Goal: Task Accomplishment & Management: Complete application form

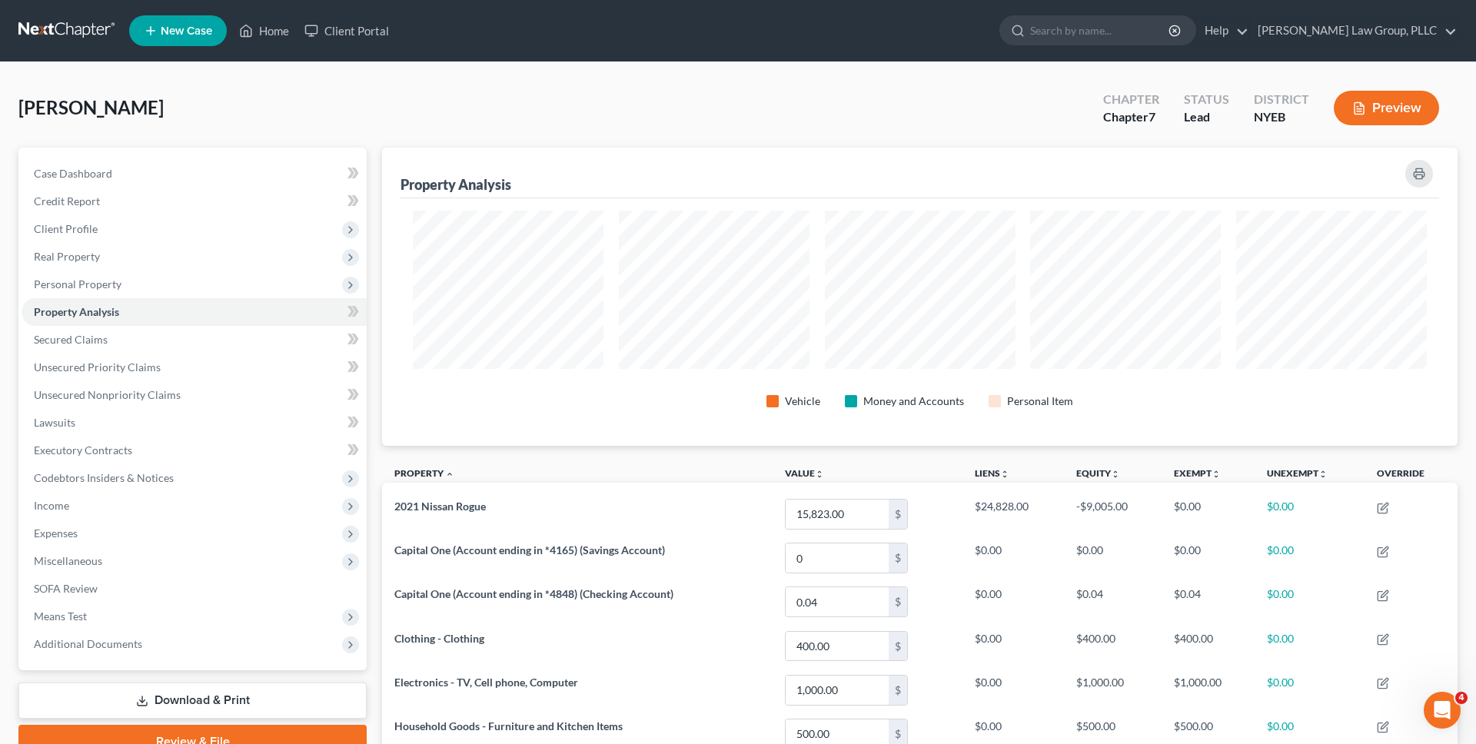
click at [292, 105] on div "McGee, Ronald Upgraded Chapter Chapter 7 Status Lead District NYEB Preview" at bounding box center [738, 114] width 1440 height 67
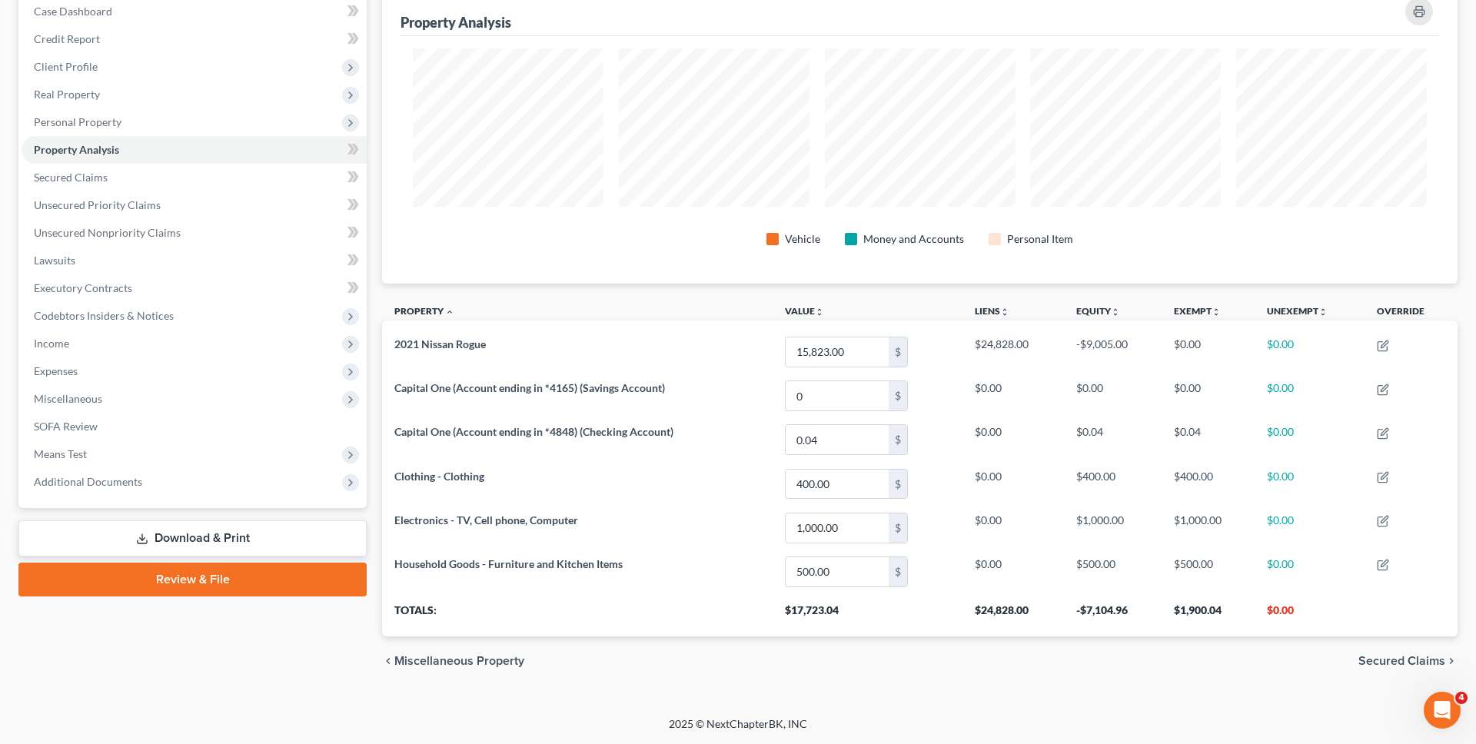
click at [195, 522] on link "Download & Print" at bounding box center [192, 539] width 348 height 36
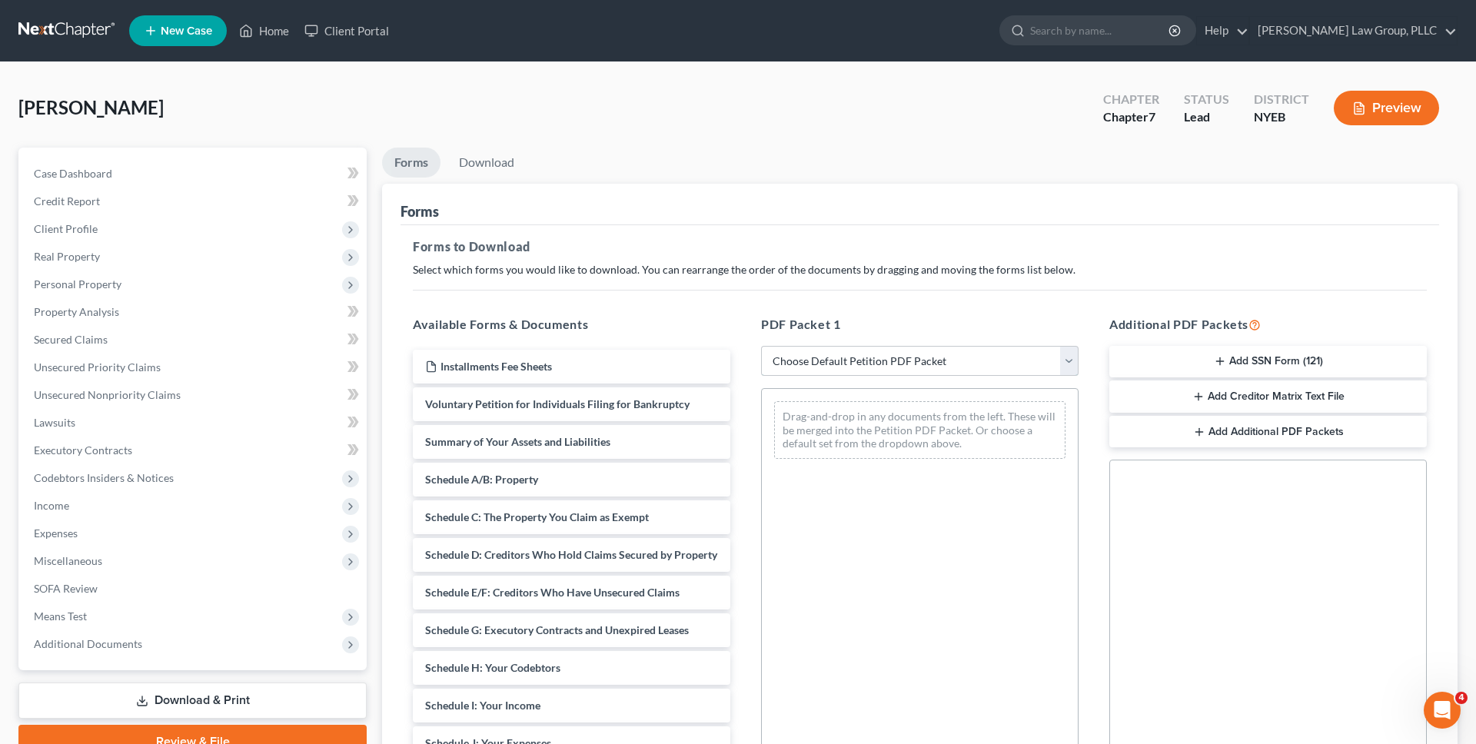
click at [797, 367] on select "Choose Default Petition PDF Packet Complete Bankruptcy Petition (all forms and …" at bounding box center [920, 361] width 318 height 31
select select "0"
click at [761, 346] on select "Choose Default Petition PDF Packet Complete Bankruptcy Petition (all forms and …" at bounding box center [920, 361] width 318 height 31
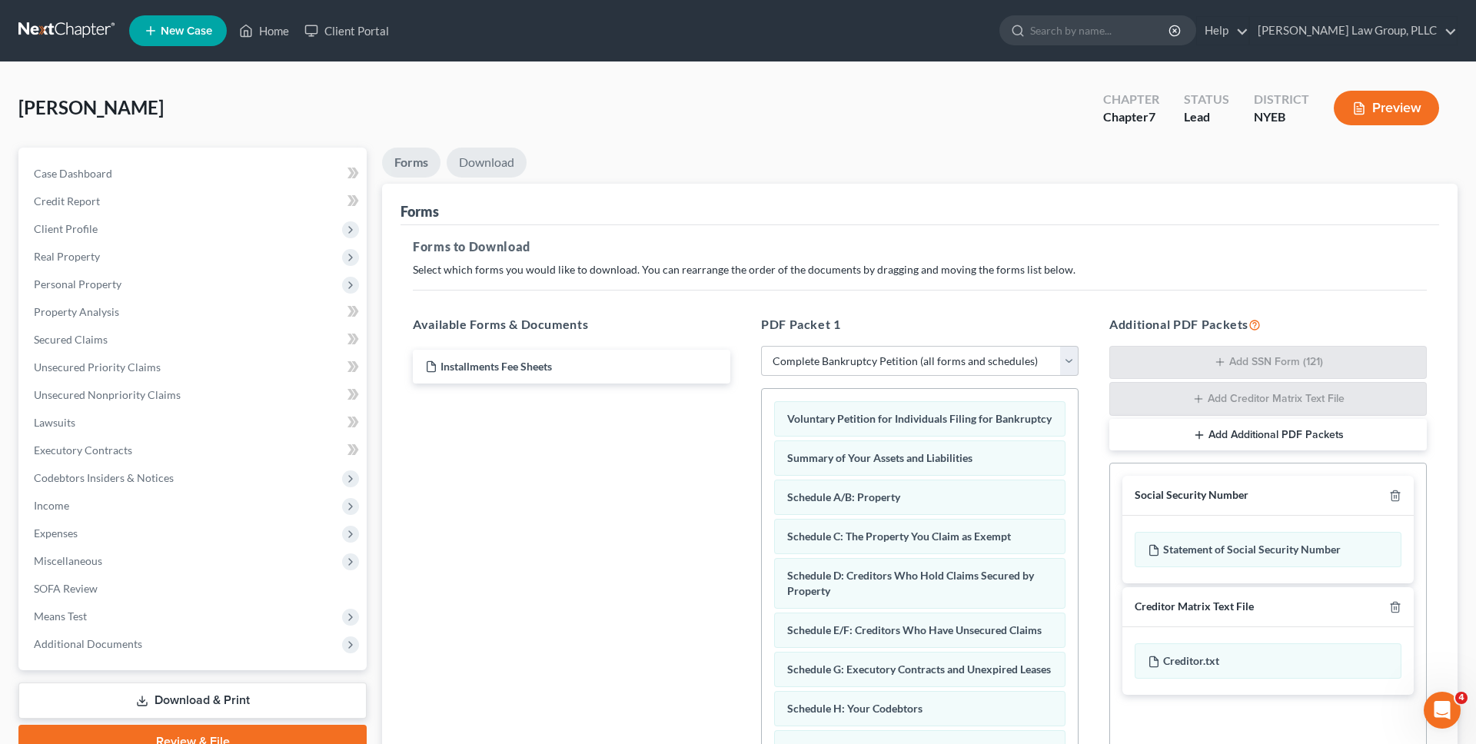
click at [504, 165] on link "Download" at bounding box center [487, 163] width 80 height 30
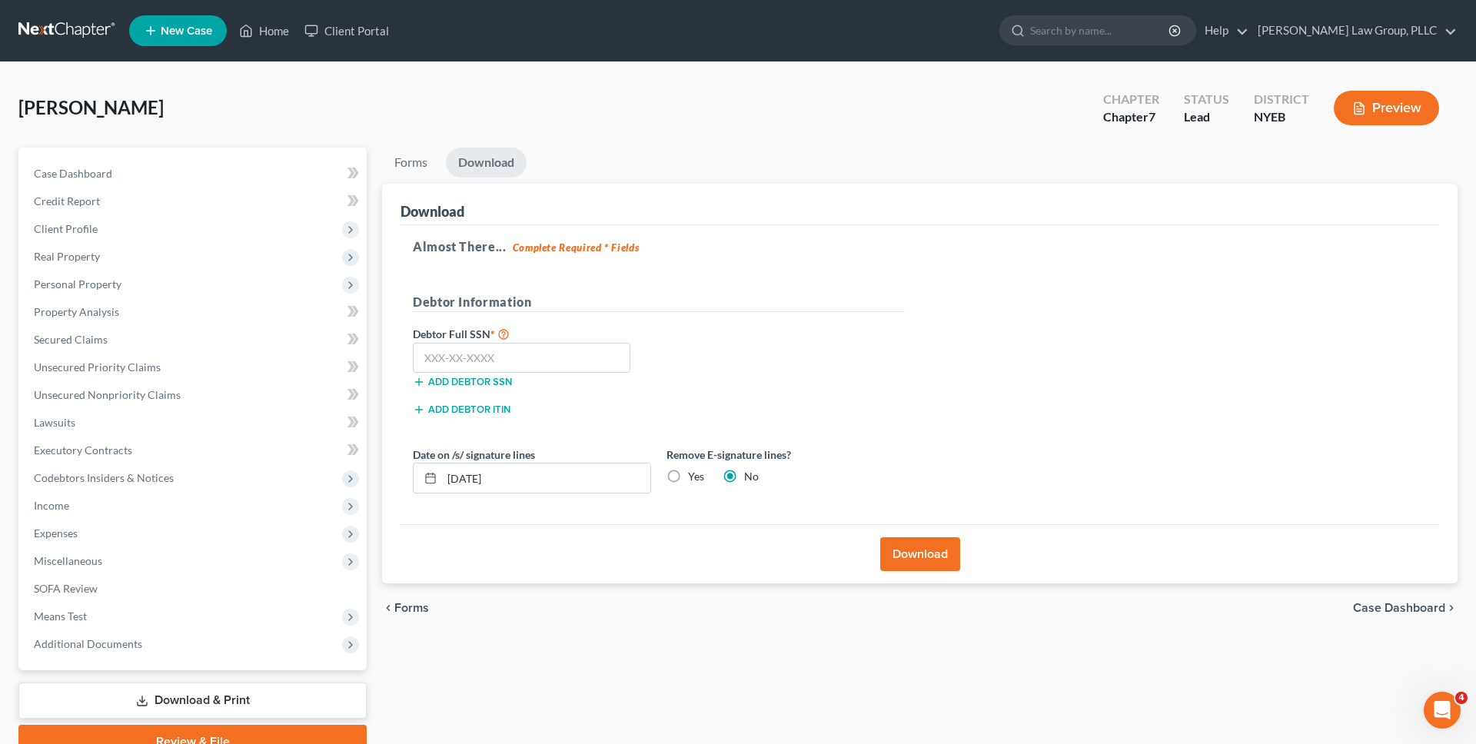
click at [688, 484] on label "Yes" at bounding box center [696, 476] width 16 height 15
click at [694, 479] on input "Yes" at bounding box center [699, 474] width 10 height 10
radio input "true"
radio input "false"
click at [602, 478] on input "09/03/2025" at bounding box center [546, 478] width 208 height 29
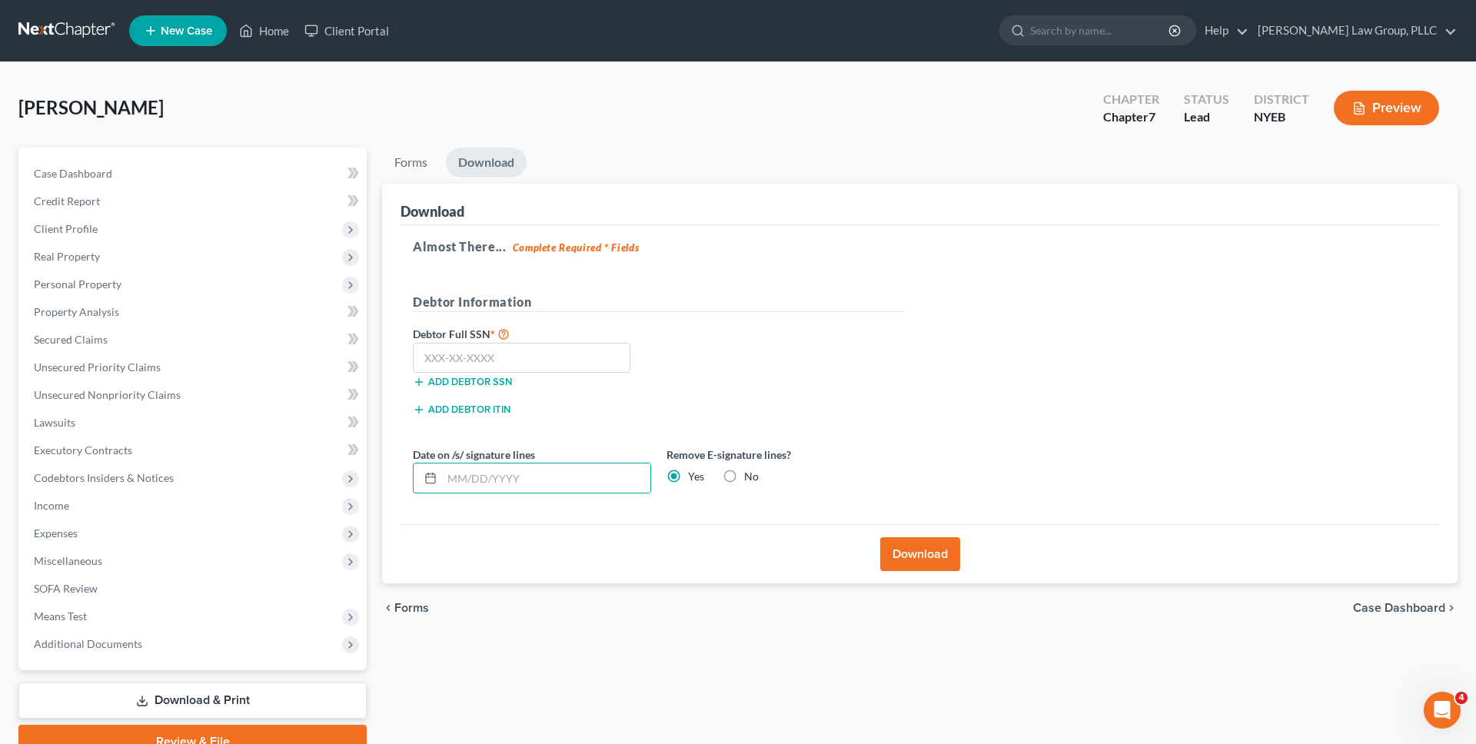
click at [923, 543] on button "Download" at bounding box center [921, 555] width 80 height 34
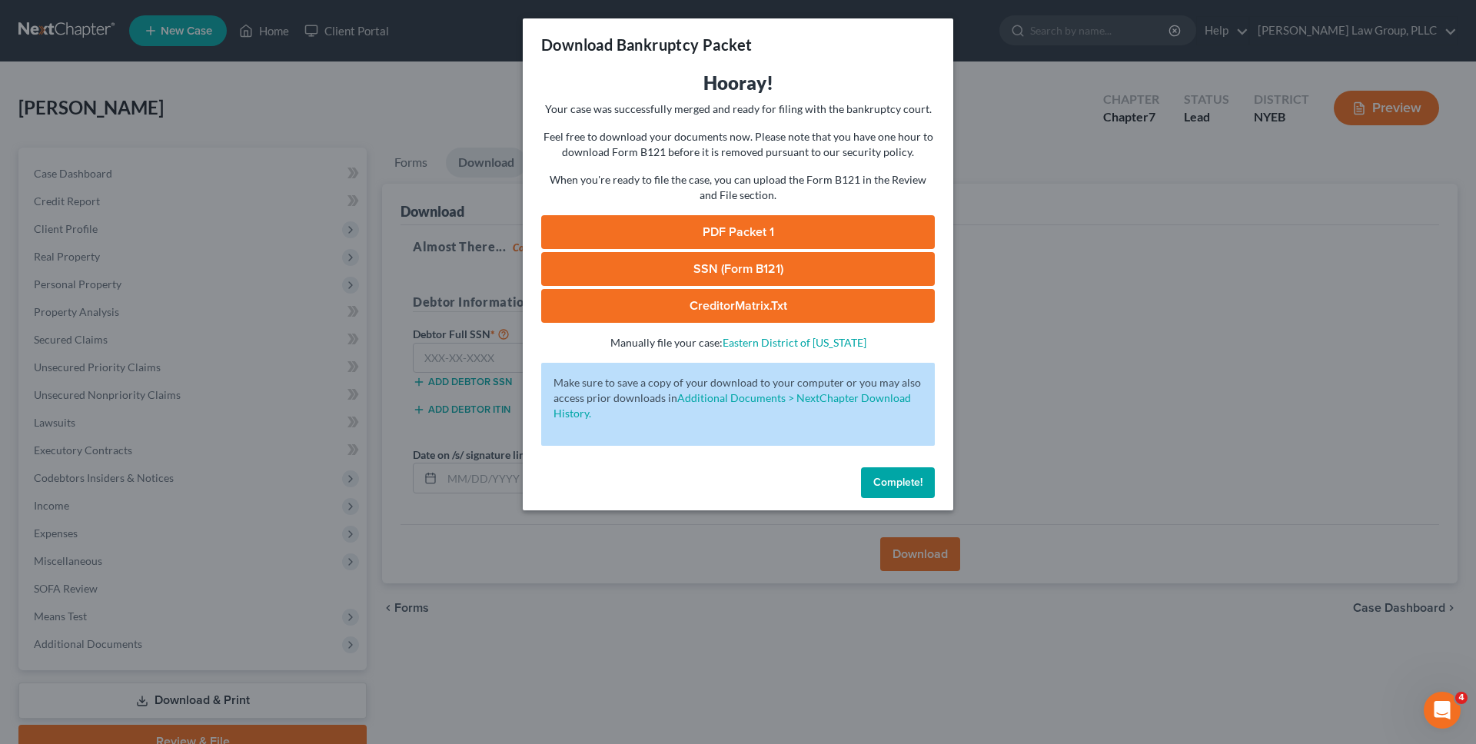
click at [749, 233] on link "PDF Packet 1" at bounding box center [738, 232] width 394 height 34
click at [433, 72] on div "Download Bankruptcy Packet Hooray! Your case was successfully merged and ready …" at bounding box center [738, 372] width 1476 height 744
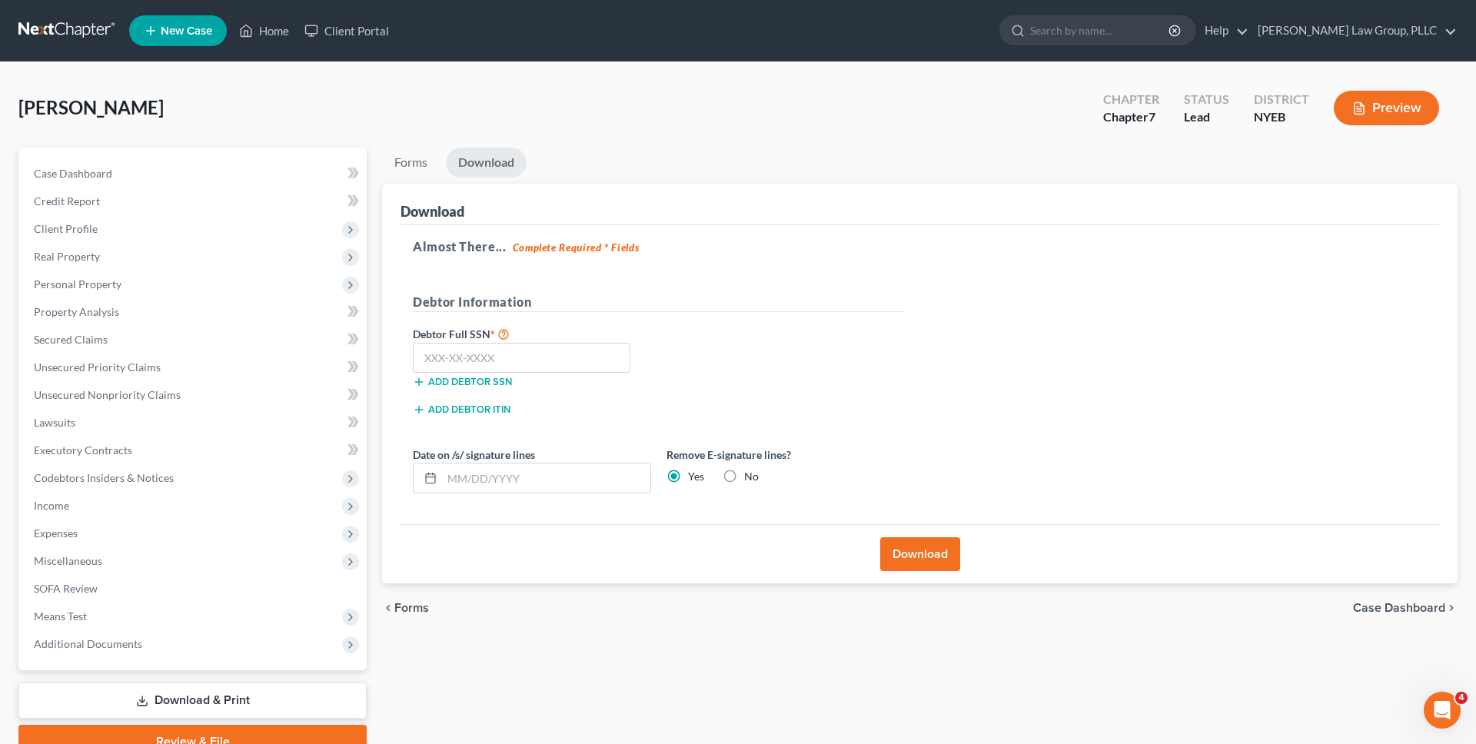
click at [111, 47] on nav "Home New Case Client Portal J. Singer Law Group, PLLC esegnini@jsingerlawgroup.…" at bounding box center [738, 31] width 1476 height 62
click at [105, 38] on link at bounding box center [67, 31] width 98 height 28
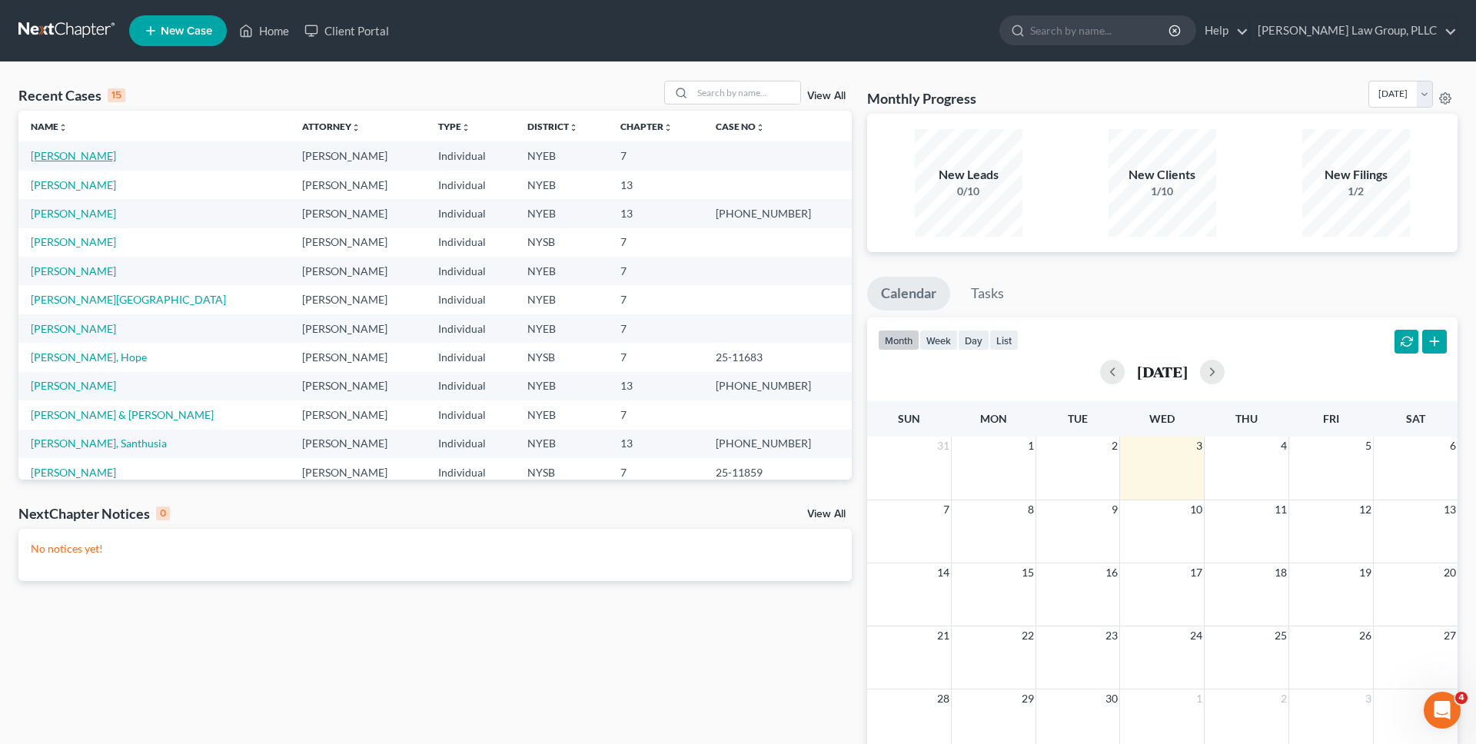
click at [82, 155] on link "[PERSON_NAME]" at bounding box center [73, 155] width 85 height 13
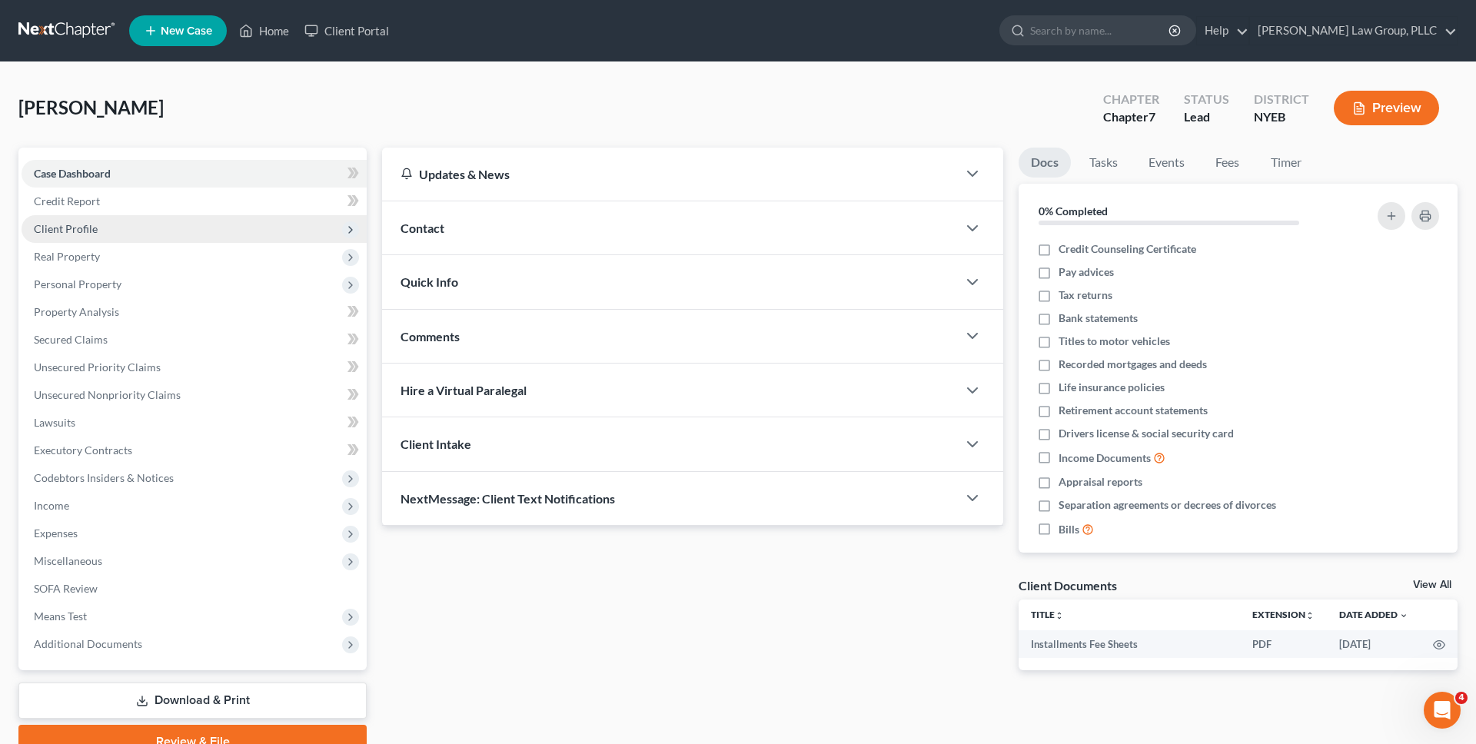
click at [88, 232] on span "Client Profile" at bounding box center [66, 228] width 64 height 13
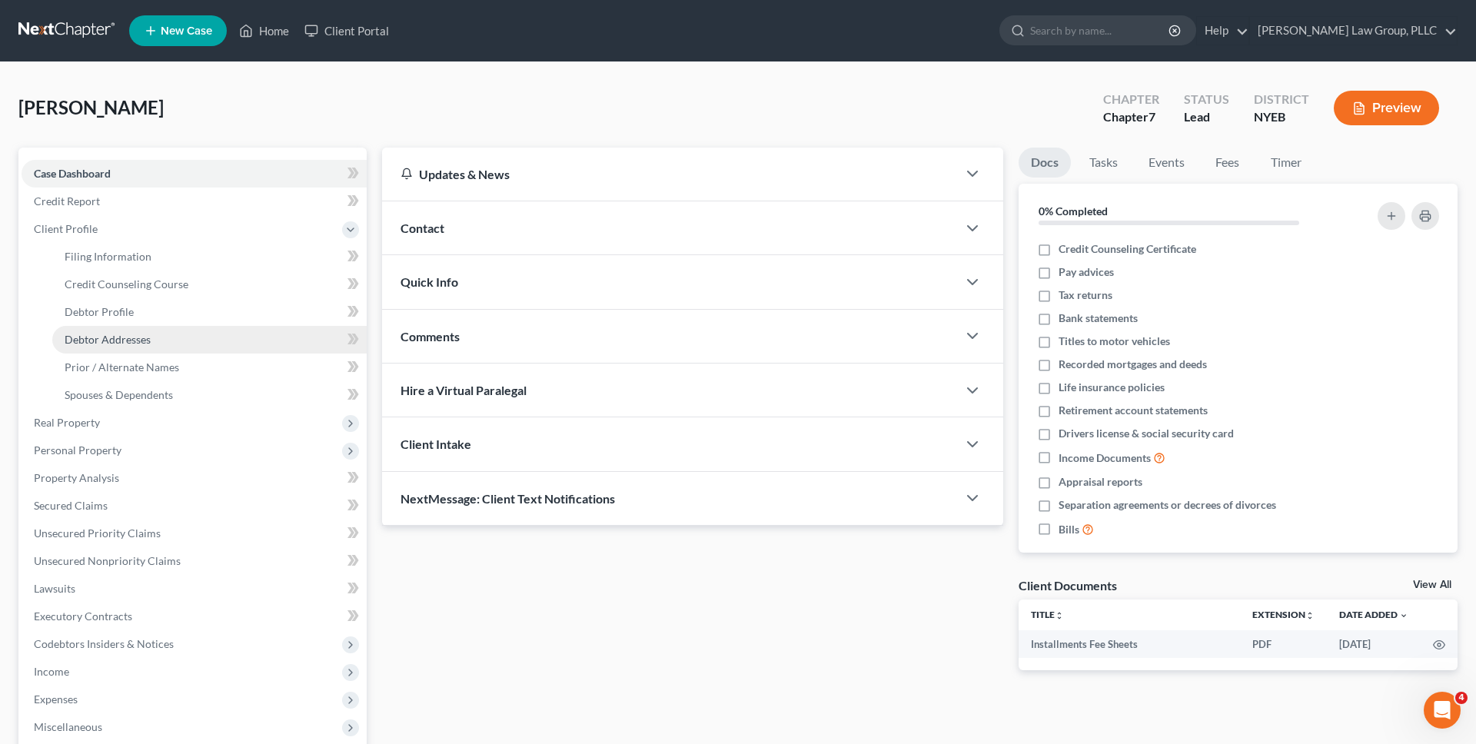
click at [115, 330] on link "Debtor Addresses" at bounding box center [209, 340] width 315 height 28
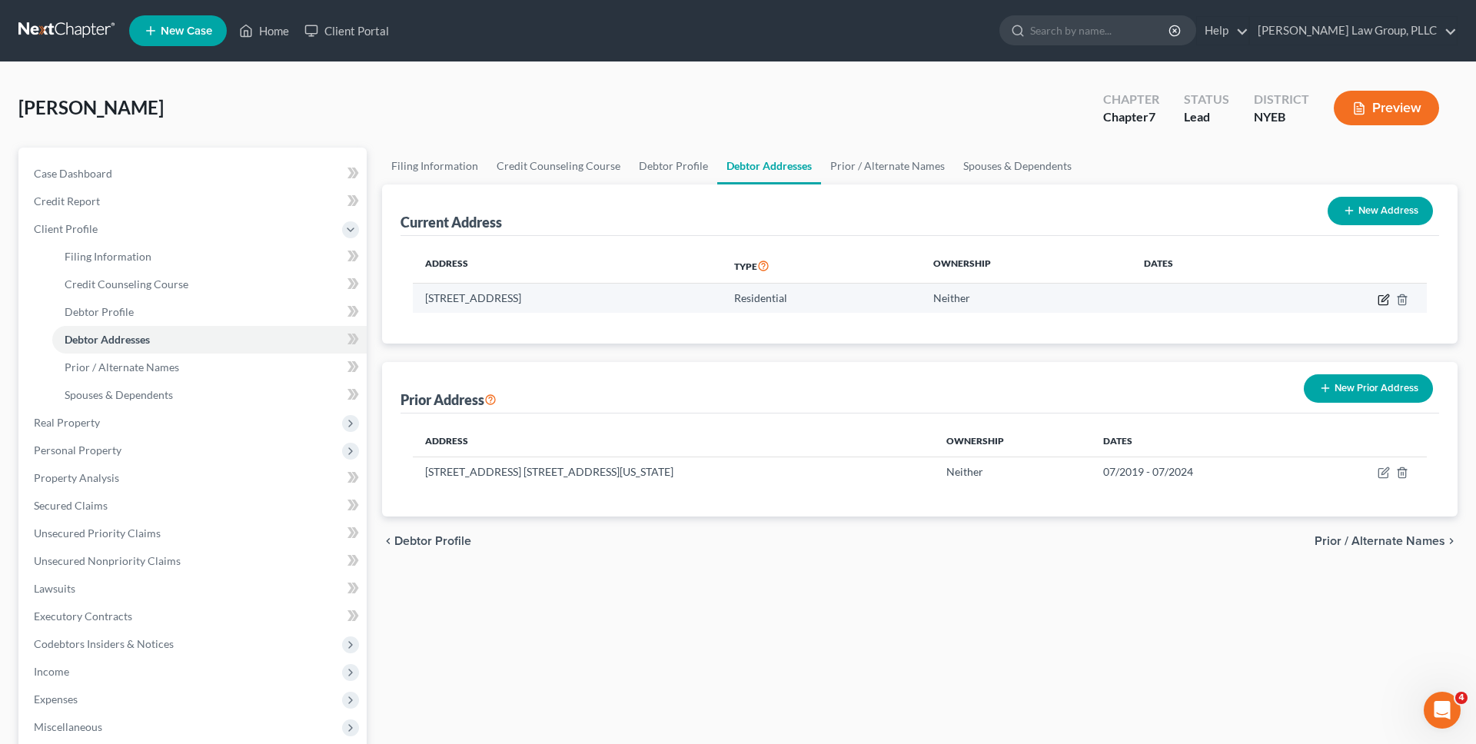
click at [1380, 296] on icon "button" at bounding box center [1384, 300] width 12 height 12
select select "35"
select select "40"
select select "0"
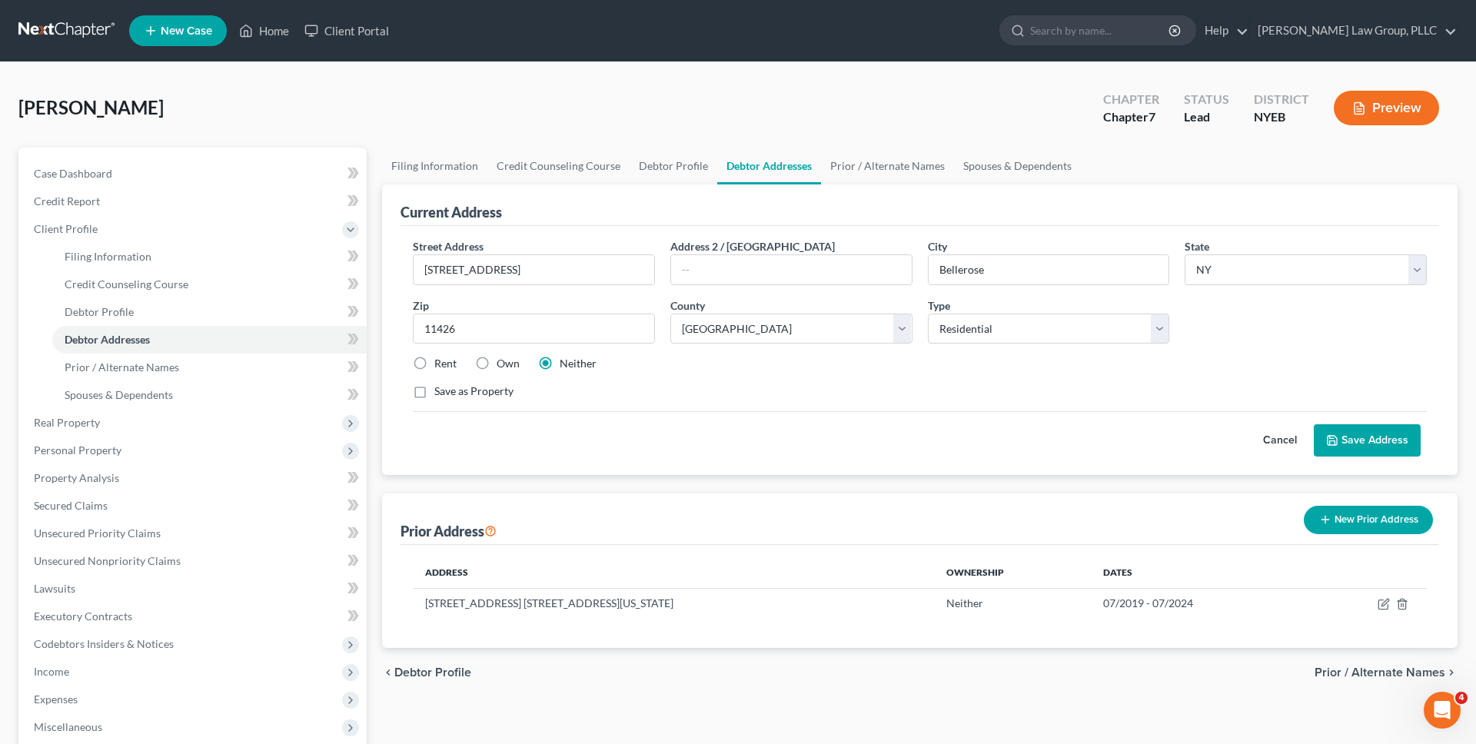
click at [81, 38] on link at bounding box center [67, 31] width 98 height 28
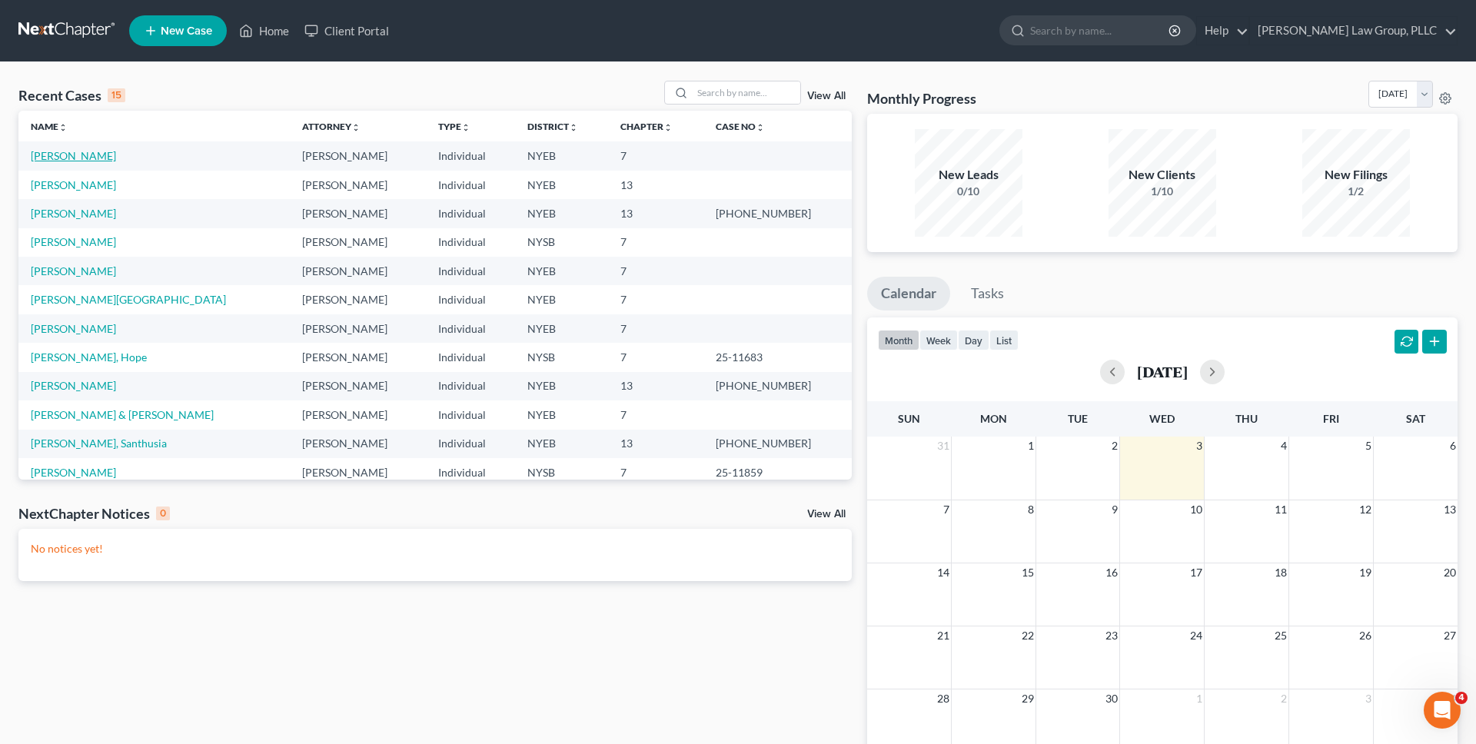
click at [76, 155] on link "[PERSON_NAME]" at bounding box center [73, 155] width 85 height 13
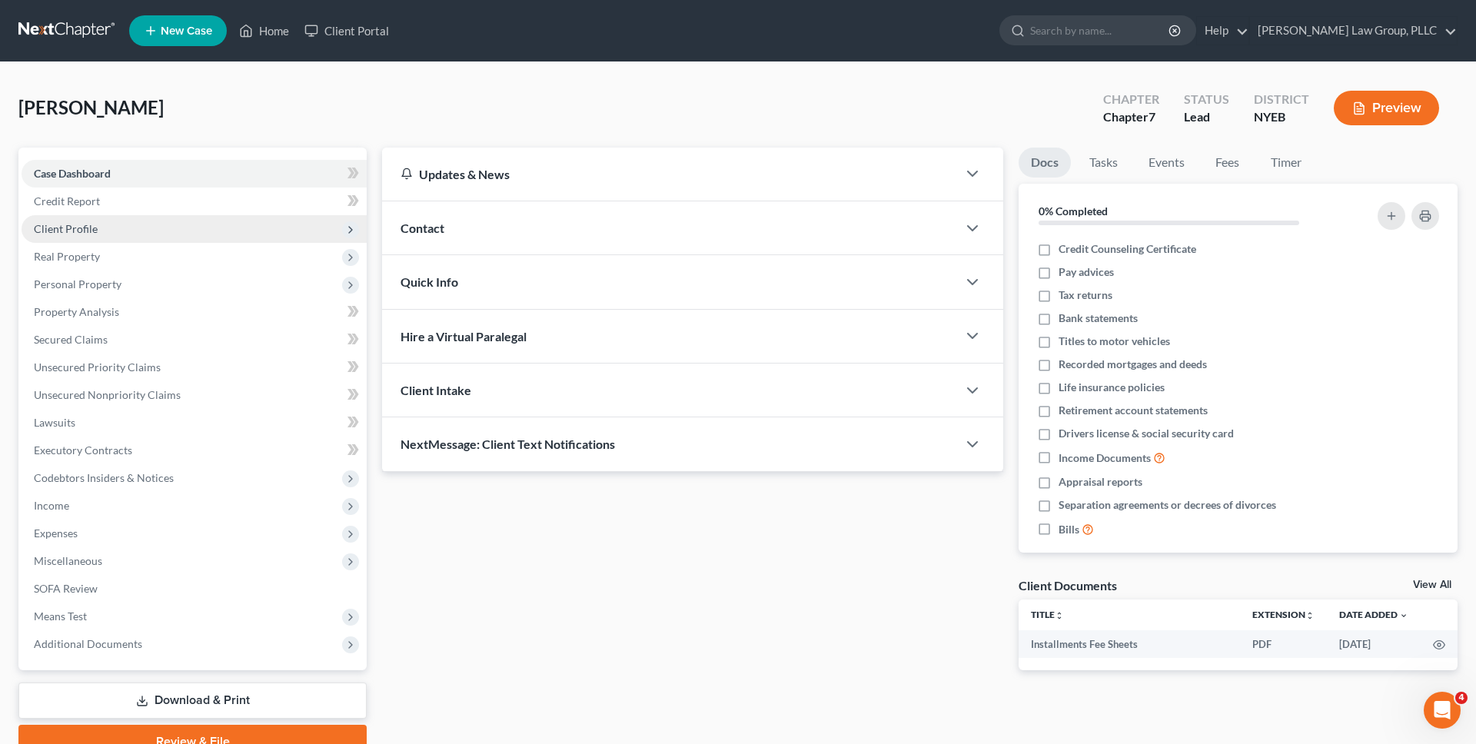
click at [191, 227] on span "Client Profile" at bounding box center [194, 229] width 345 height 28
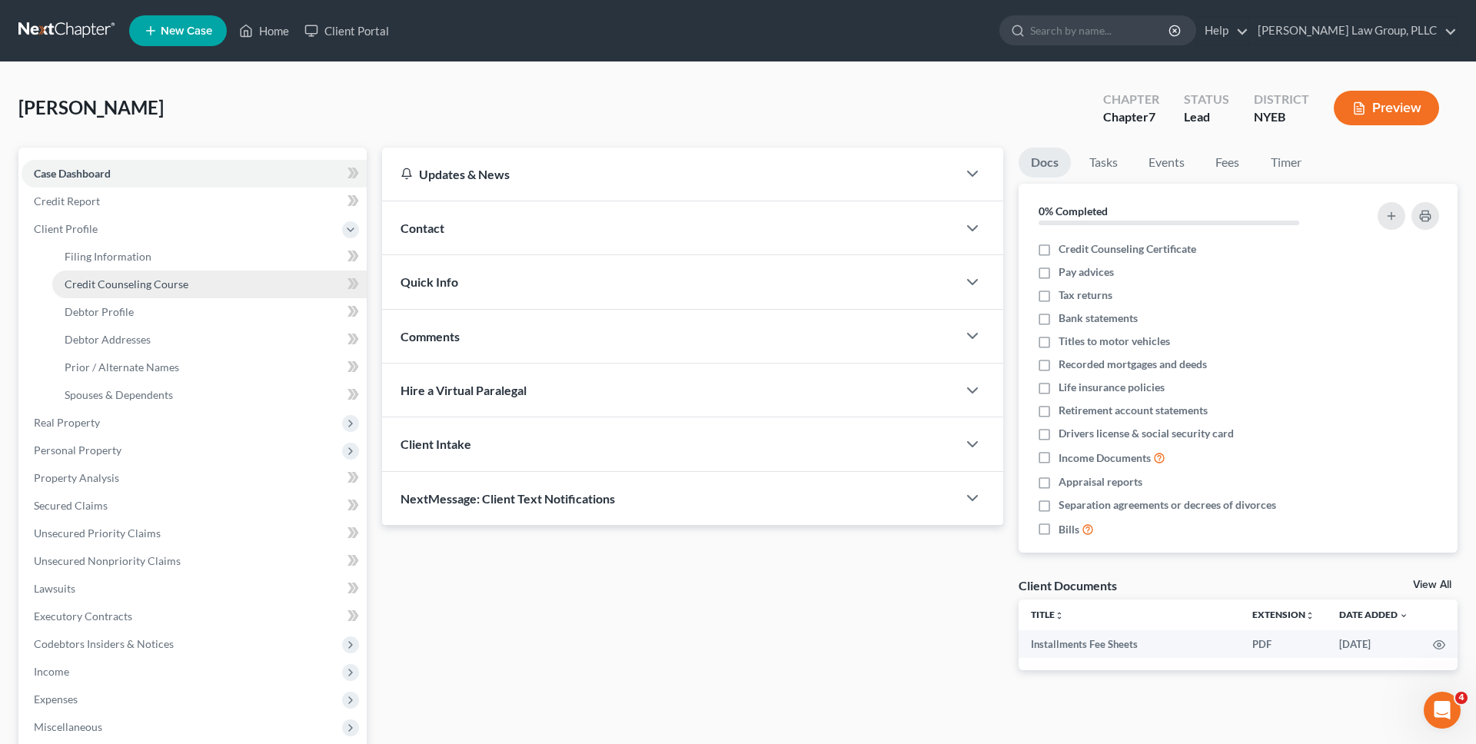
click at [171, 291] on link "Credit Counseling Course" at bounding box center [209, 285] width 315 height 28
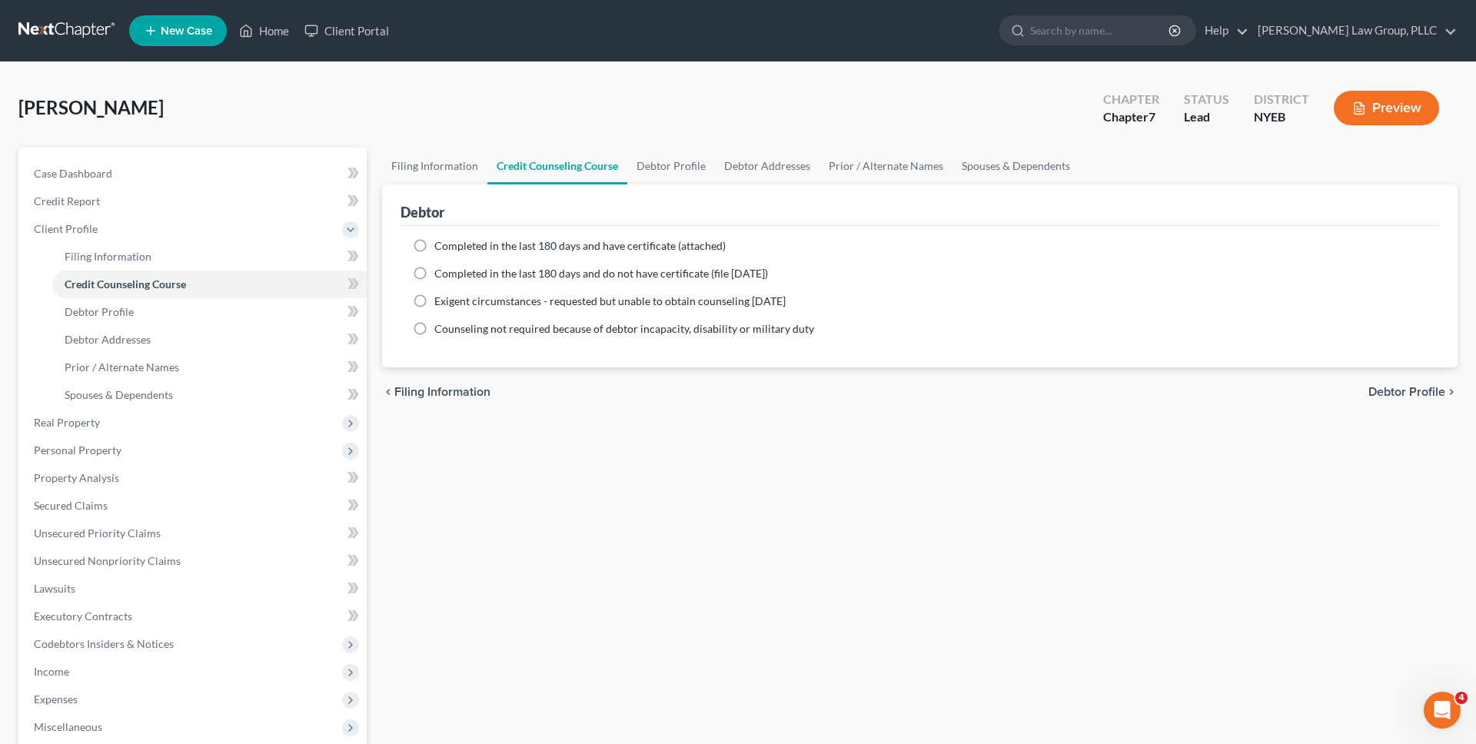
click at [539, 242] on span "Completed in the last 180 days and have certificate (attached)" at bounding box center [579, 245] width 291 height 13
click at [451, 242] on input "Completed in the last 180 days and have certificate (attached)" at bounding box center [446, 243] width 10 height 10
radio input "true"
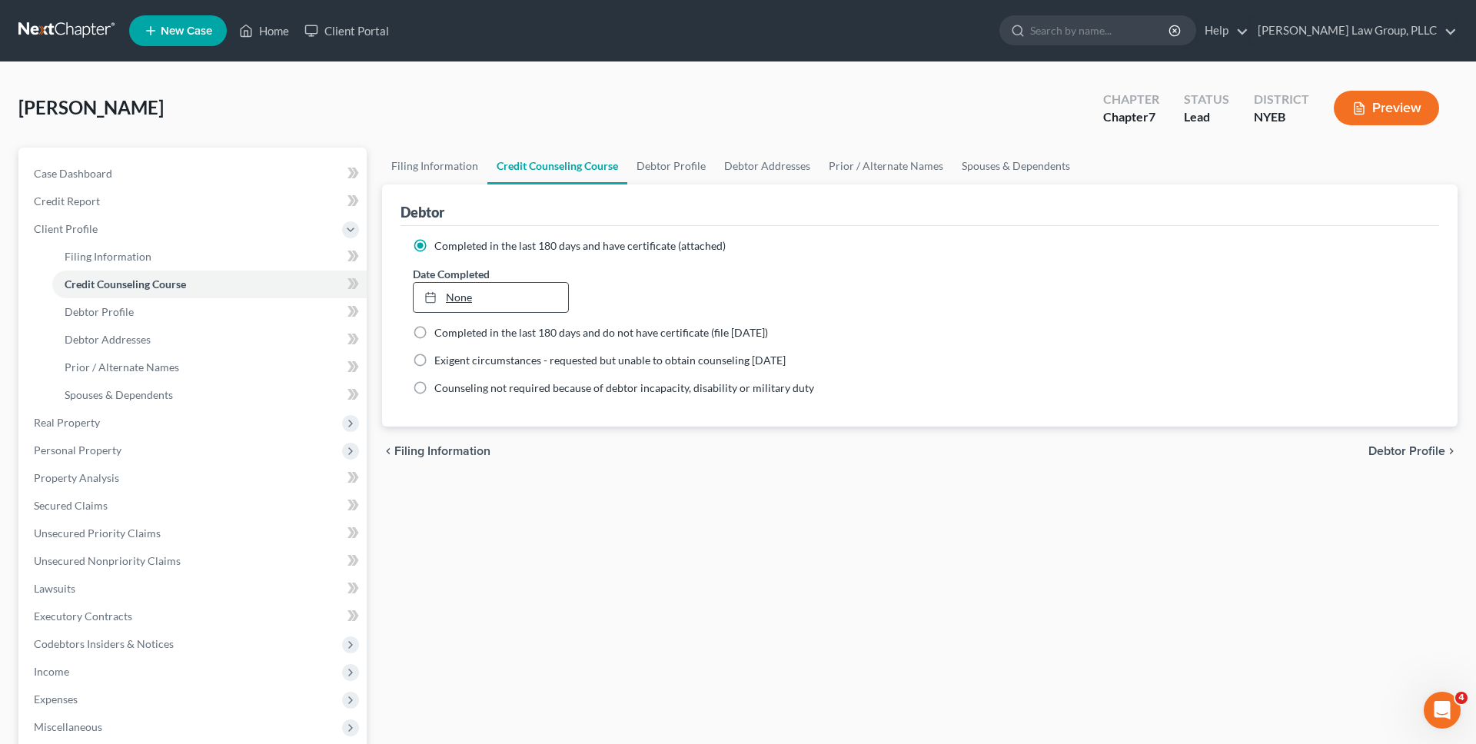
click at [490, 293] on link "None" at bounding box center [491, 297] width 155 height 29
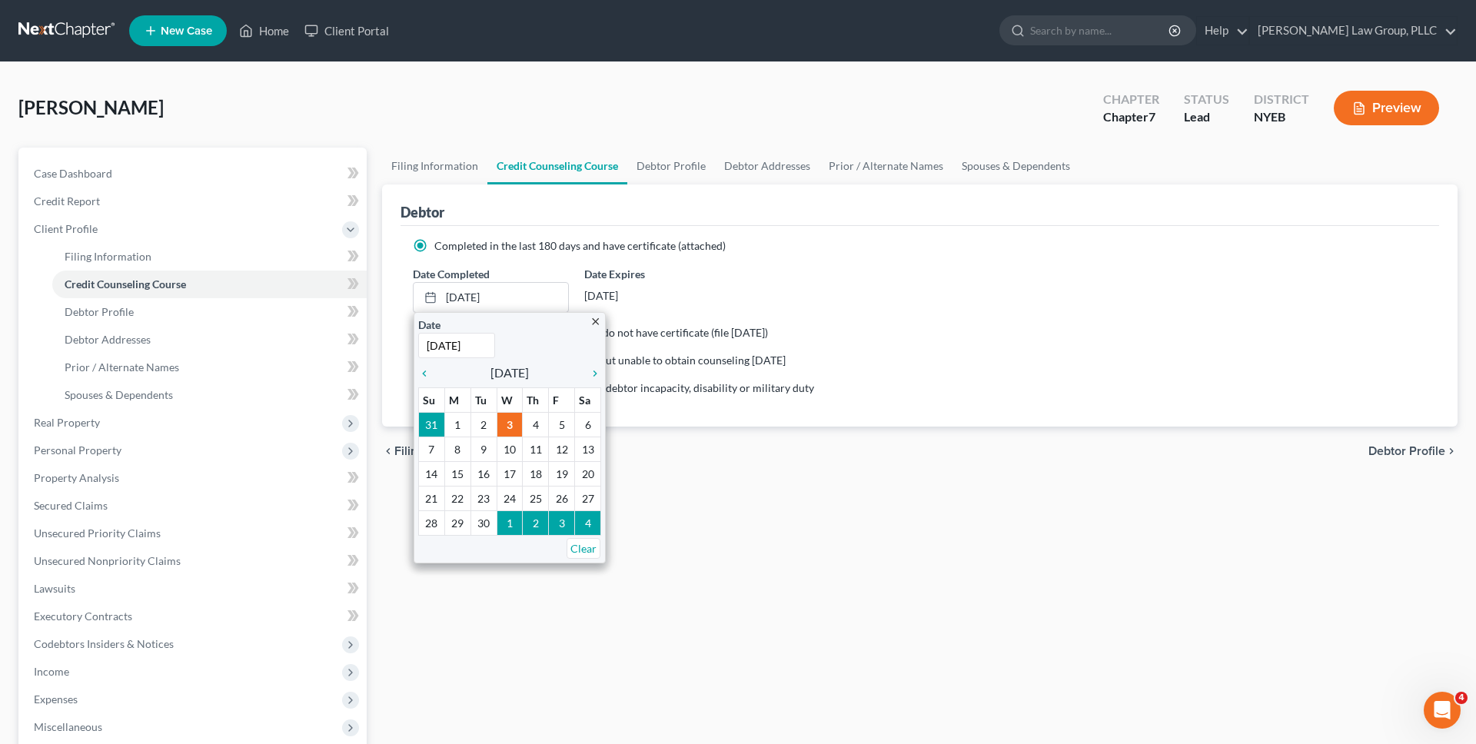
type input "8/31/2025"
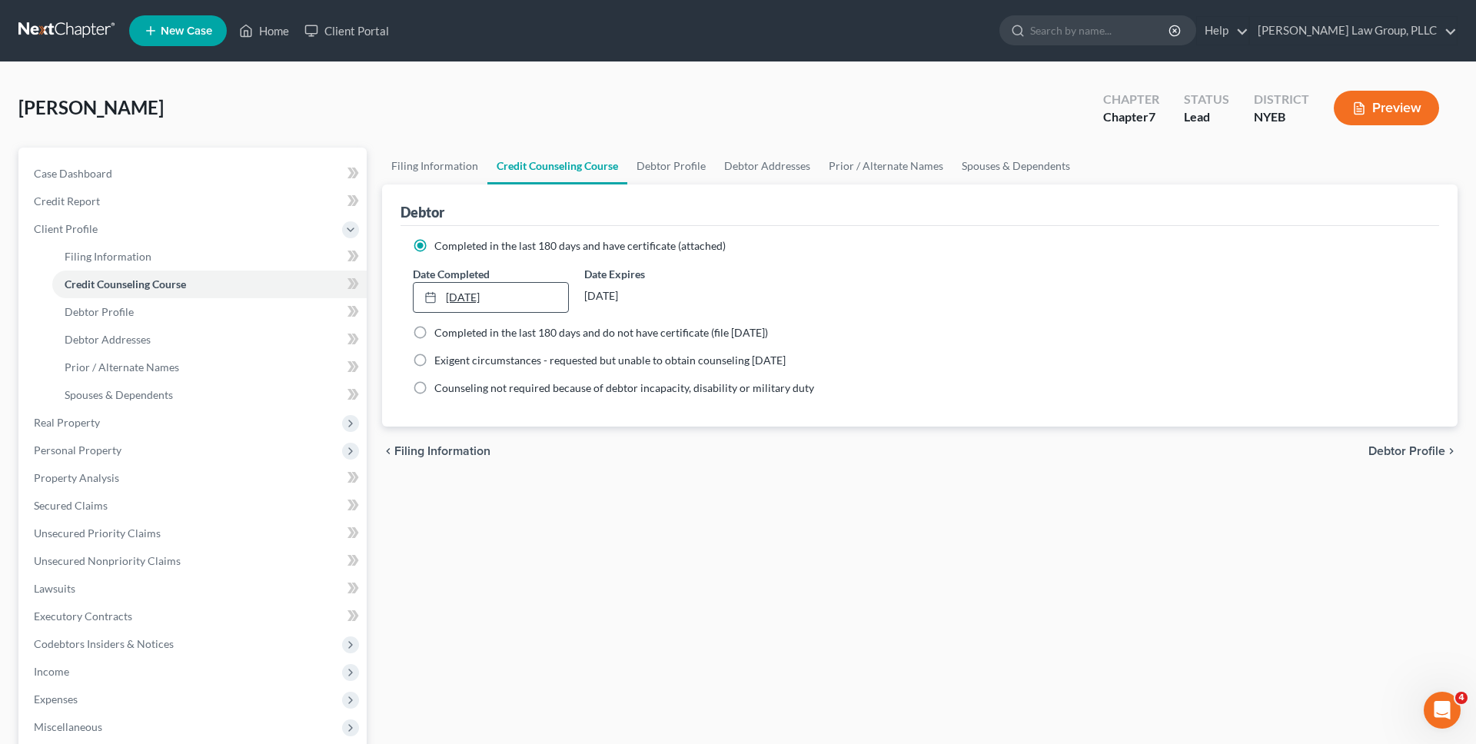
click at [465, 301] on link "8/31/2025" at bounding box center [491, 297] width 155 height 29
click at [267, 263] on link "Filing Information" at bounding box center [209, 257] width 315 height 28
select select "1"
select select "0"
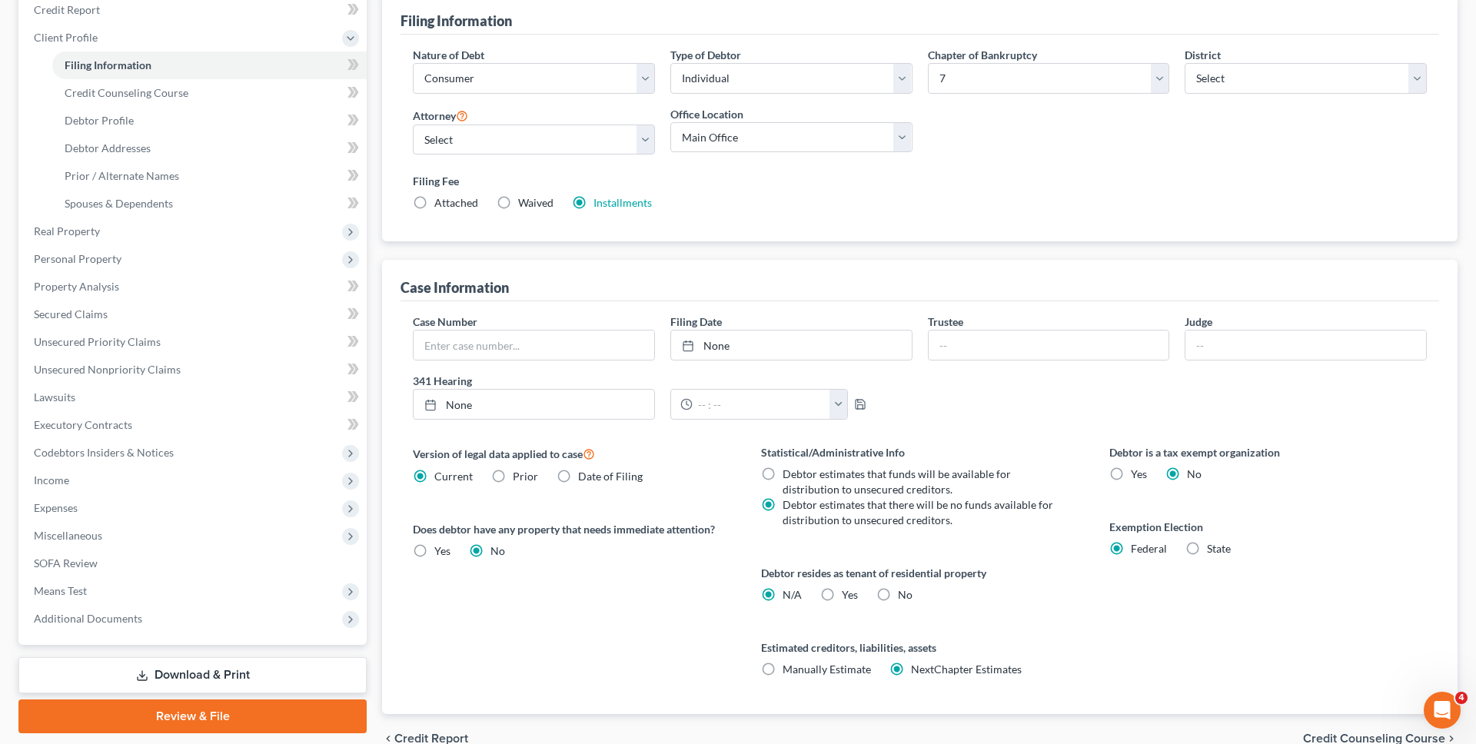
scroll to position [189, 0]
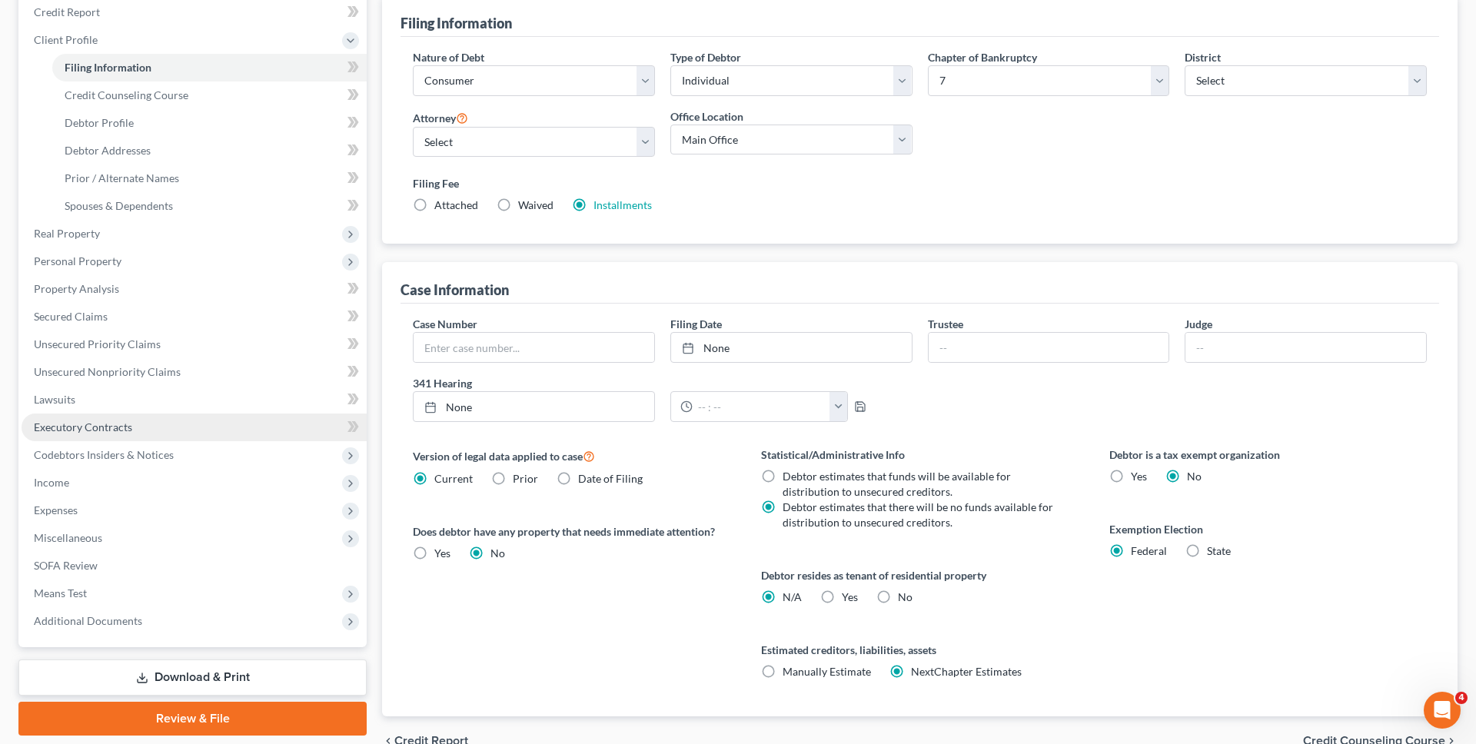
click at [169, 432] on link "Executory Contracts" at bounding box center [194, 428] width 345 height 28
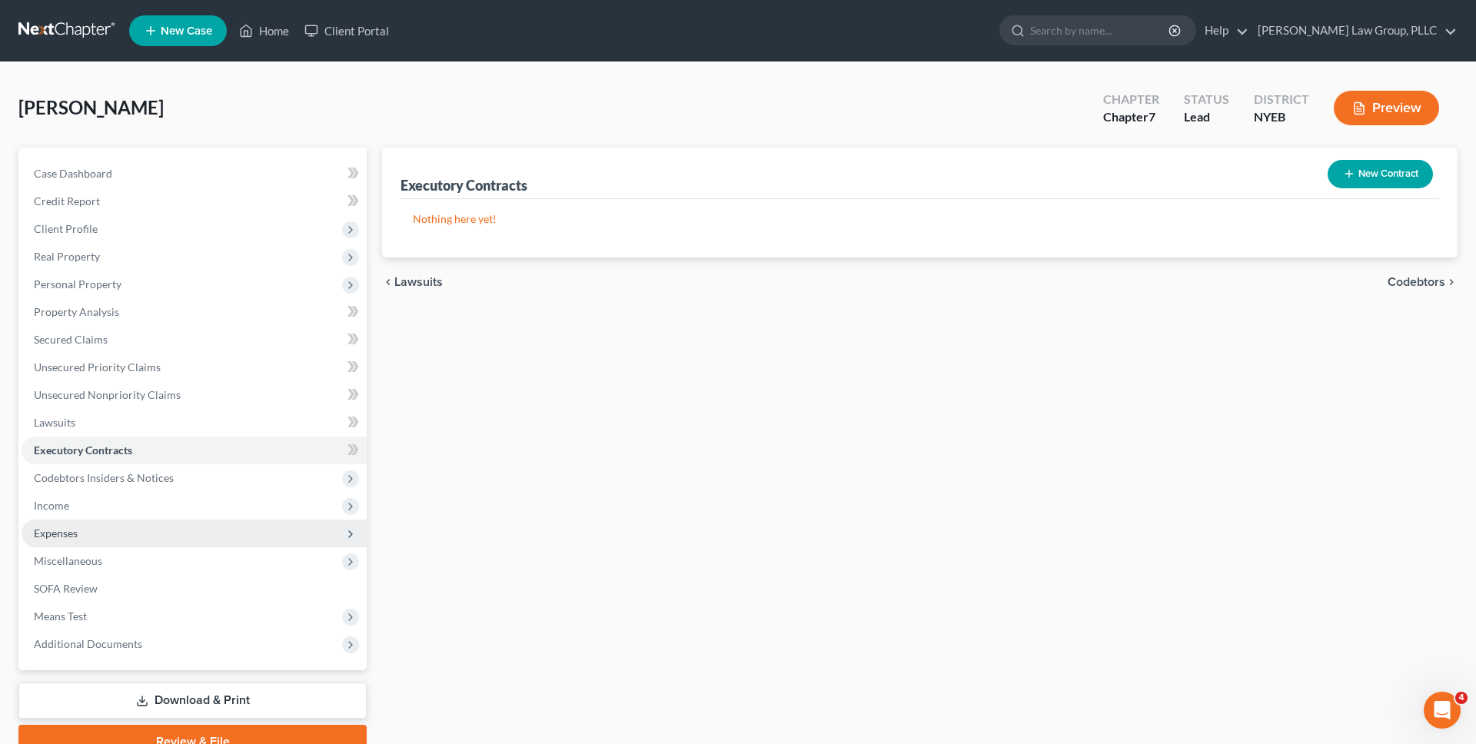
click at [141, 533] on span "Expenses" at bounding box center [194, 534] width 345 height 28
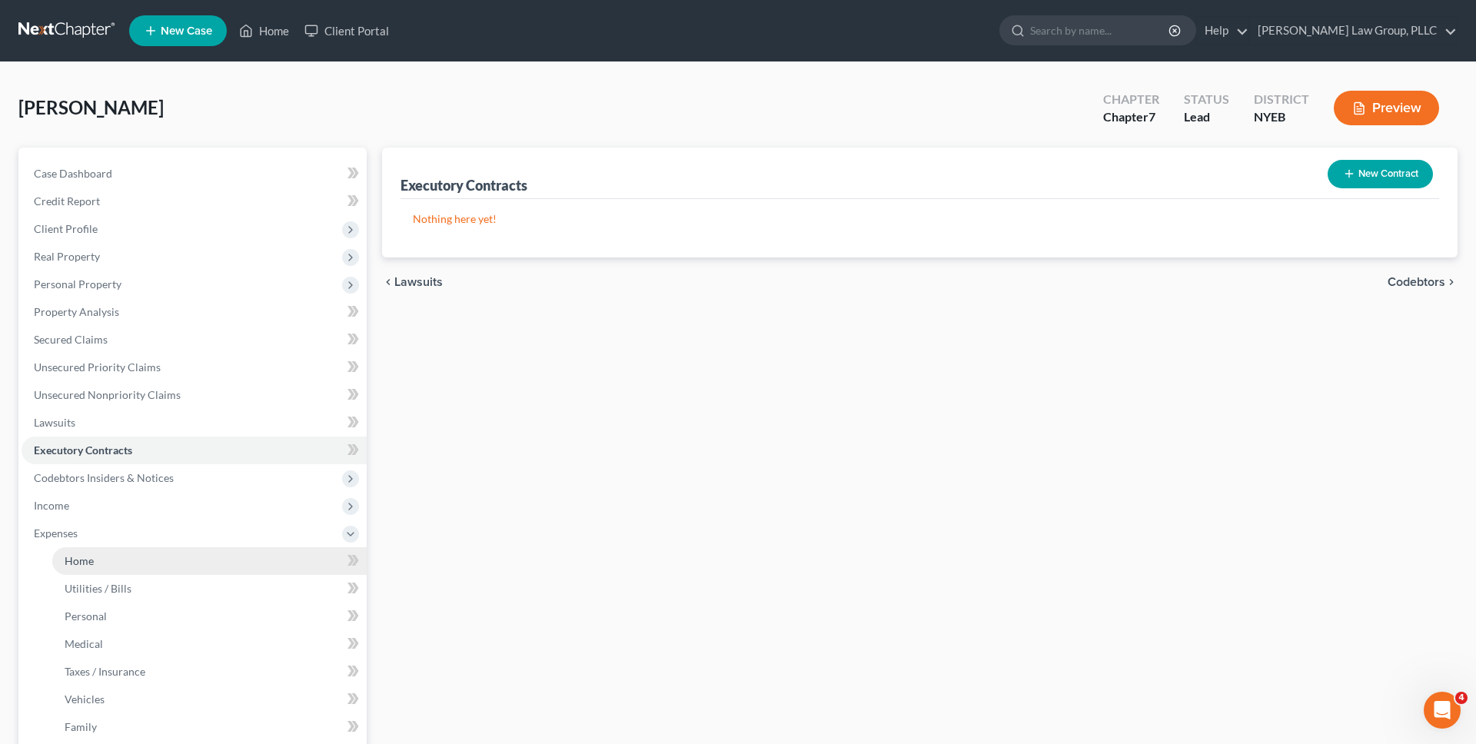
click at [141, 563] on link "Home" at bounding box center [209, 562] width 315 height 28
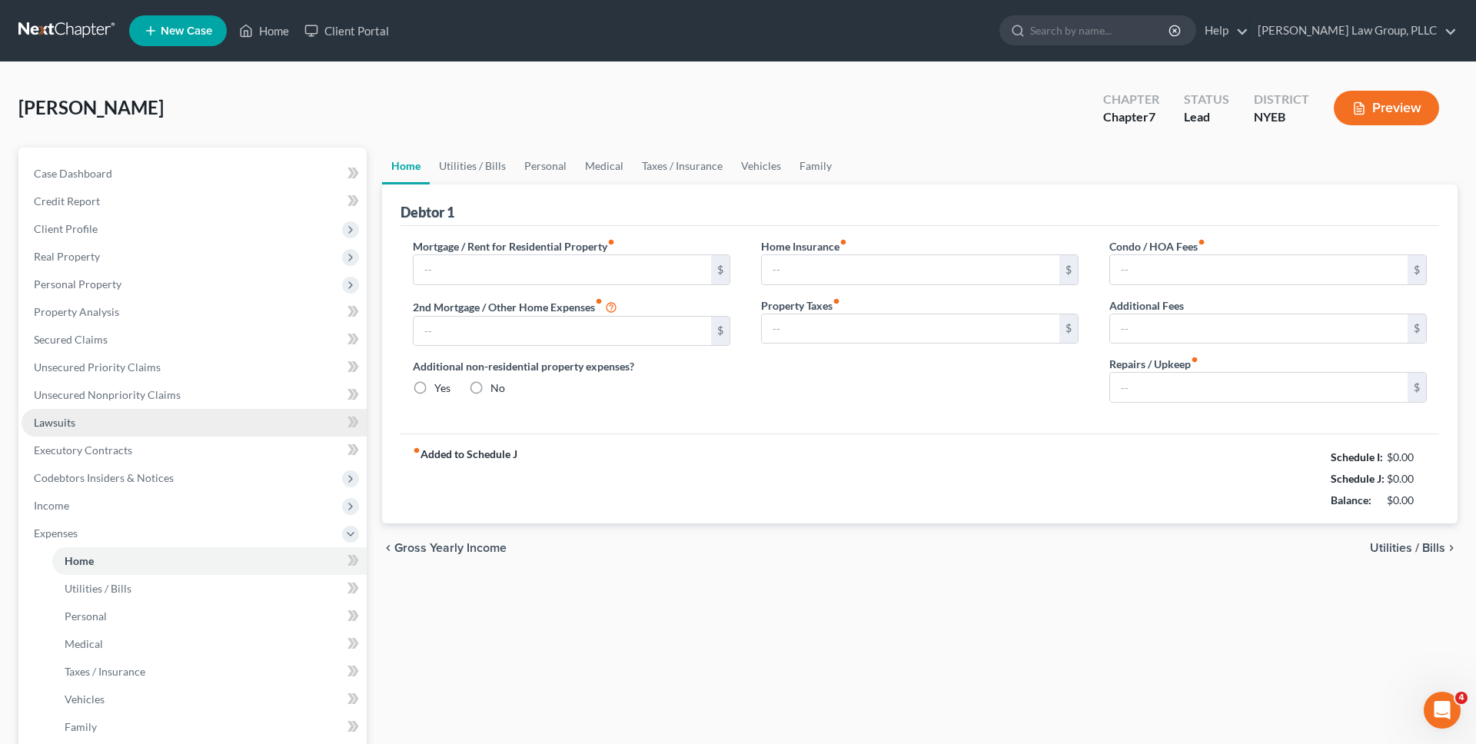
type input "1,100.00"
type input "0.00"
radio input "true"
type input "0.00"
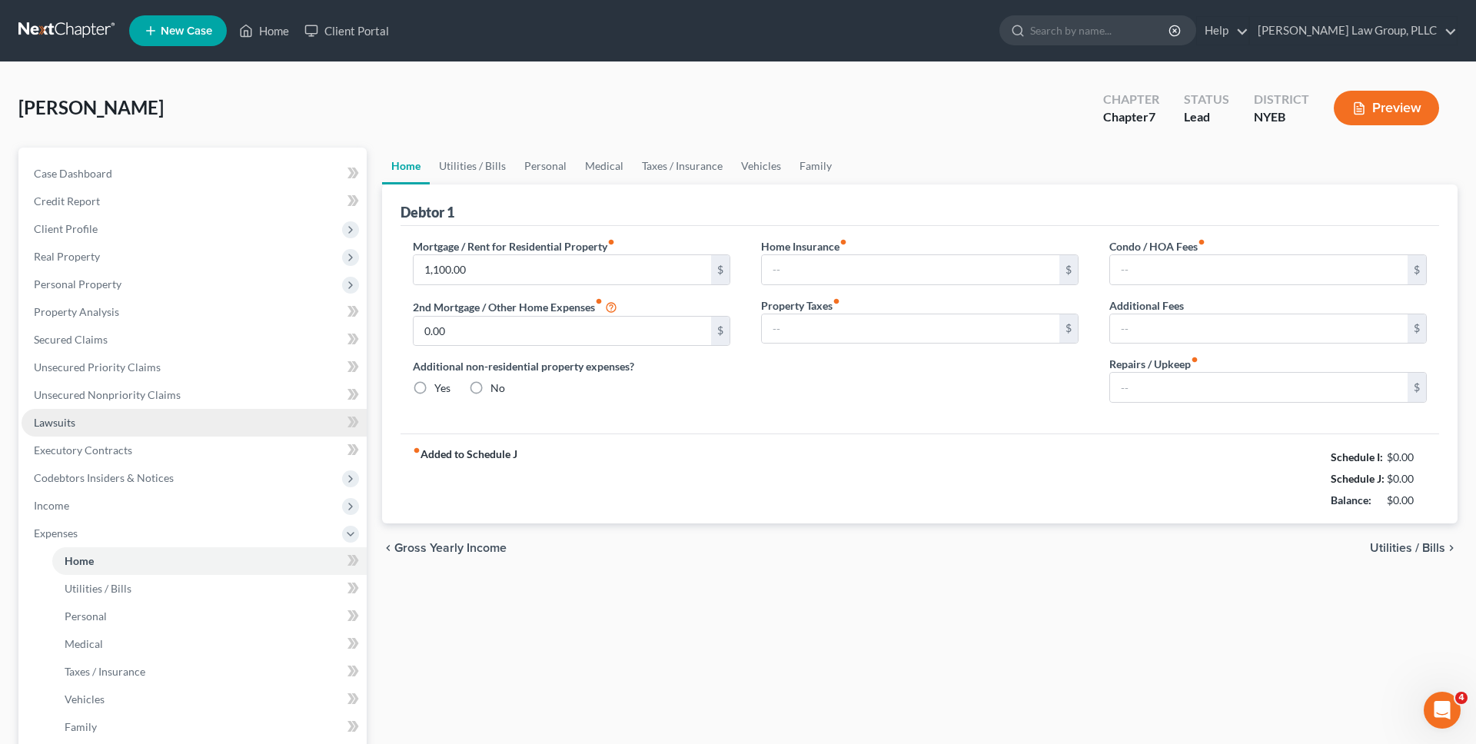
type input "0.00"
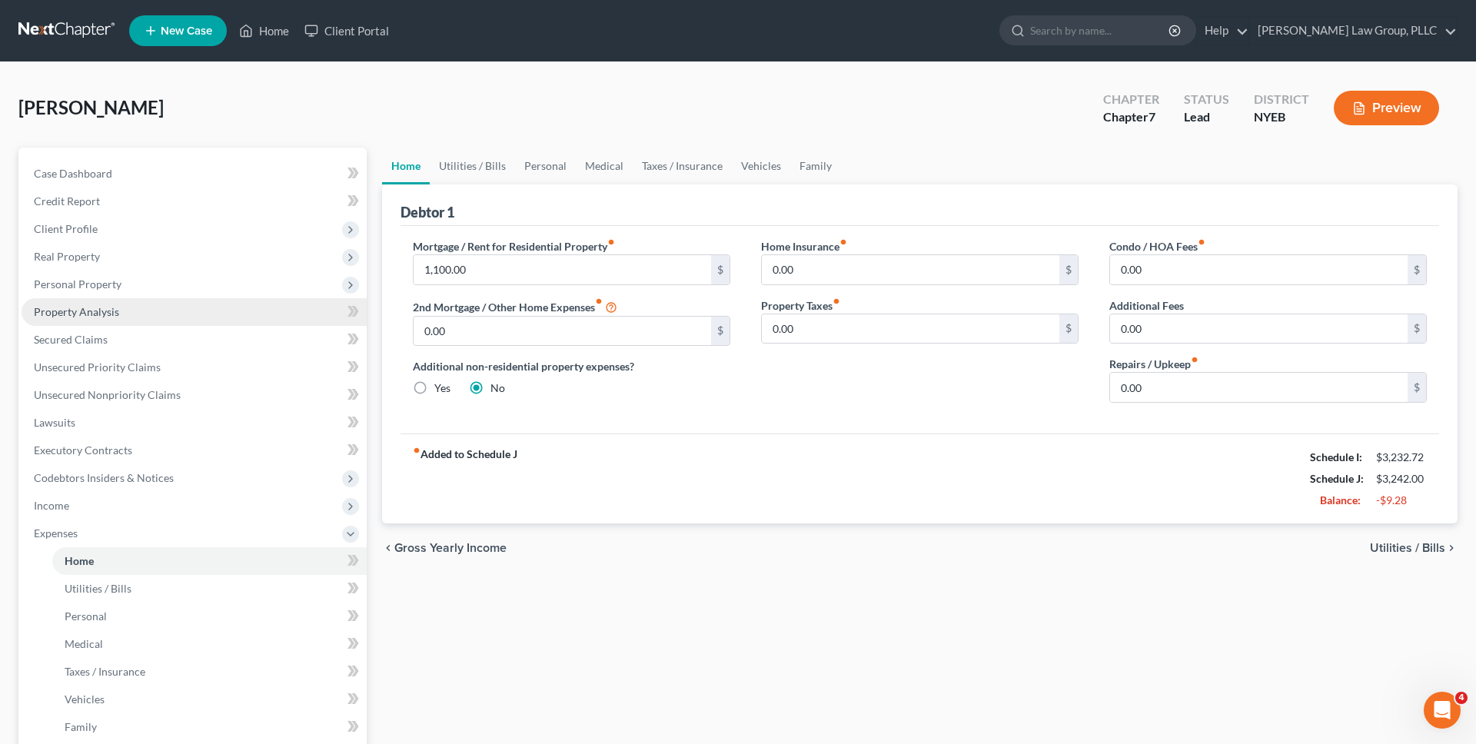
click at [168, 302] on link "Property Analysis" at bounding box center [194, 312] width 345 height 28
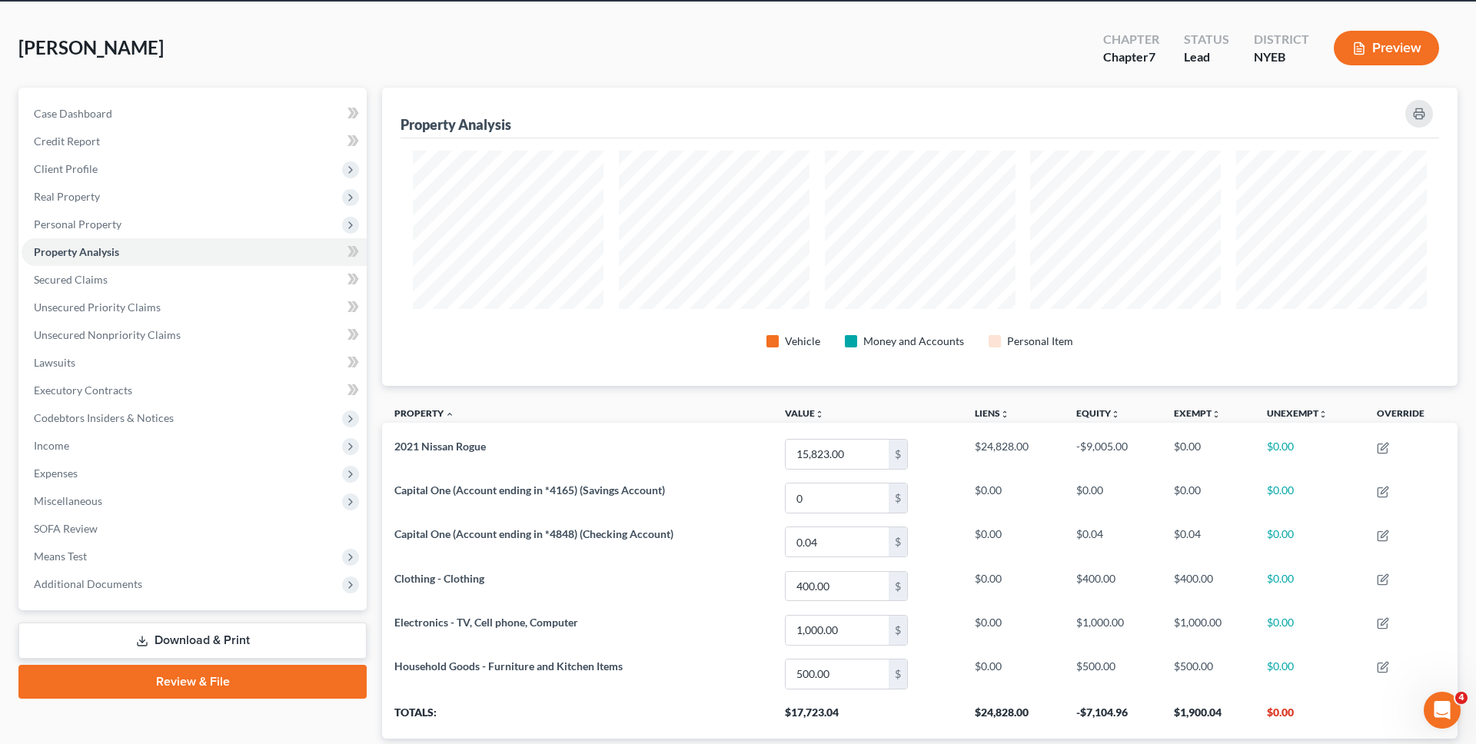
scroll to position [162, 0]
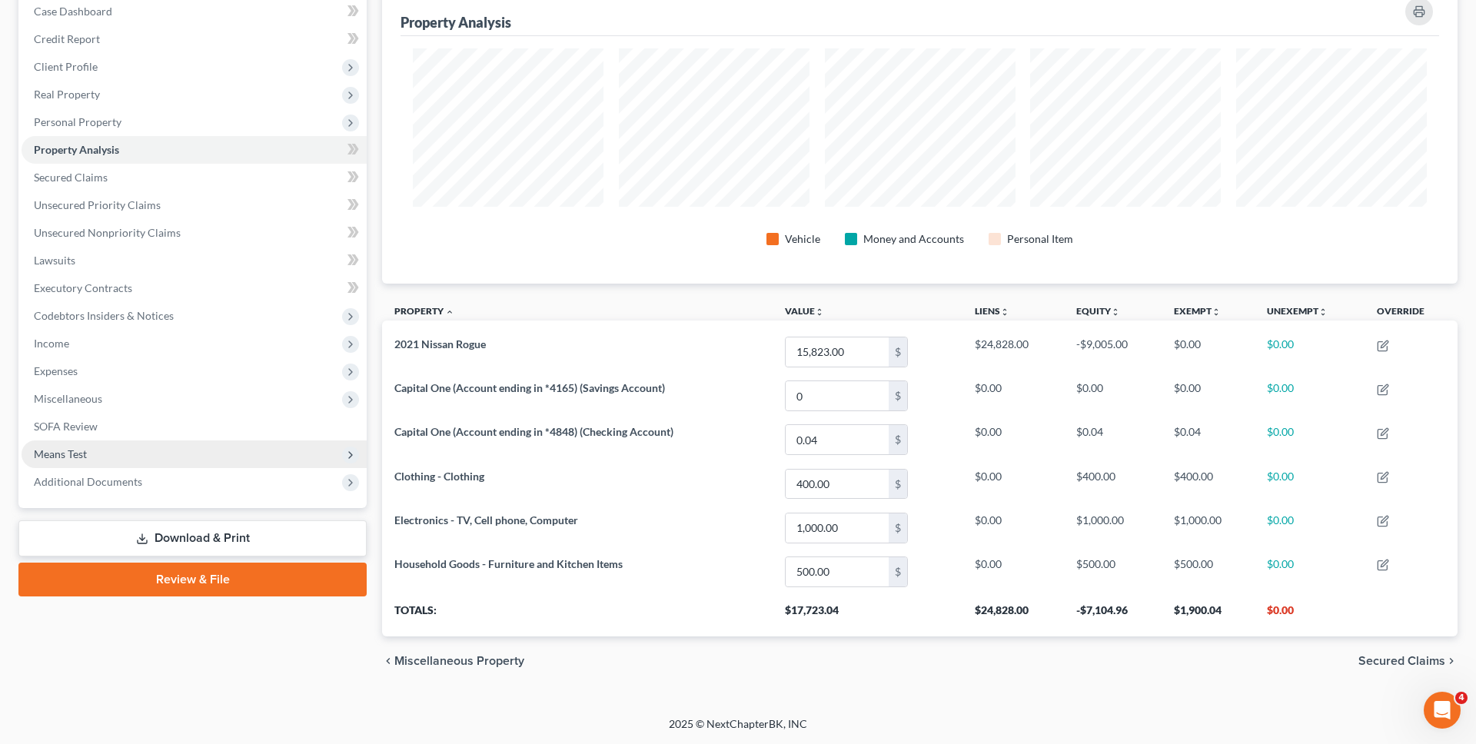
click at [235, 461] on span "Means Test" at bounding box center [194, 455] width 345 height 28
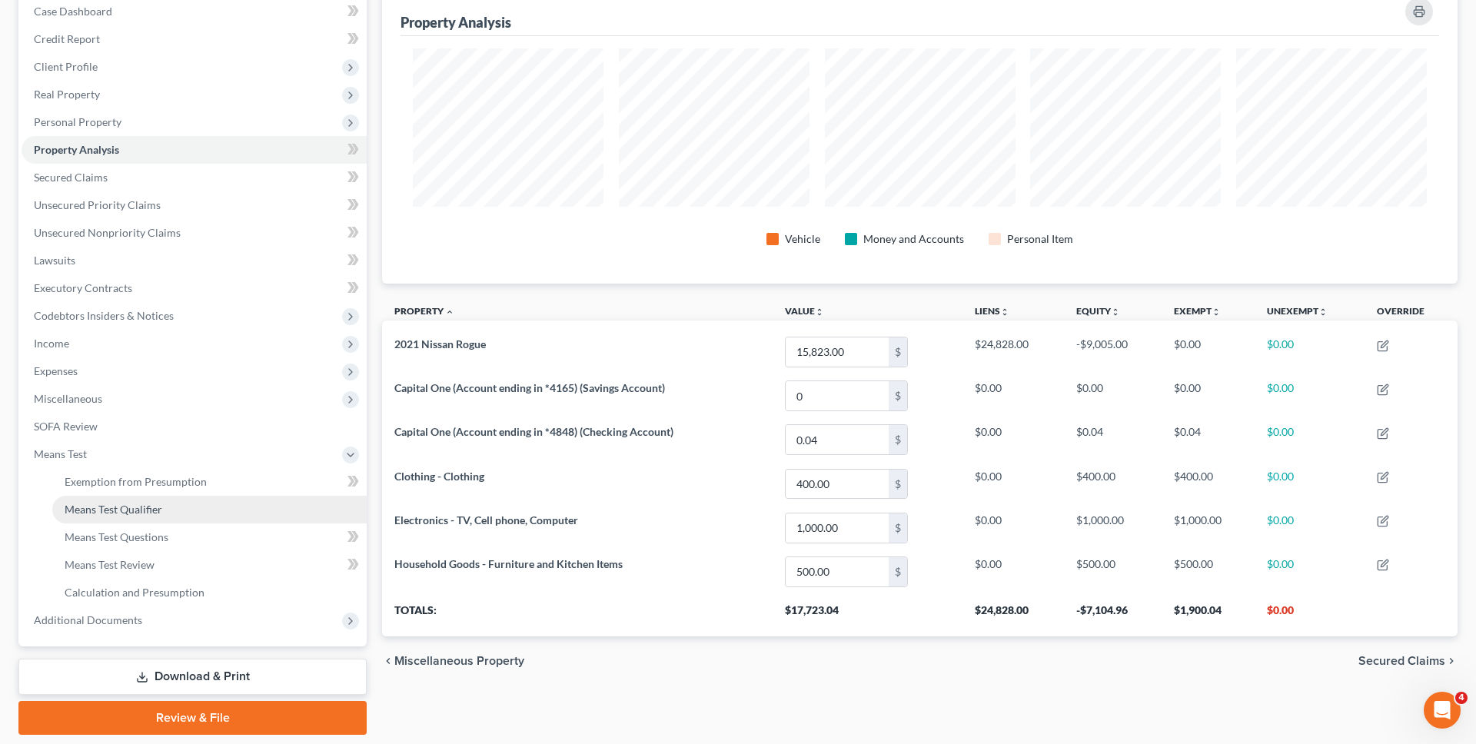
click at [190, 511] on link "Means Test Qualifier" at bounding box center [209, 510] width 315 height 28
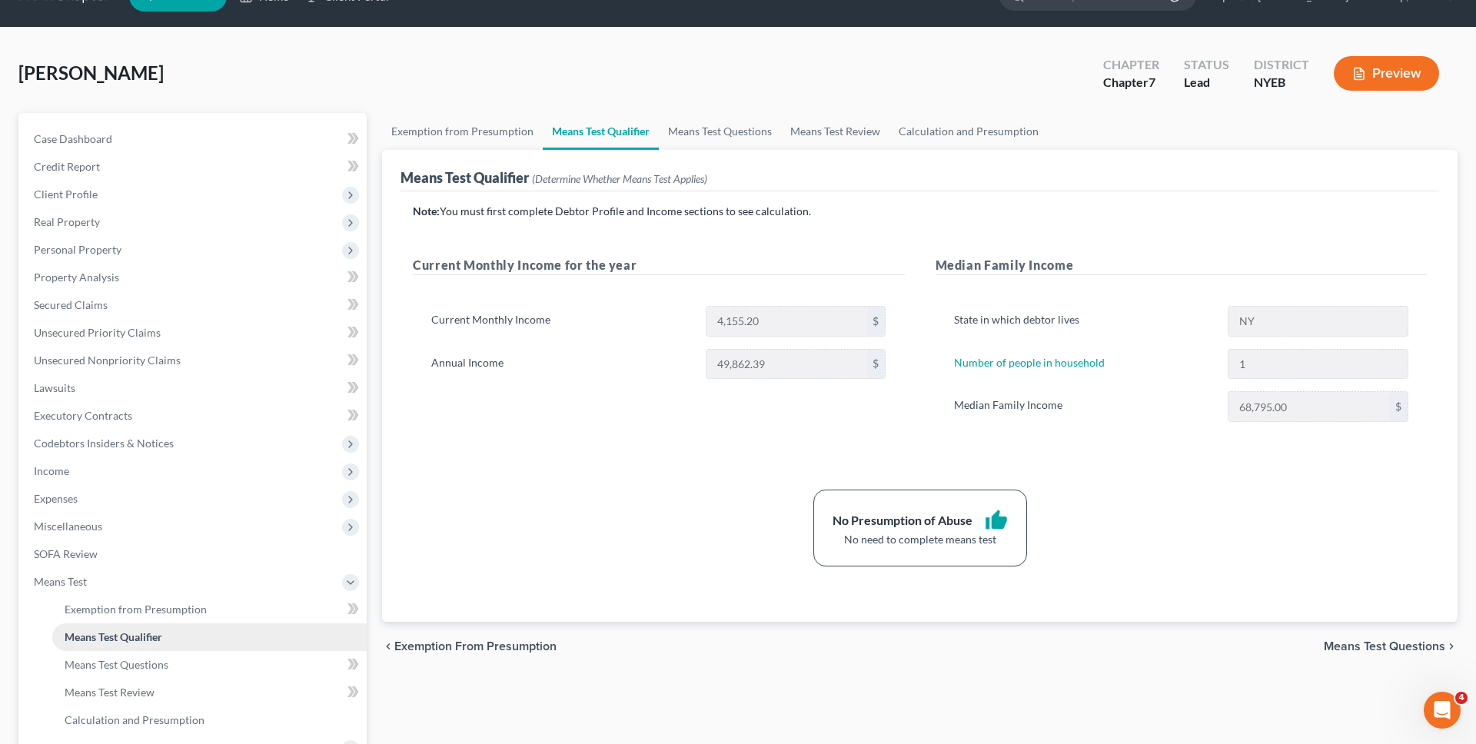
scroll to position [211, 0]
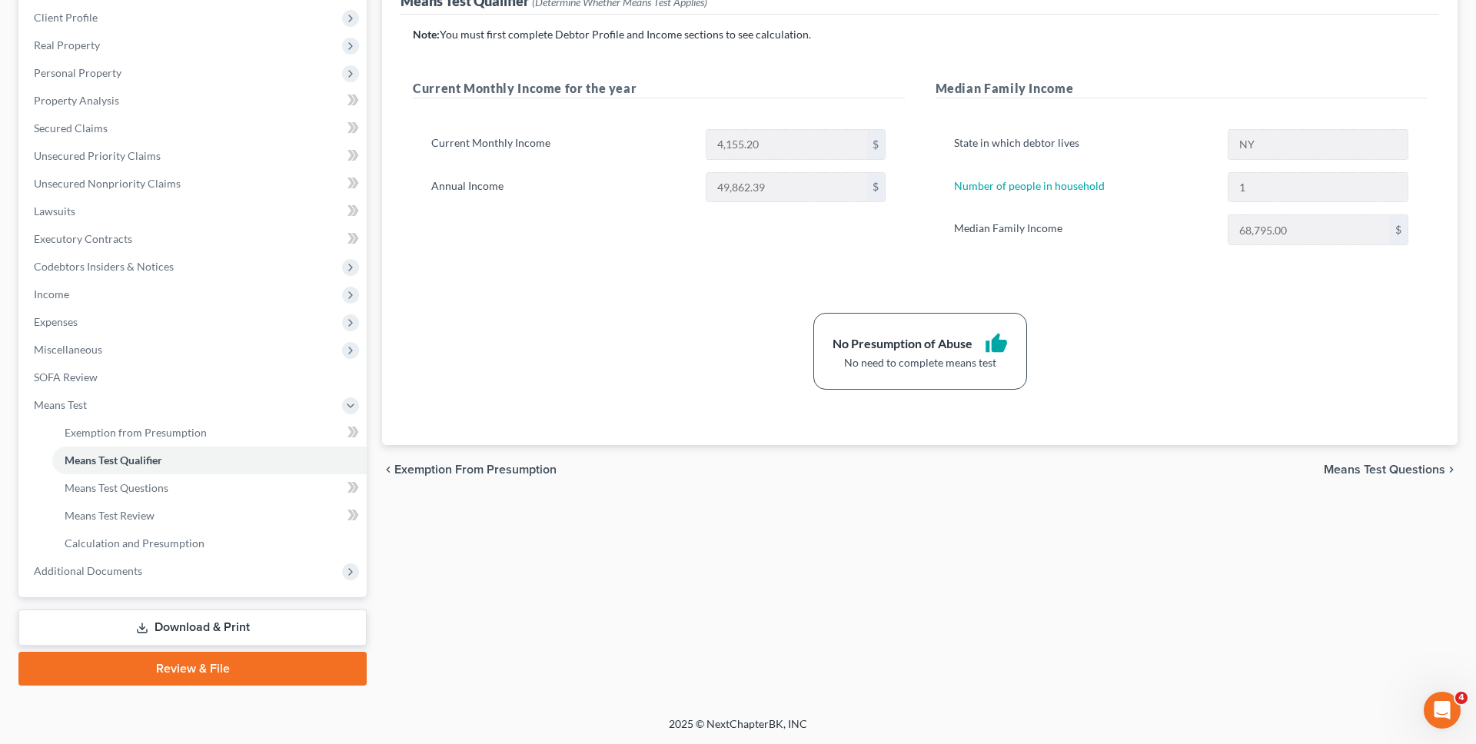
click at [191, 627] on link "Download & Print" at bounding box center [192, 628] width 348 height 36
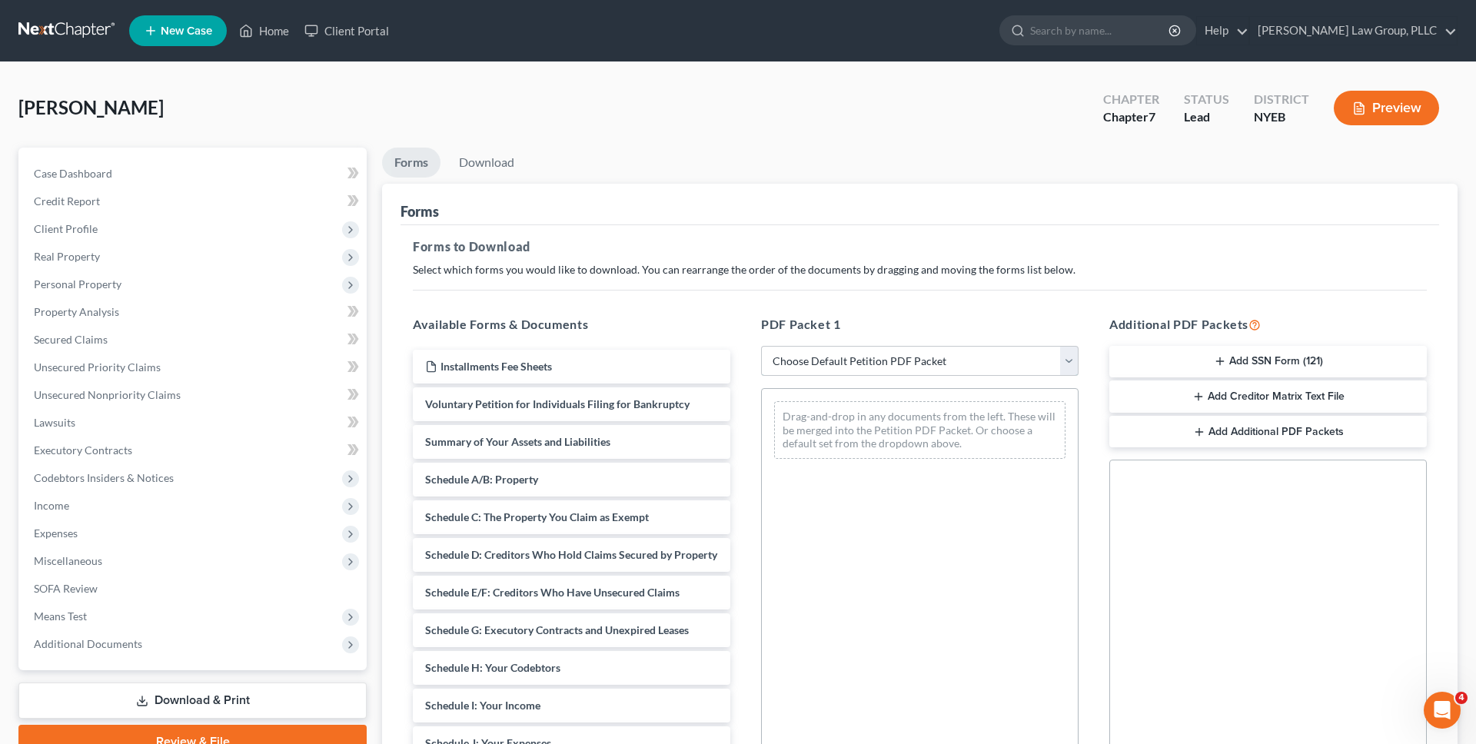
click at [795, 367] on select "Choose Default Petition PDF Packet Complete Bankruptcy Petition (all forms and …" at bounding box center [920, 361] width 318 height 31
select select "0"
click at [761, 346] on select "Choose Default Petition PDF Packet Complete Bankruptcy Petition (all forms and …" at bounding box center [920, 361] width 318 height 31
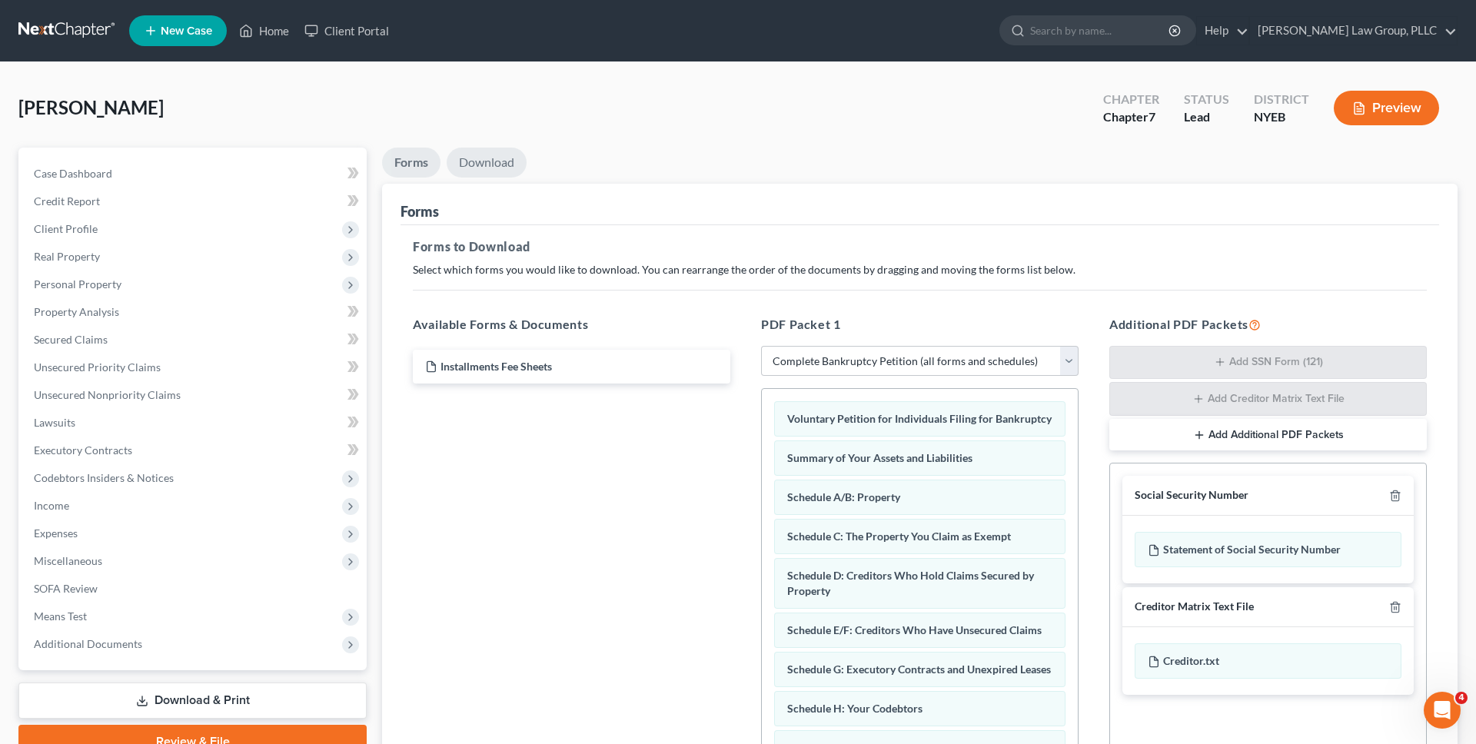
click at [492, 171] on link "Download" at bounding box center [487, 163] width 80 height 30
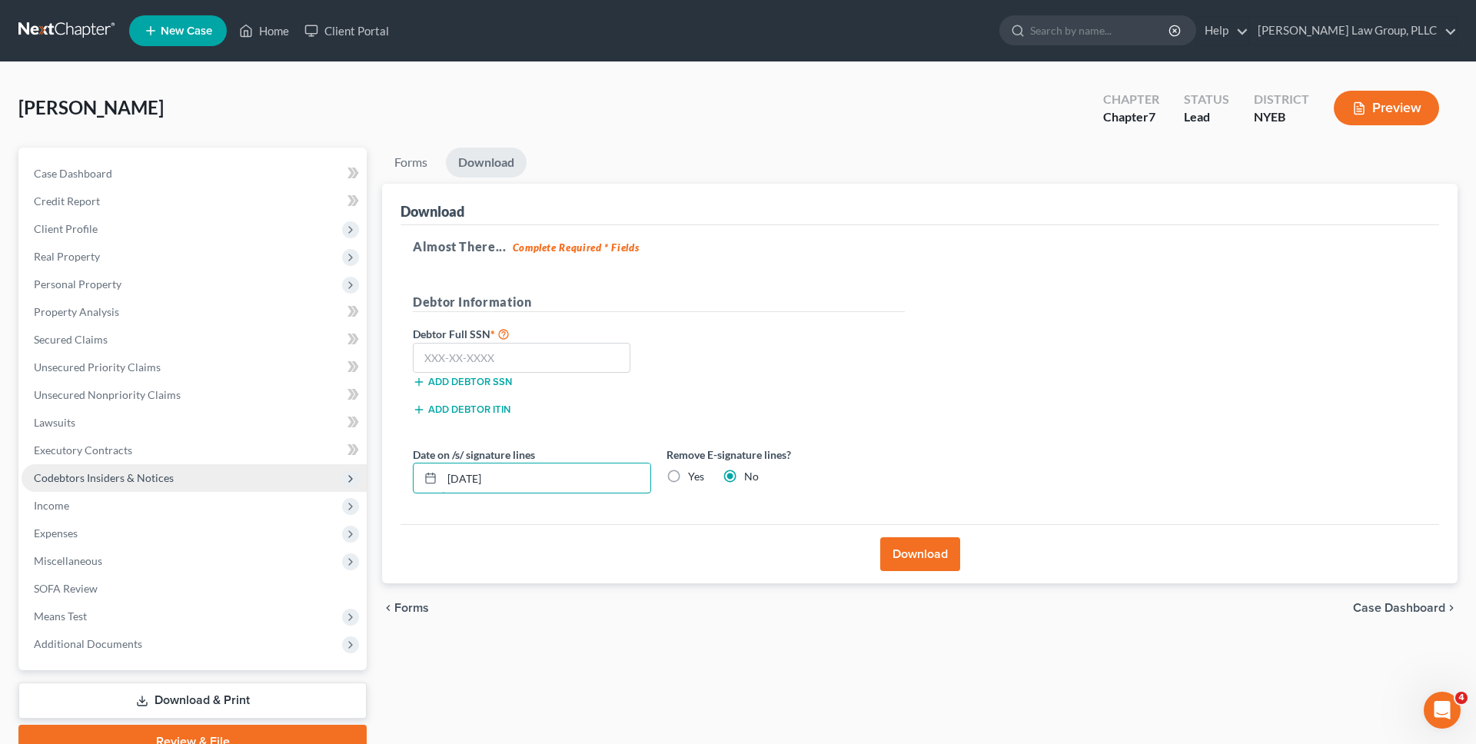
drag, startPoint x: 575, startPoint y: 485, endPoint x: 335, endPoint y: 484, distance: 239.9
click at [335, 485] on div "Petition Navigation Case Dashboard Payments Invoices Payments Payments Credit R…" at bounding box center [738, 453] width 1455 height 611
click at [688, 477] on label "Yes" at bounding box center [696, 476] width 16 height 15
click at [694, 477] on input "Yes" at bounding box center [699, 474] width 10 height 10
radio input "true"
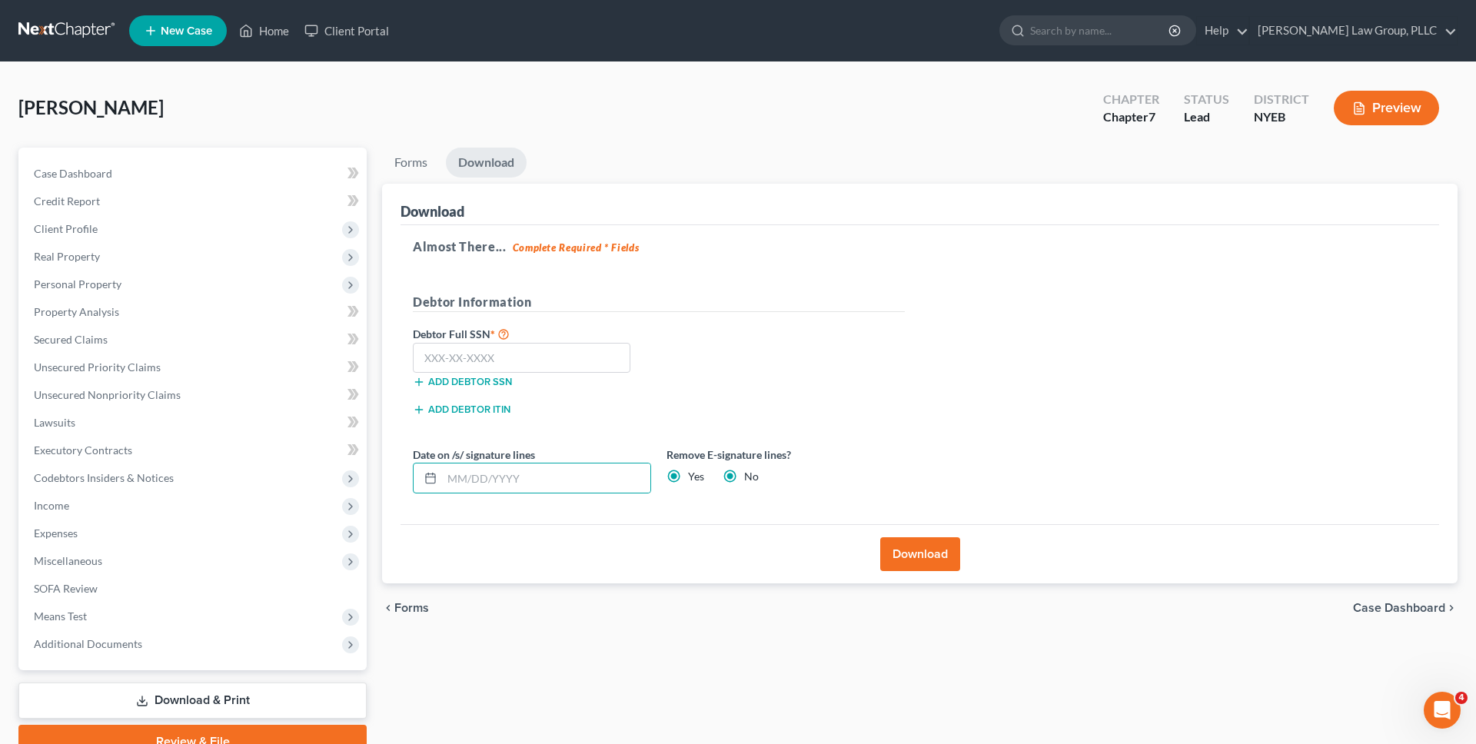
radio input "false"
click at [866, 544] on div "Download" at bounding box center [920, 553] width 1039 height 59
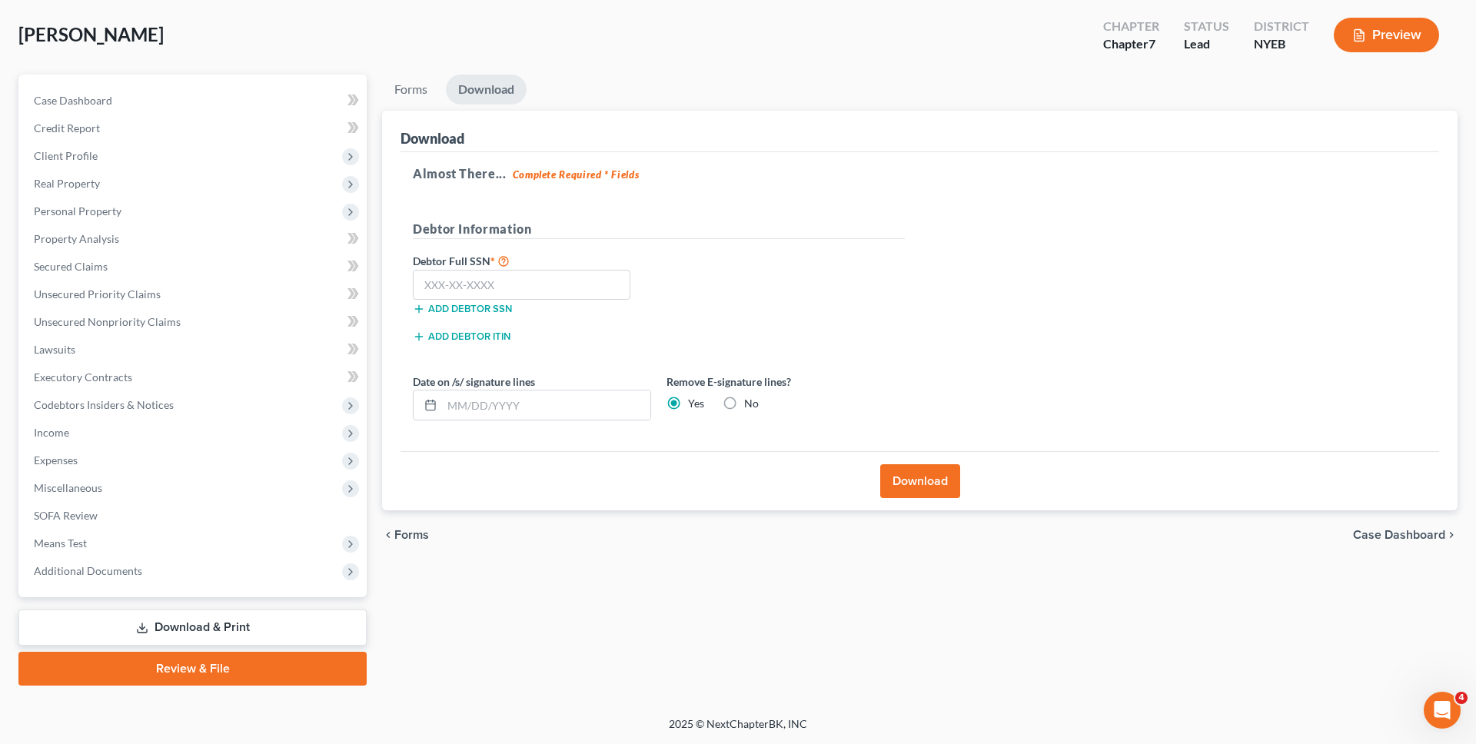
click at [933, 478] on button "Download" at bounding box center [921, 481] width 80 height 34
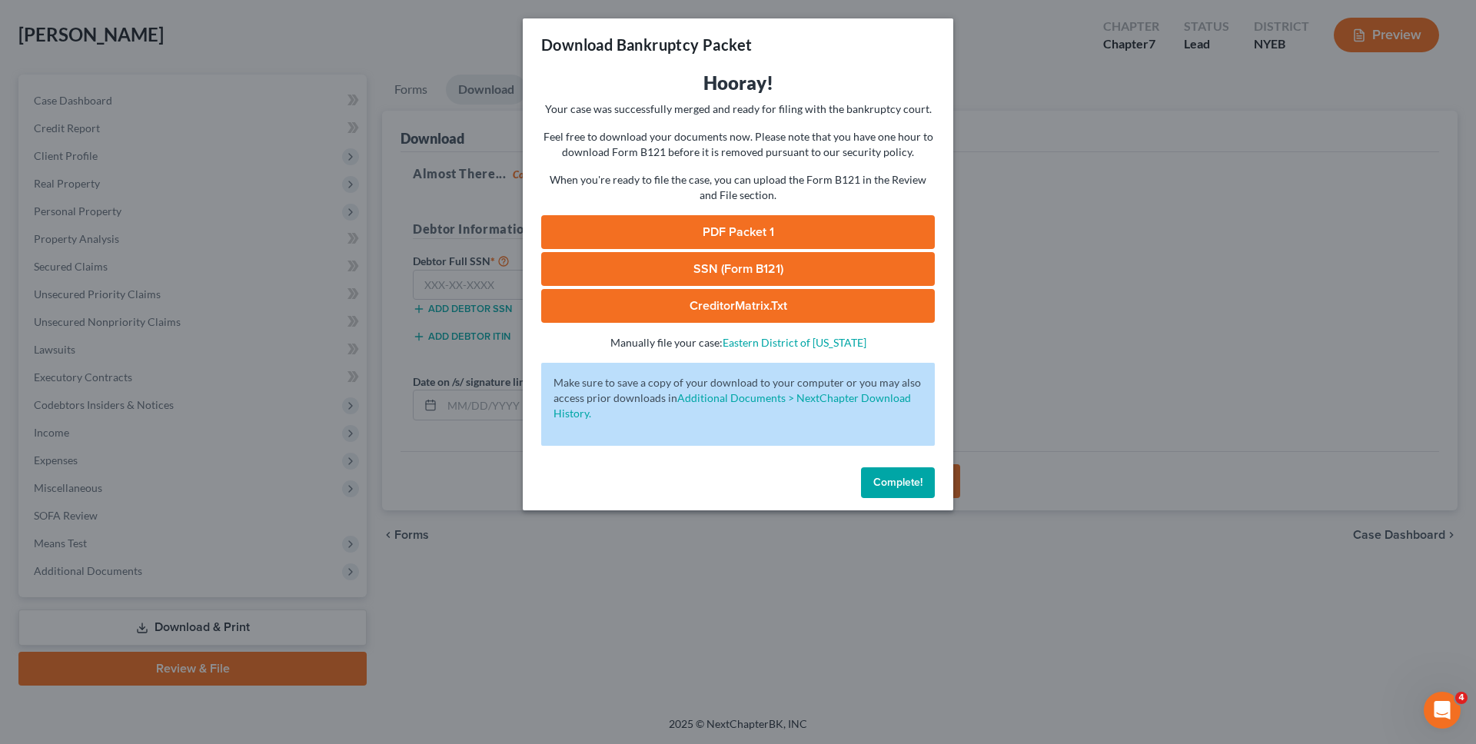
click at [678, 225] on link "PDF Packet 1" at bounding box center [738, 232] width 394 height 34
click at [882, 478] on span "Complete!" at bounding box center [898, 482] width 49 height 13
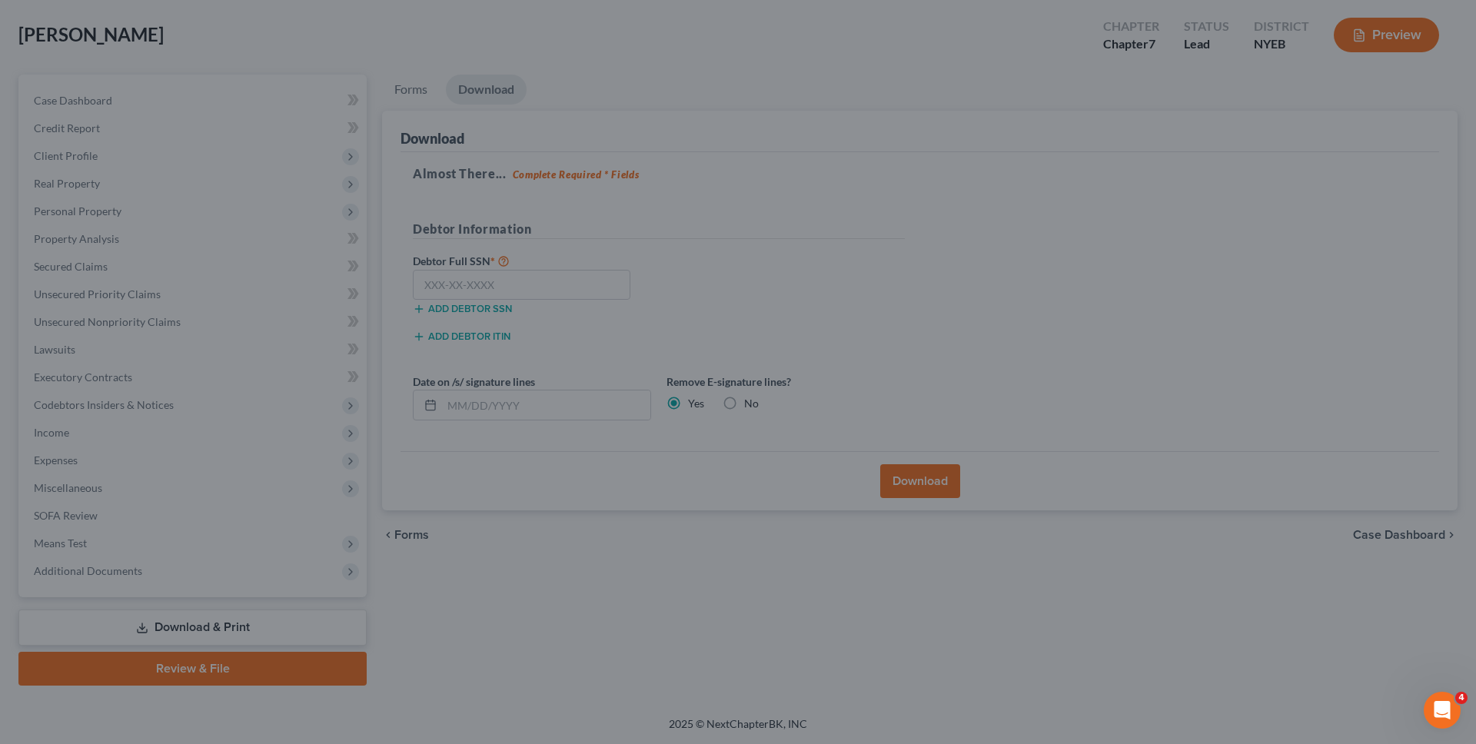
click at [882, 460] on span "Complete!" at bounding box center [877, 454] width 43 height 12
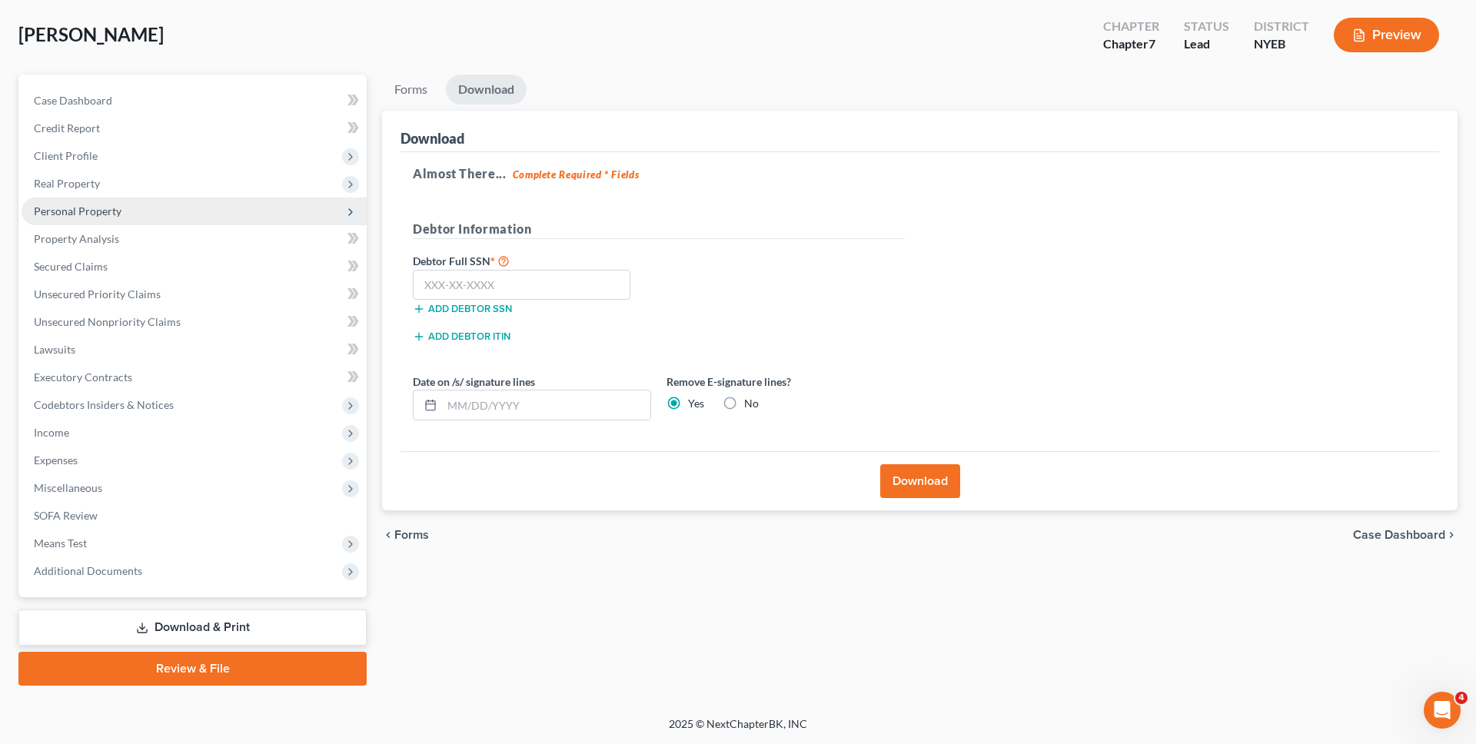
scroll to position [0, 0]
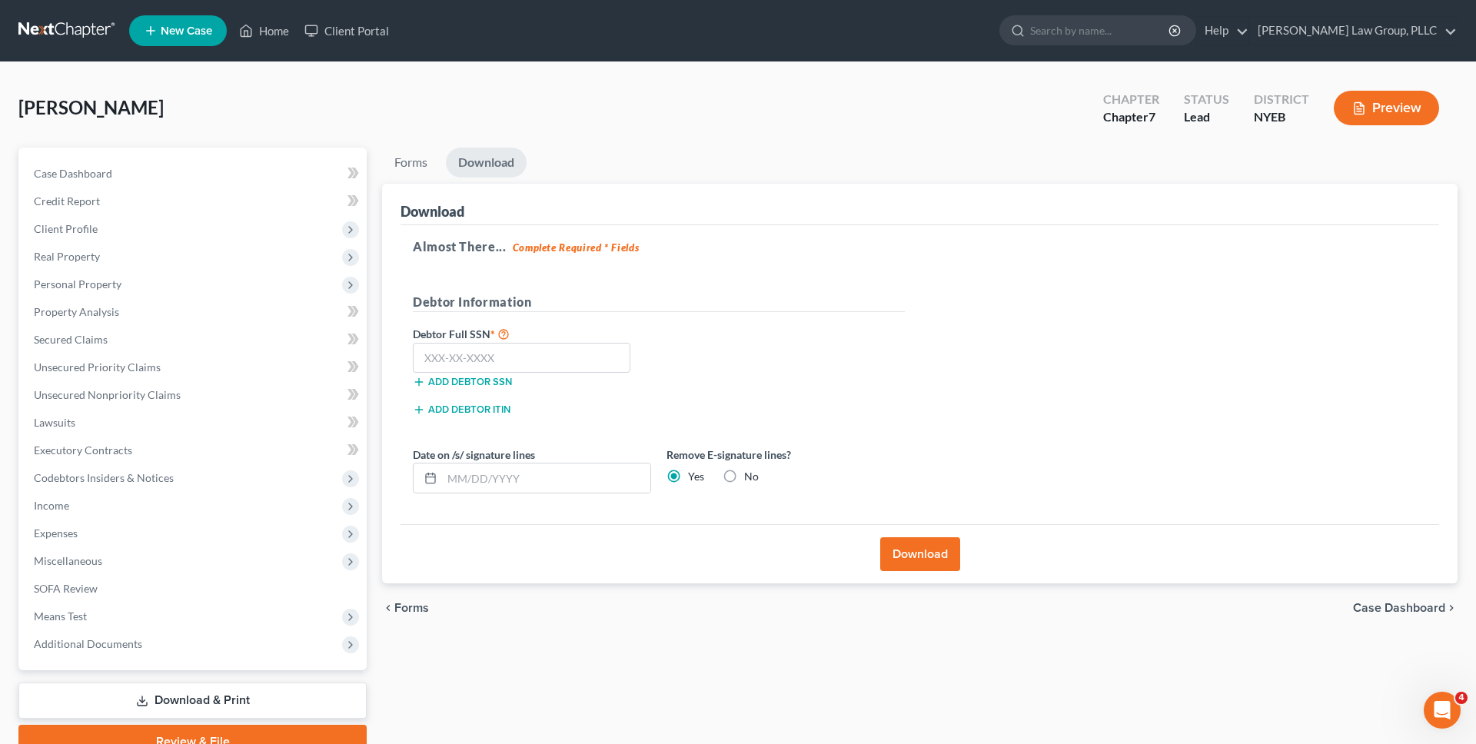
click at [93, 43] on link at bounding box center [67, 31] width 98 height 28
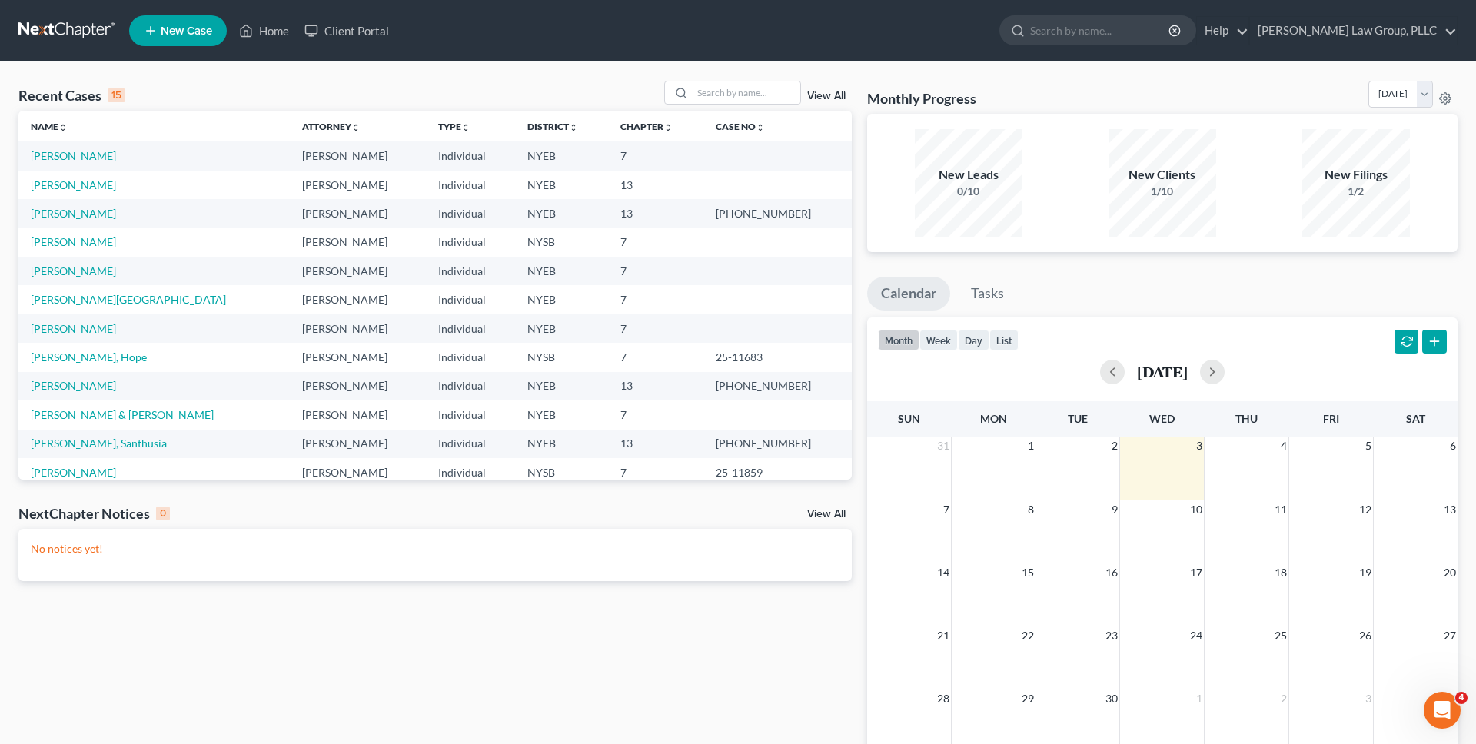
click at [93, 154] on link "[PERSON_NAME]" at bounding box center [73, 155] width 85 height 13
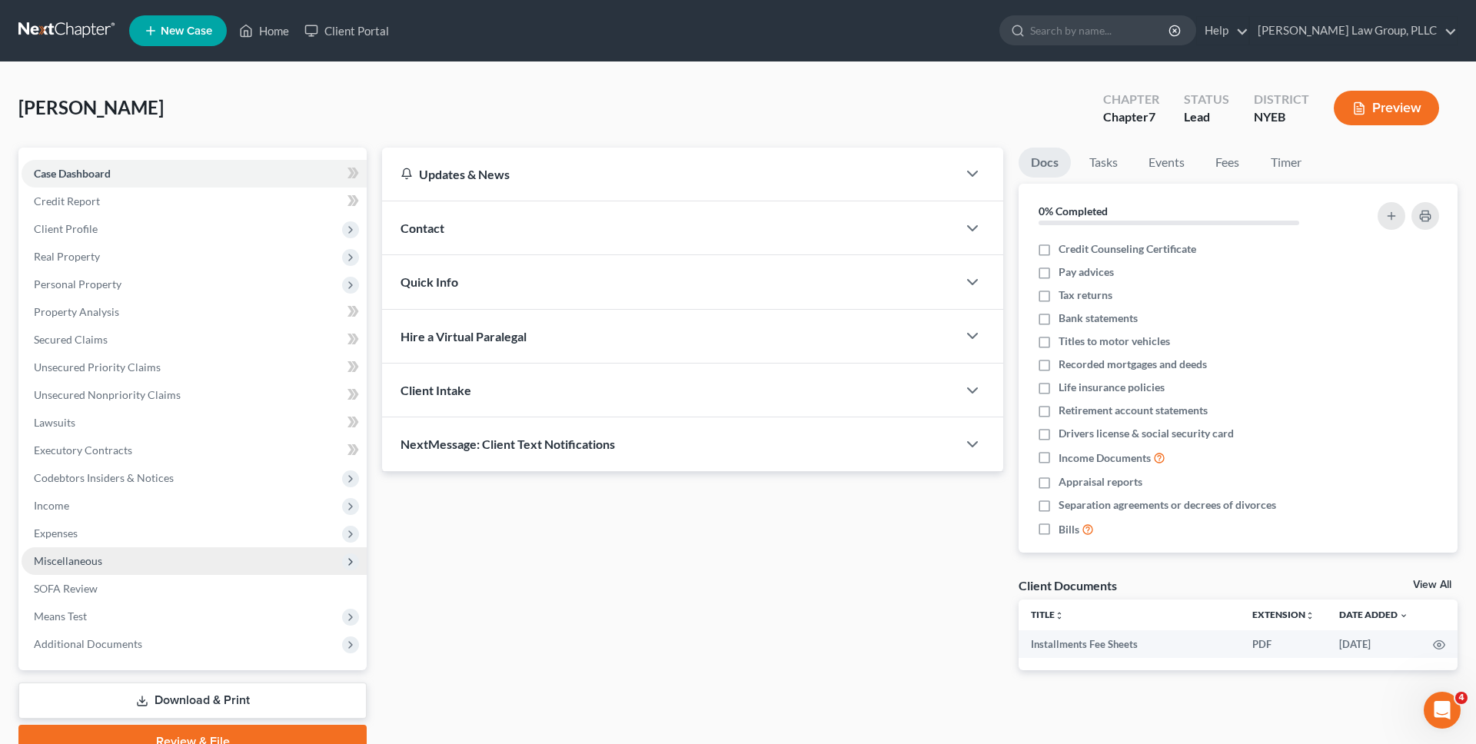
click at [153, 538] on span "Expenses" at bounding box center [194, 534] width 345 height 28
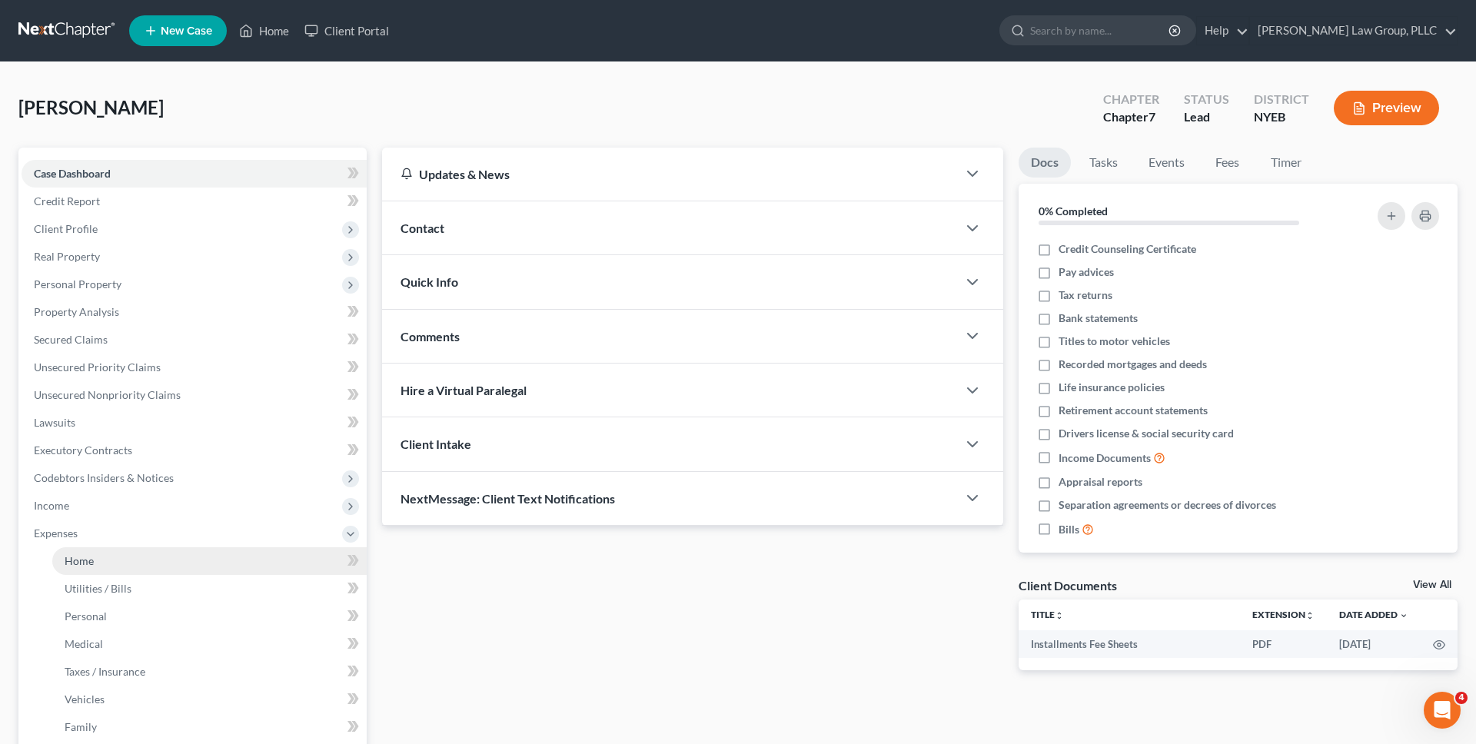
click at [157, 559] on link "Home" at bounding box center [209, 562] width 315 height 28
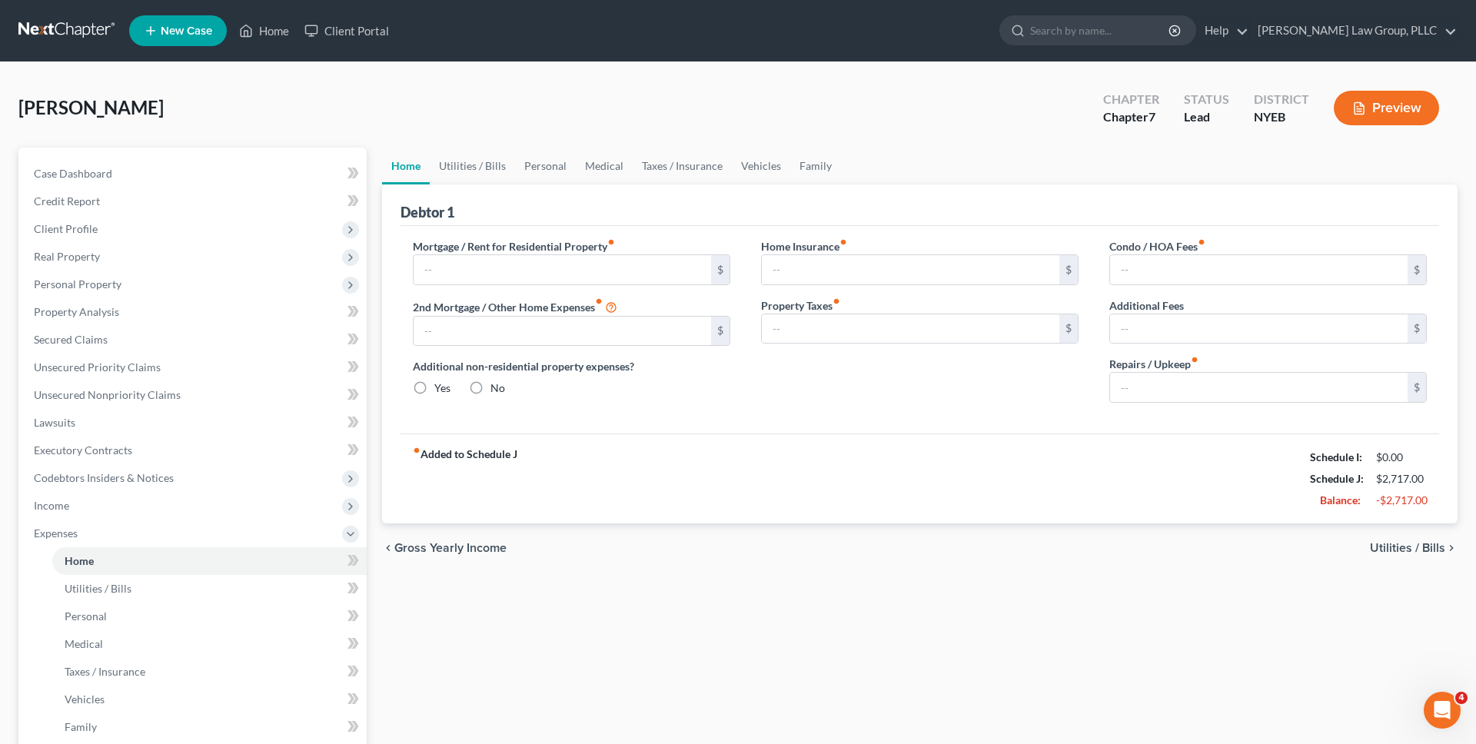
type input "1,100.00"
type input "0.00"
radio input "true"
type input "0.00"
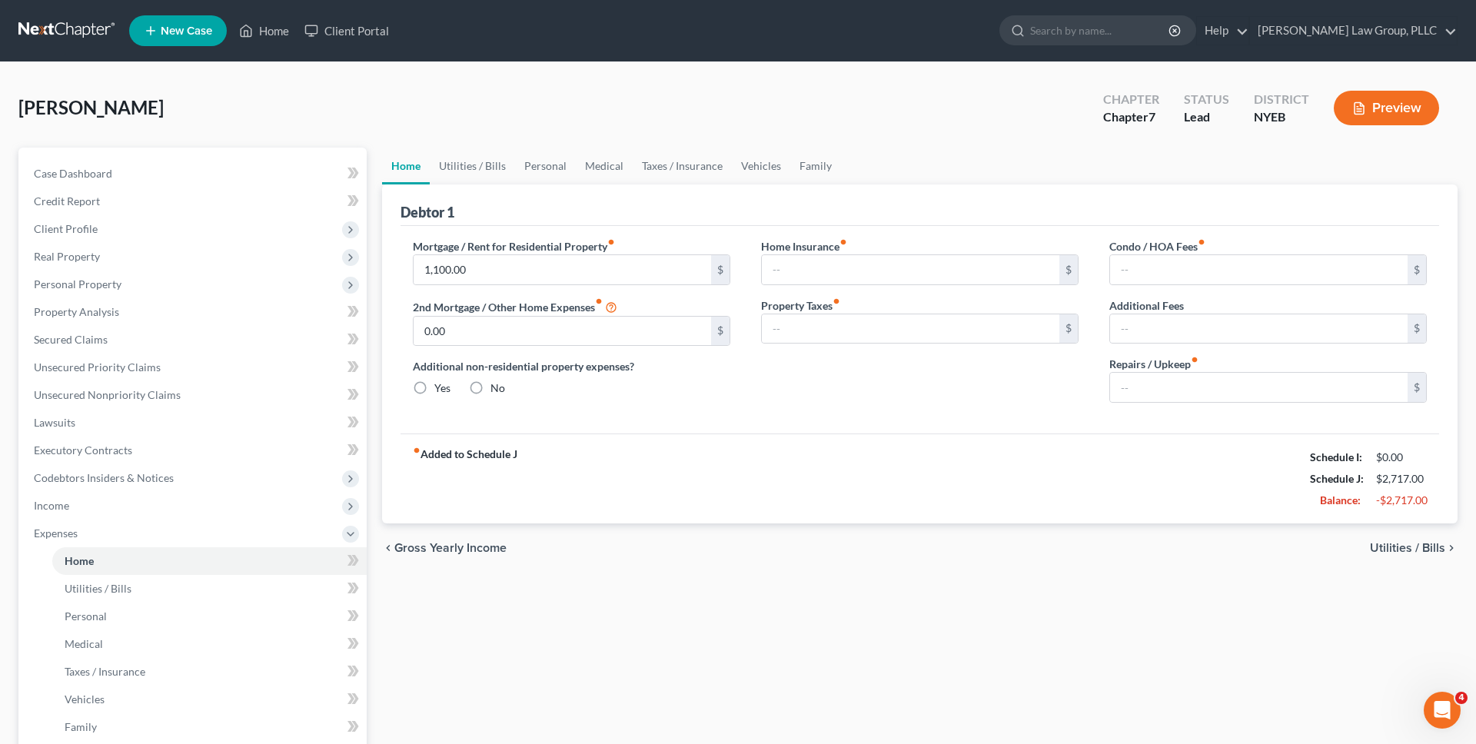
type input "0.00"
click at [491, 165] on link "Utilities / Bills" at bounding box center [472, 166] width 85 height 37
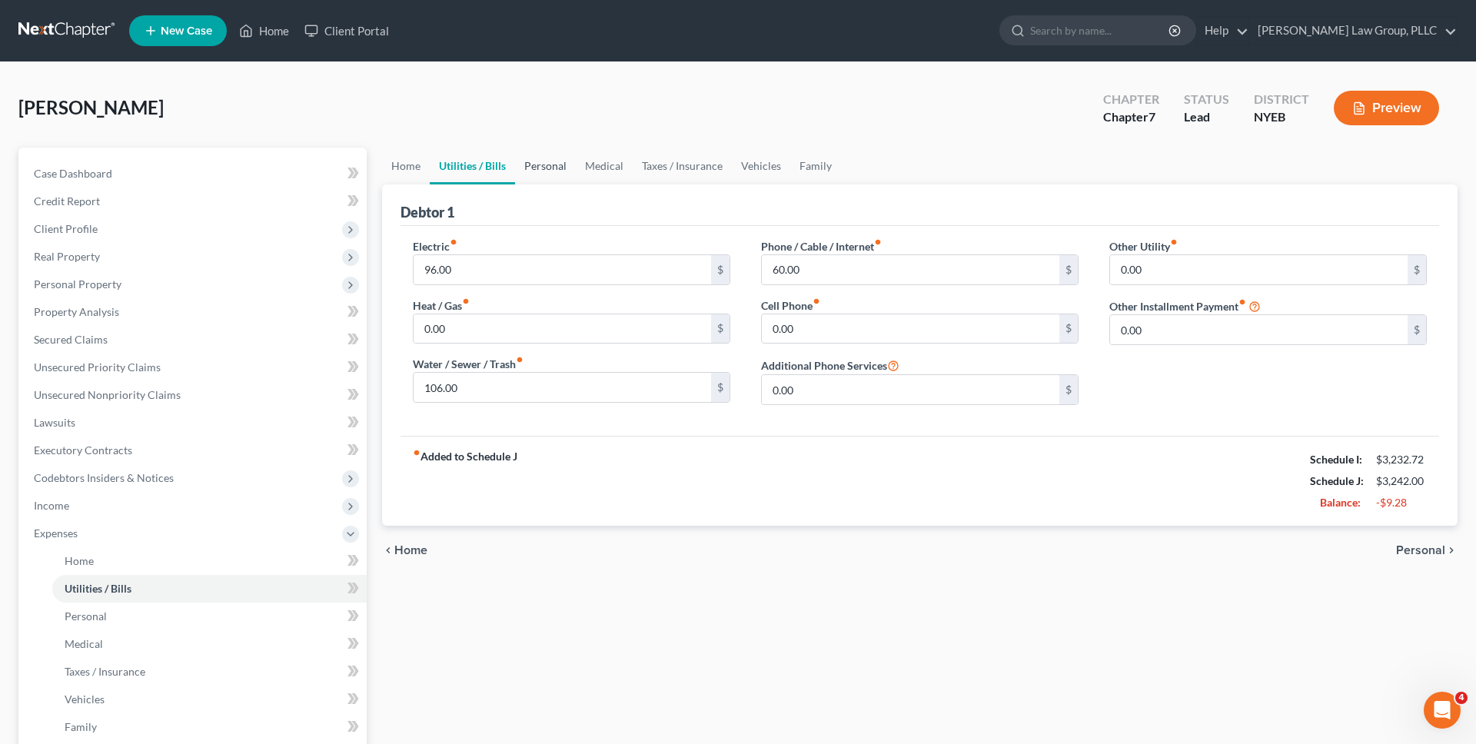
click at [549, 166] on link "Personal" at bounding box center [545, 166] width 61 height 37
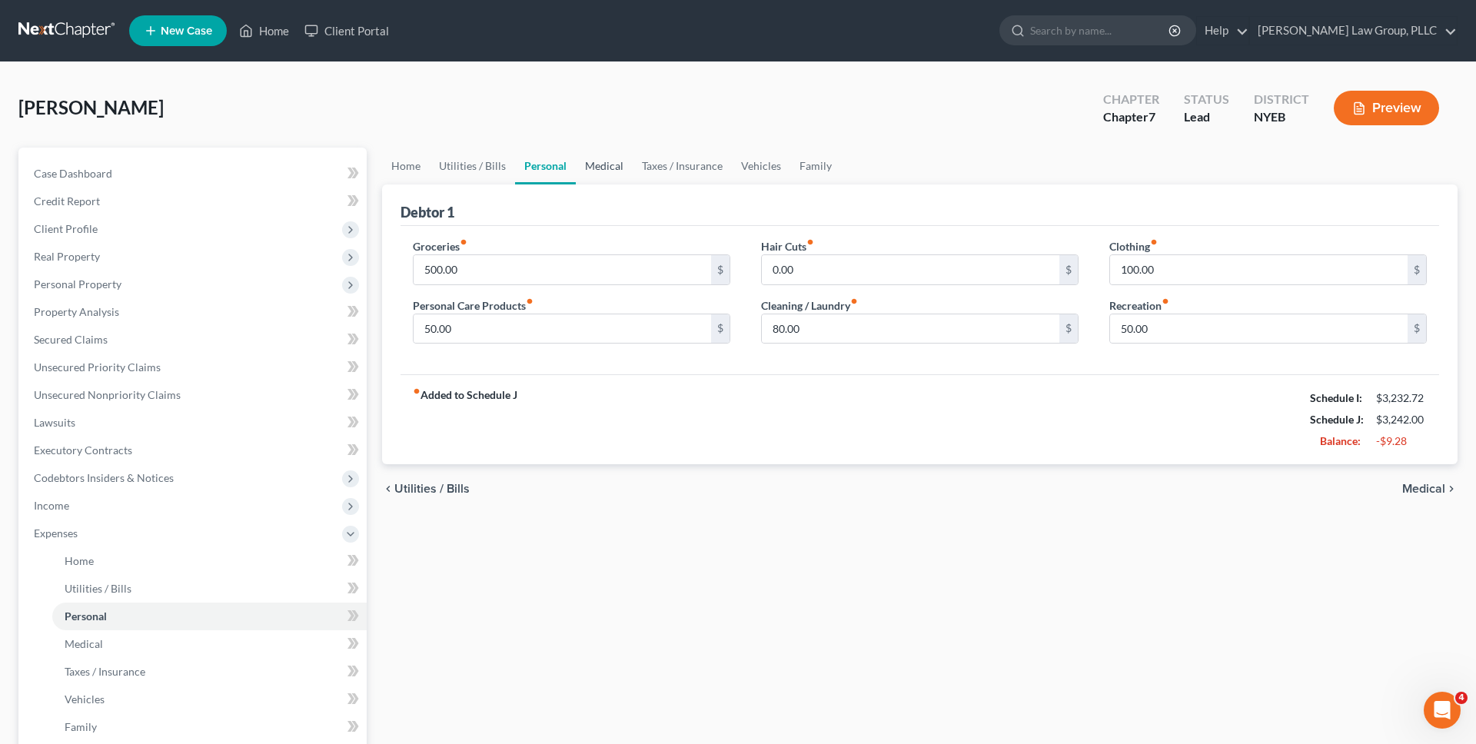
click at [598, 176] on link "Medical" at bounding box center [604, 166] width 57 height 37
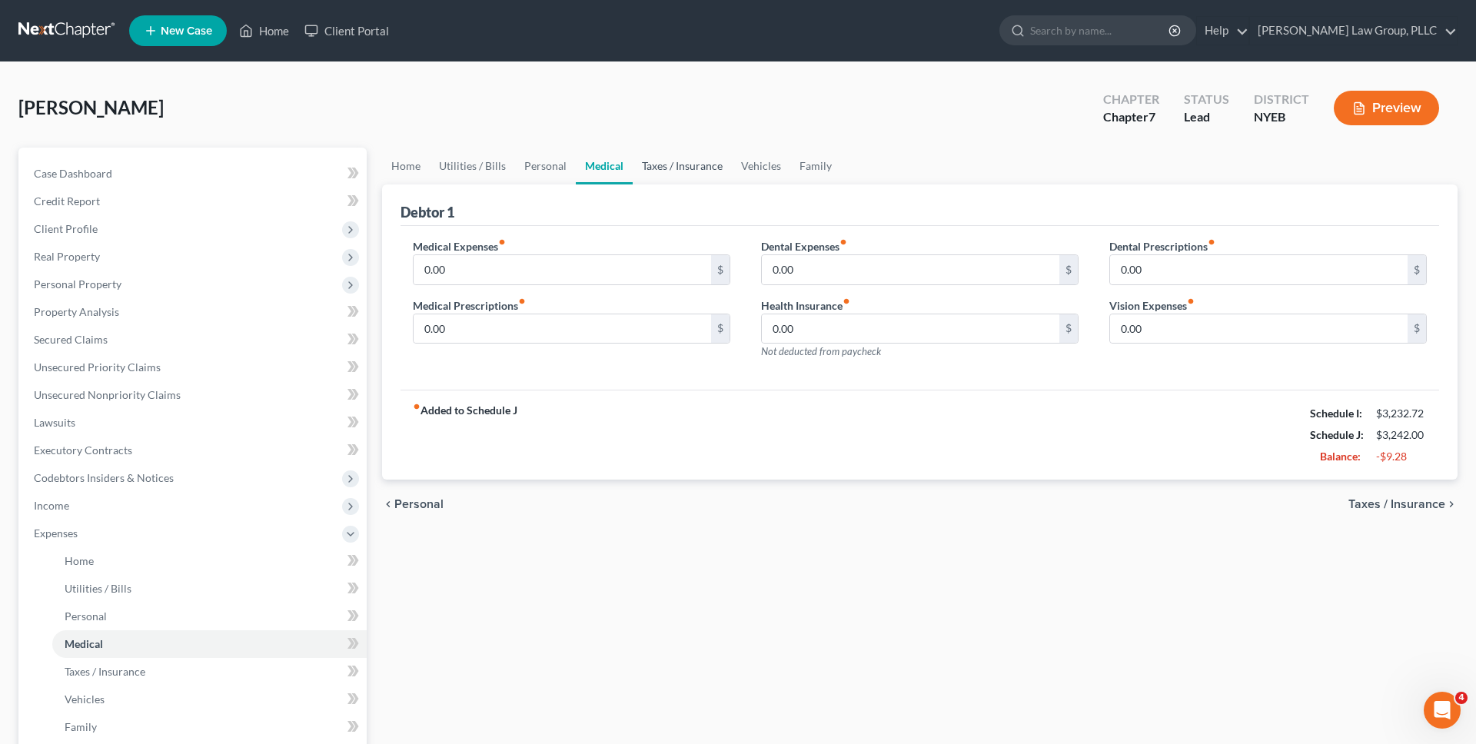
click at [651, 174] on link "Taxes / Insurance" at bounding box center [682, 166] width 99 height 37
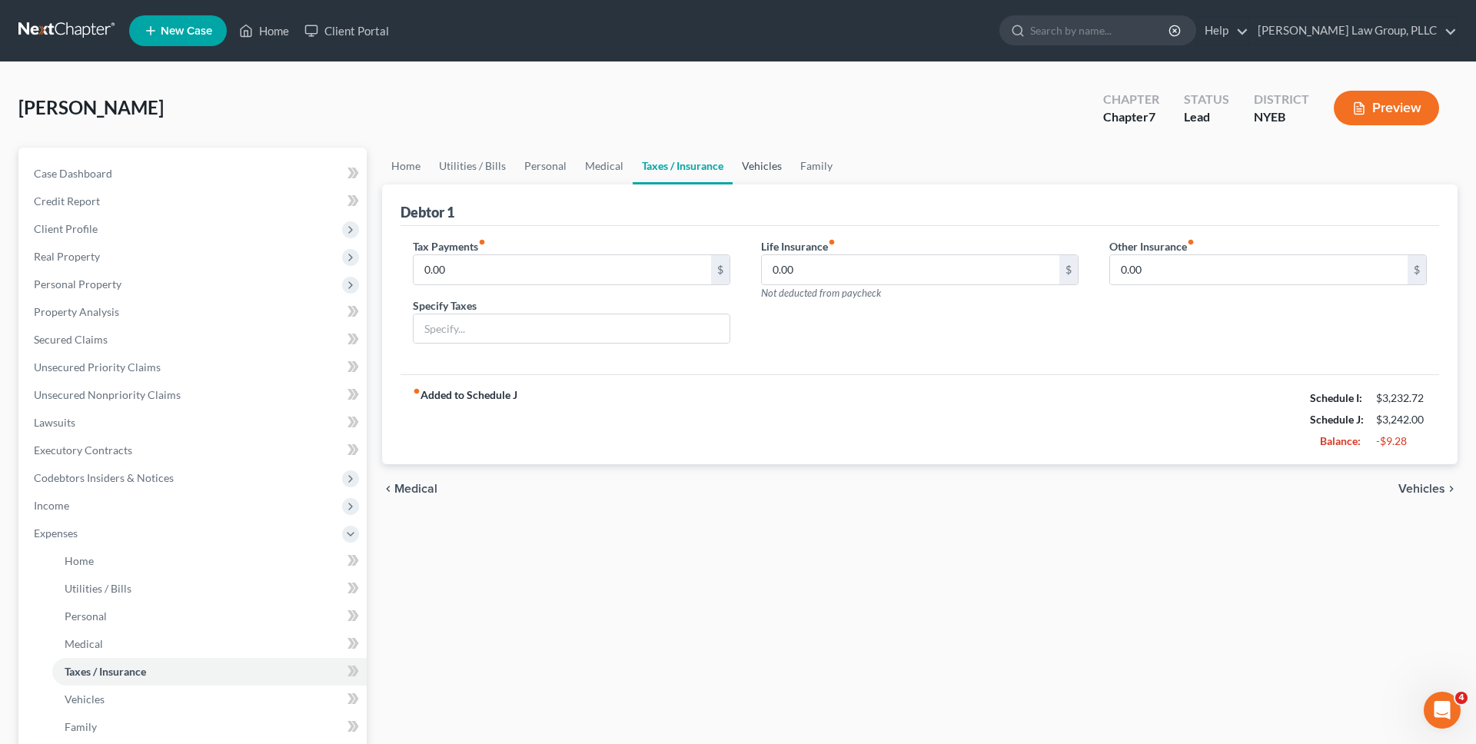
click at [741, 168] on link "Vehicles" at bounding box center [762, 166] width 58 height 37
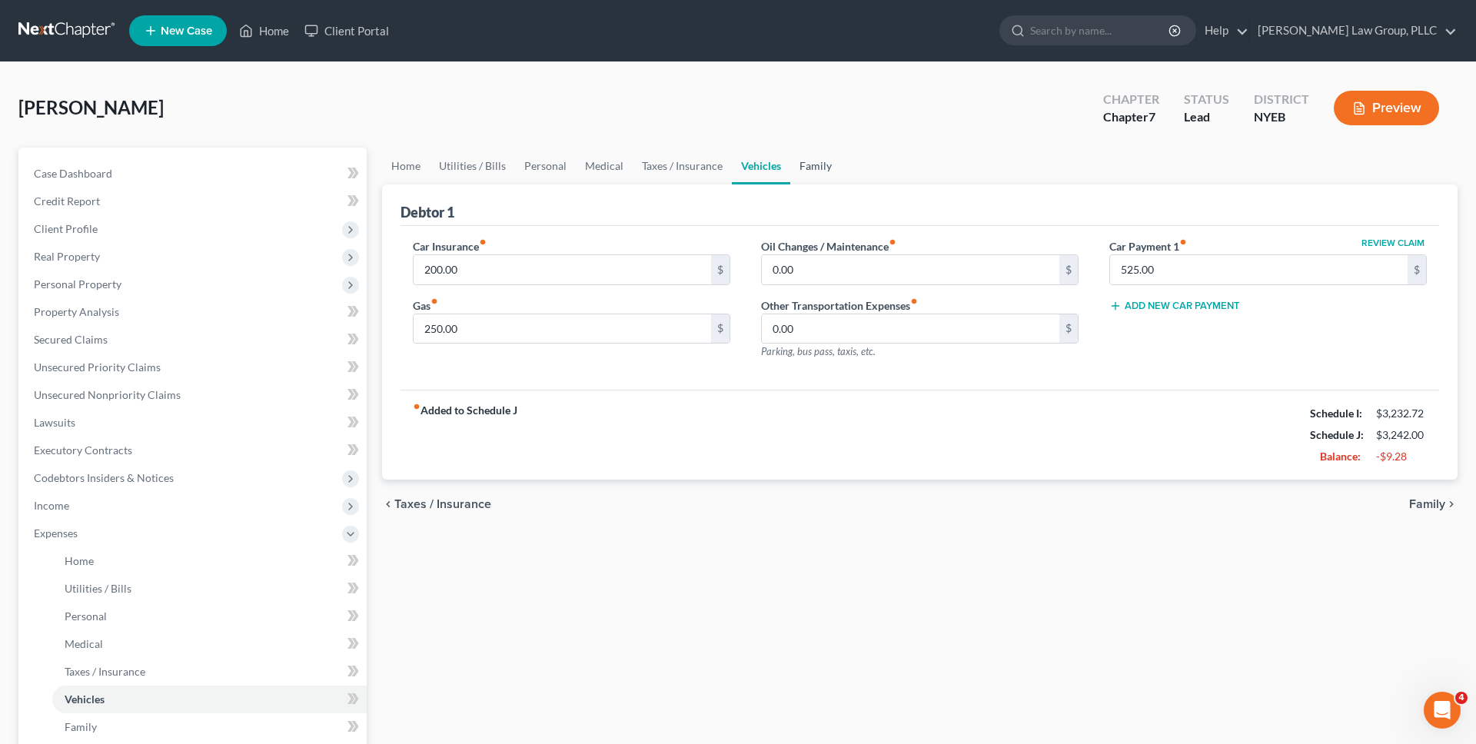
click at [800, 169] on link "Family" at bounding box center [816, 166] width 51 height 37
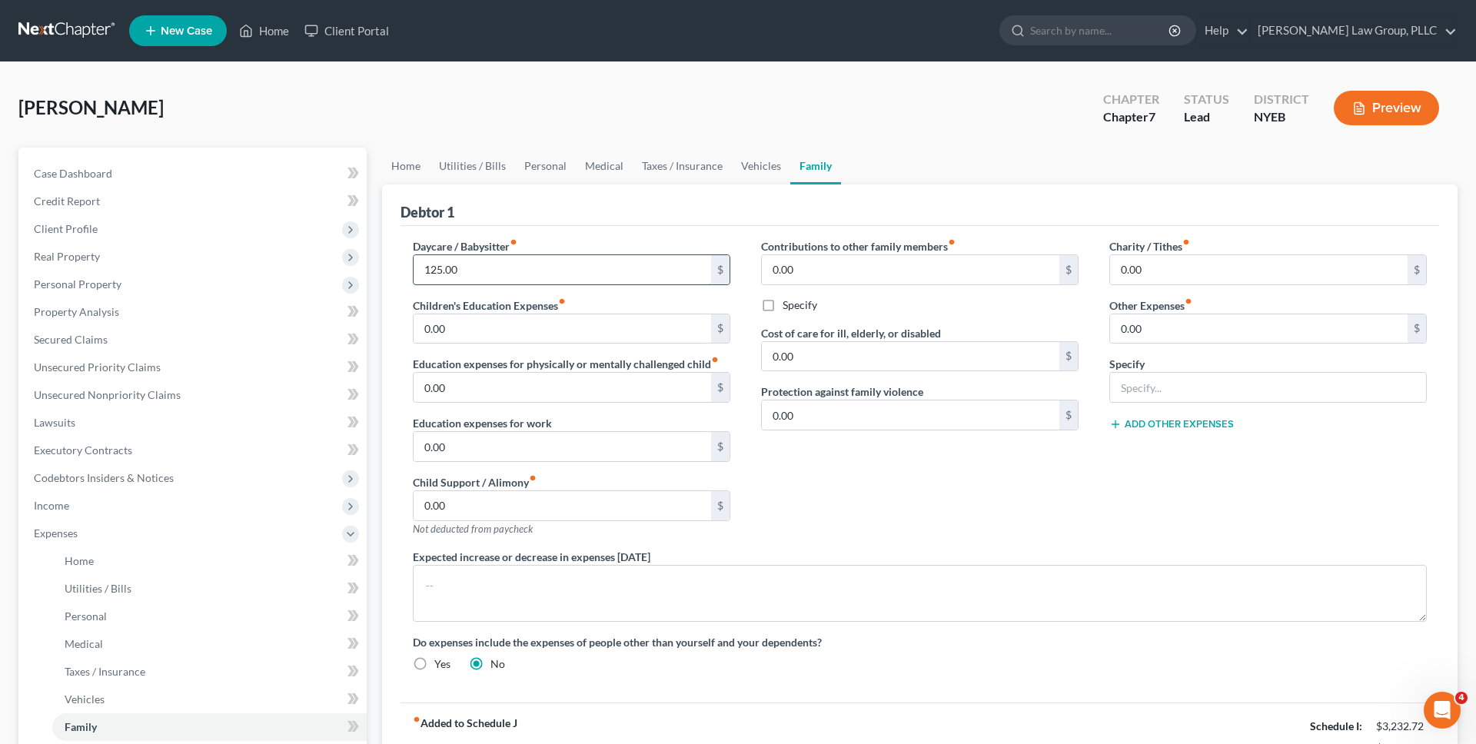
click at [634, 266] on input "125.00" at bounding box center [563, 269] width 298 height 29
click at [623, 221] on div "Debtor 1" at bounding box center [920, 206] width 1039 height 42
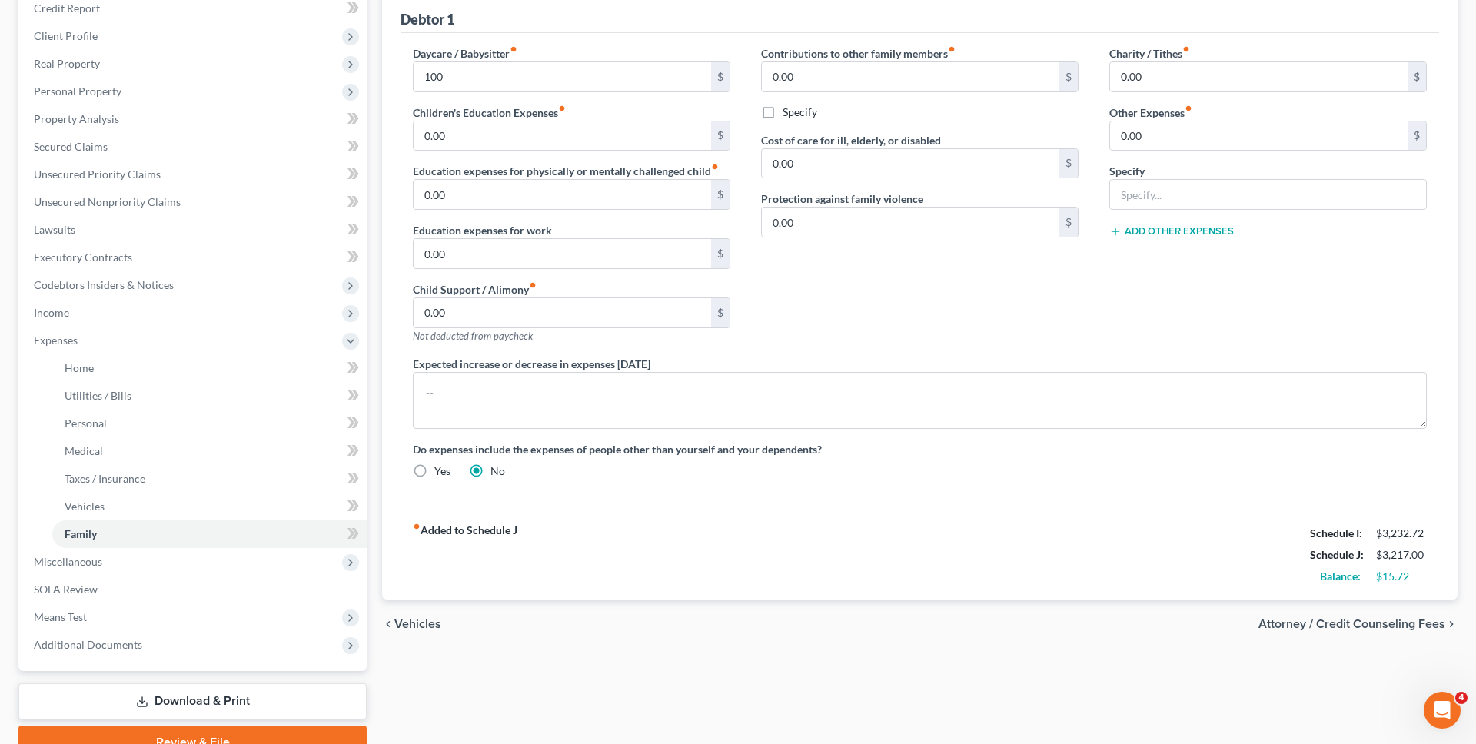
scroll to position [267, 0]
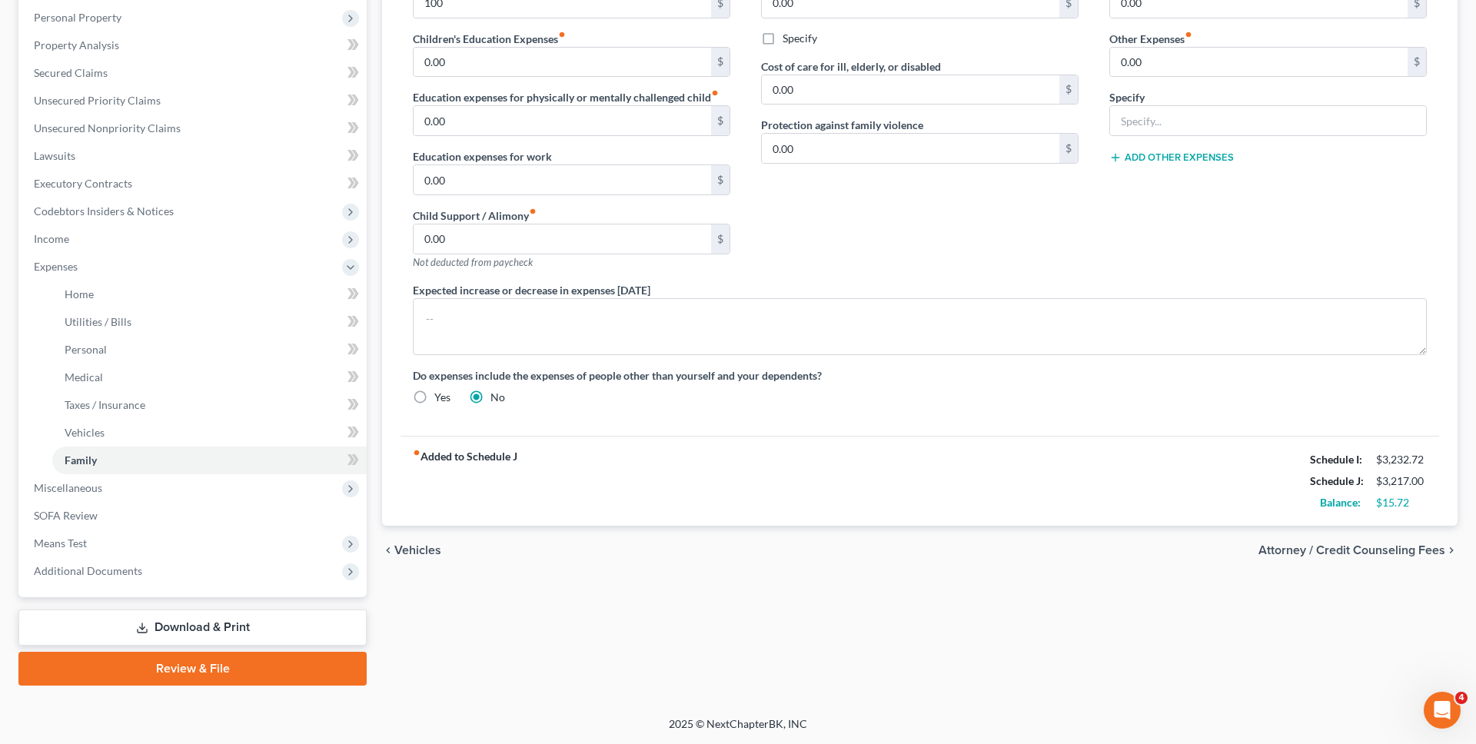
click at [245, 666] on link "Review & File" at bounding box center [192, 669] width 348 height 34
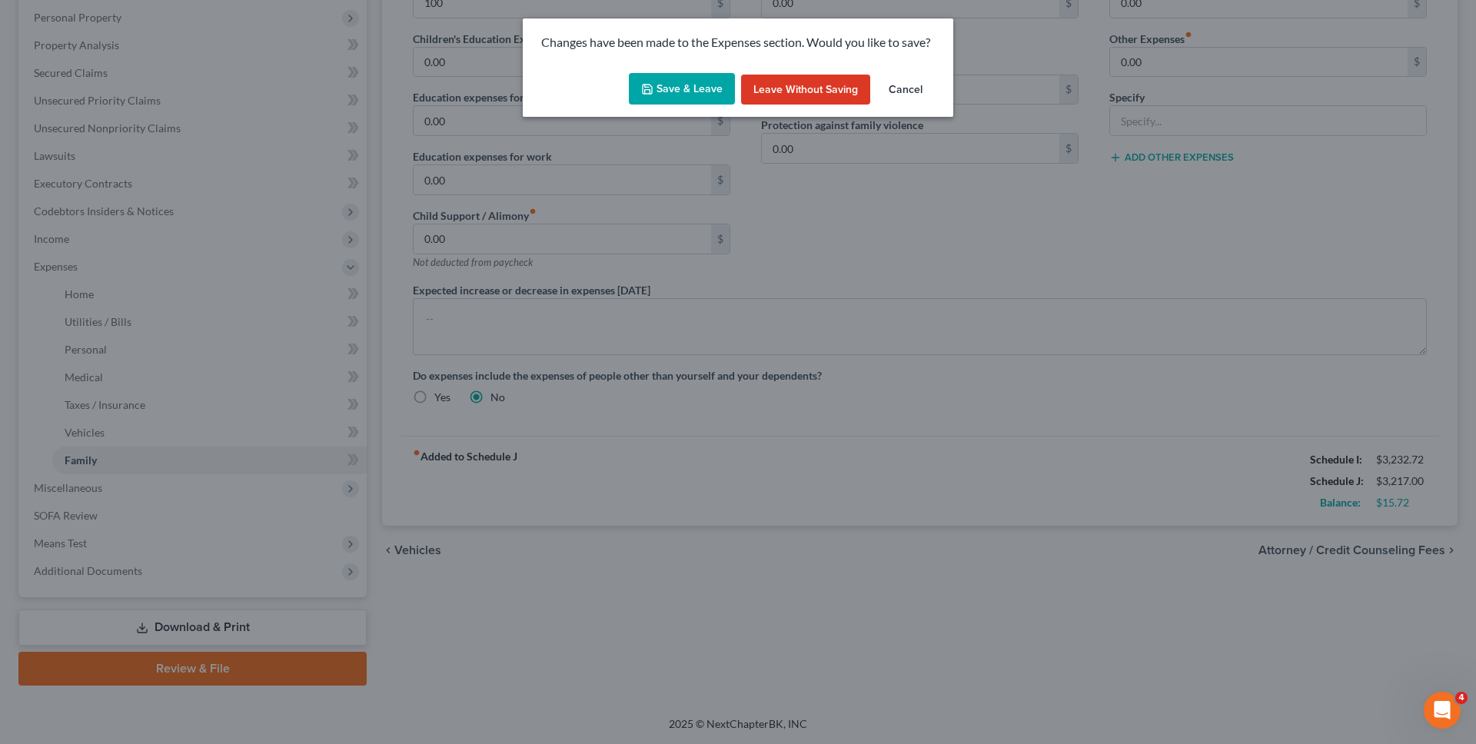
click at [695, 74] on button "Save & Leave" at bounding box center [682, 89] width 106 height 32
type input "100.00"
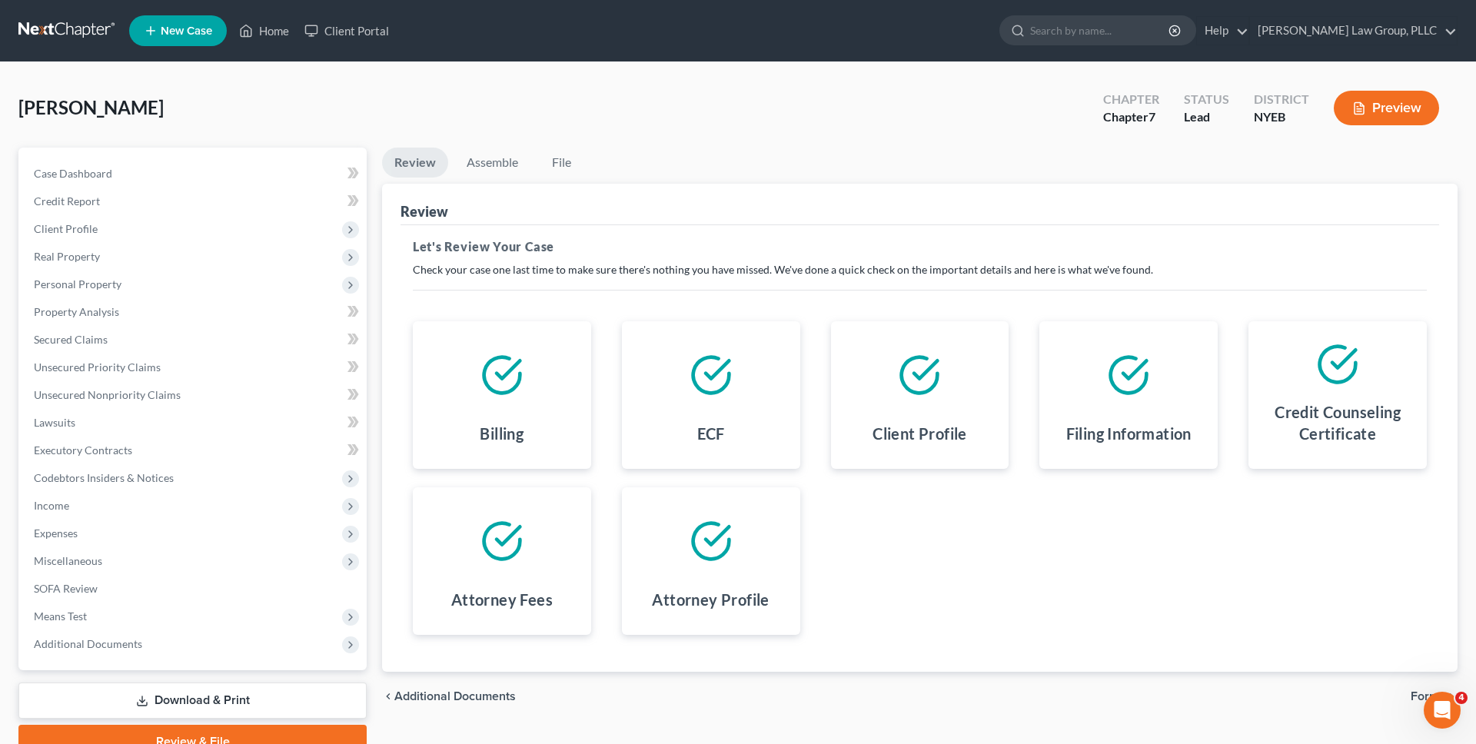
scroll to position [73, 0]
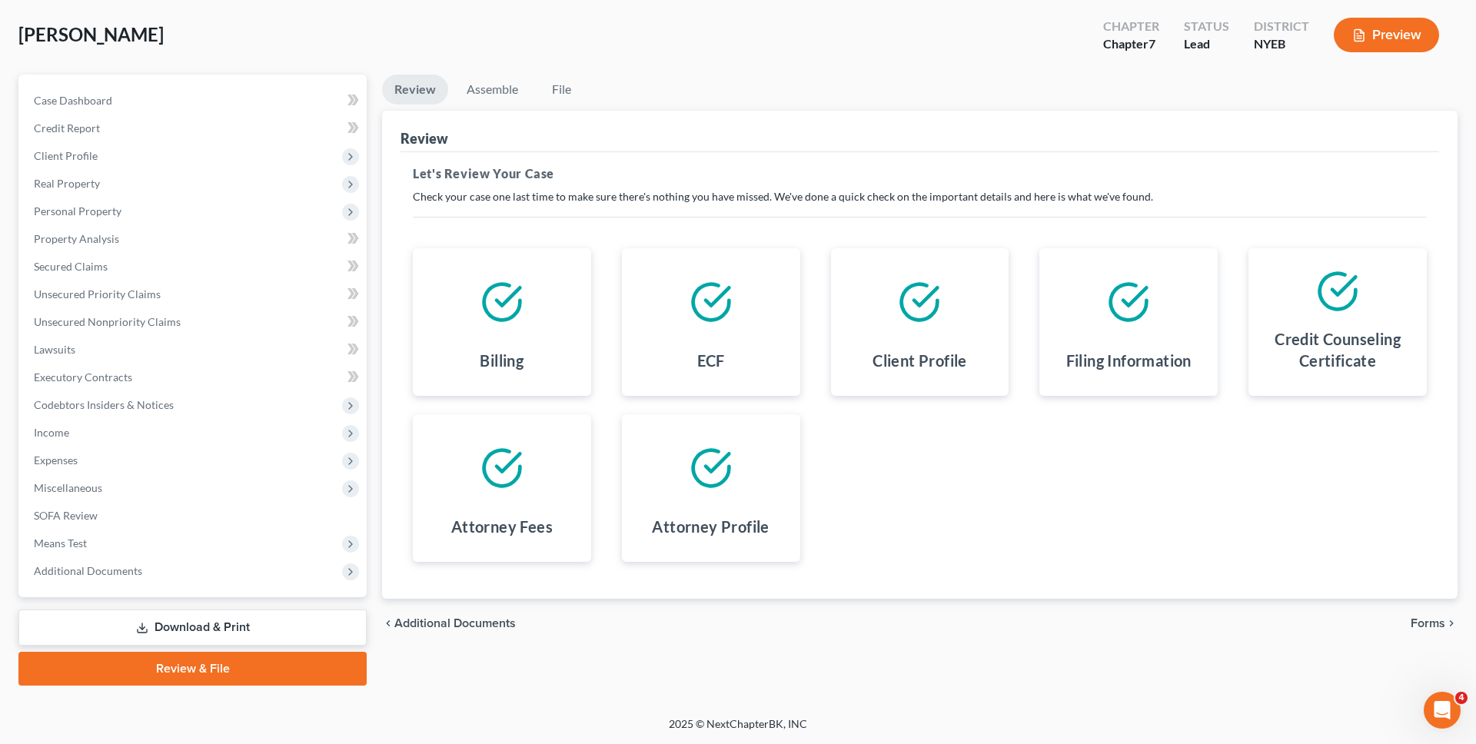
click at [270, 607] on div "Case Dashboard Payments Invoices Payments Payments Credit Report Client Profile" at bounding box center [193, 380] width 364 height 611
click at [275, 611] on link "Download & Print" at bounding box center [192, 628] width 348 height 36
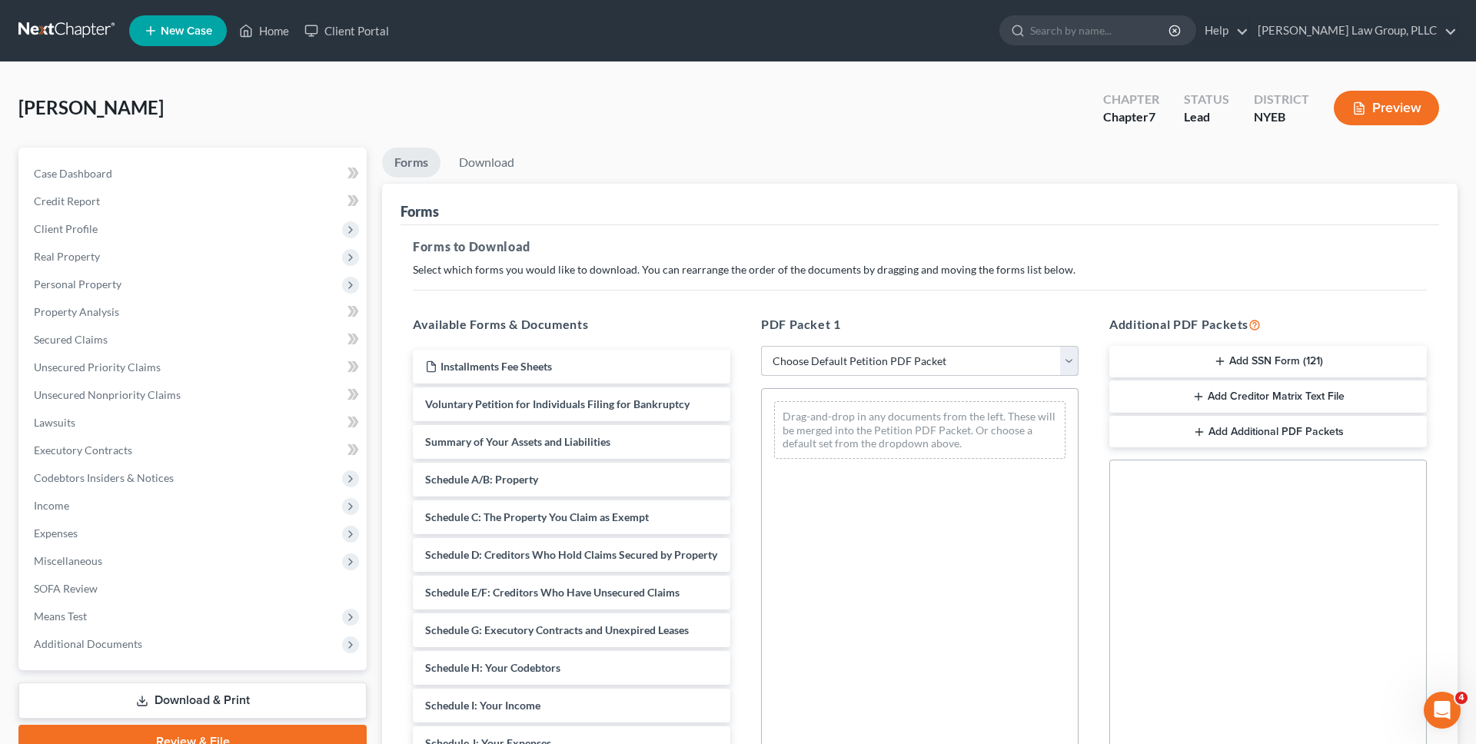
click at [828, 370] on select "Choose Default Petition PDF Packet Complete Bankruptcy Petition (all forms and …" at bounding box center [920, 361] width 318 height 31
select select "0"
click at [761, 346] on select "Choose Default Petition PDF Packet Complete Bankruptcy Petition (all forms and …" at bounding box center [920, 361] width 318 height 31
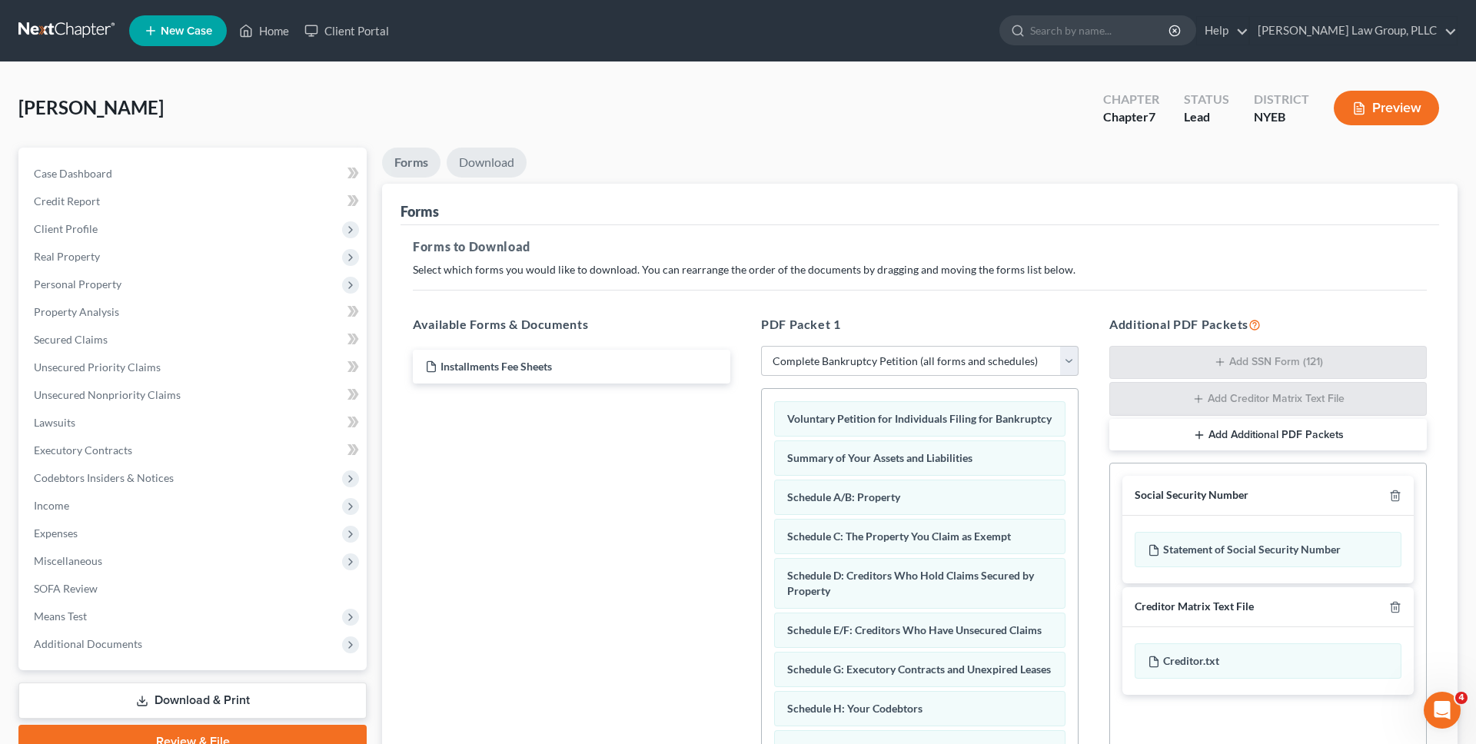
click at [487, 166] on link "Download" at bounding box center [487, 163] width 80 height 30
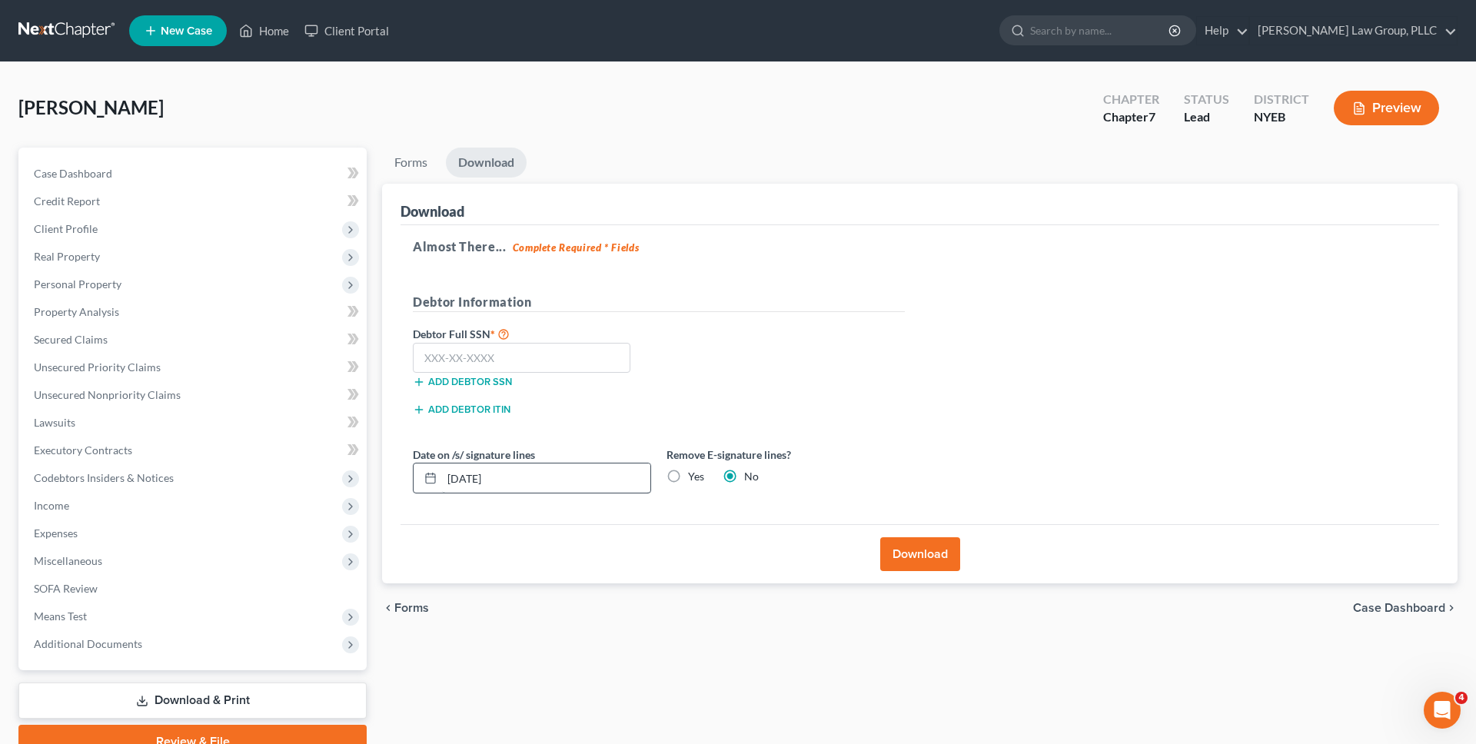
click at [558, 498] on div "Date on /s/ signature lines 09/03/2025 Remove E-signature lines? Yes No" at bounding box center [659, 476] width 508 height 59
click at [558, 490] on input "09/03/2025" at bounding box center [546, 478] width 208 height 29
click at [696, 478] on label "Yes" at bounding box center [696, 476] width 16 height 15
click at [696, 478] on input "Yes" at bounding box center [699, 474] width 10 height 10
radio input "true"
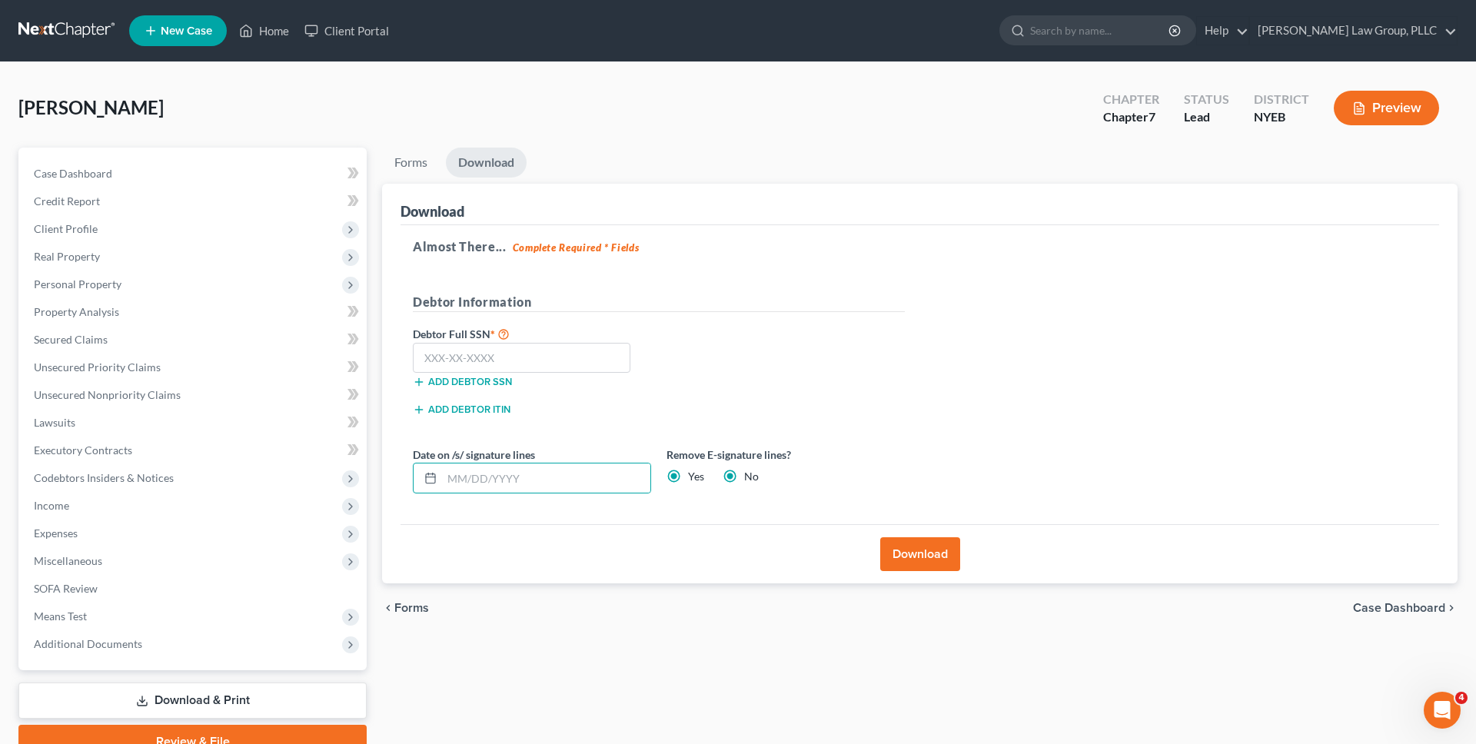
radio input "false"
click at [901, 579] on div "Download" at bounding box center [920, 553] width 1039 height 59
click at [921, 550] on button "Download" at bounding box center [921, 555] width 80 height 34
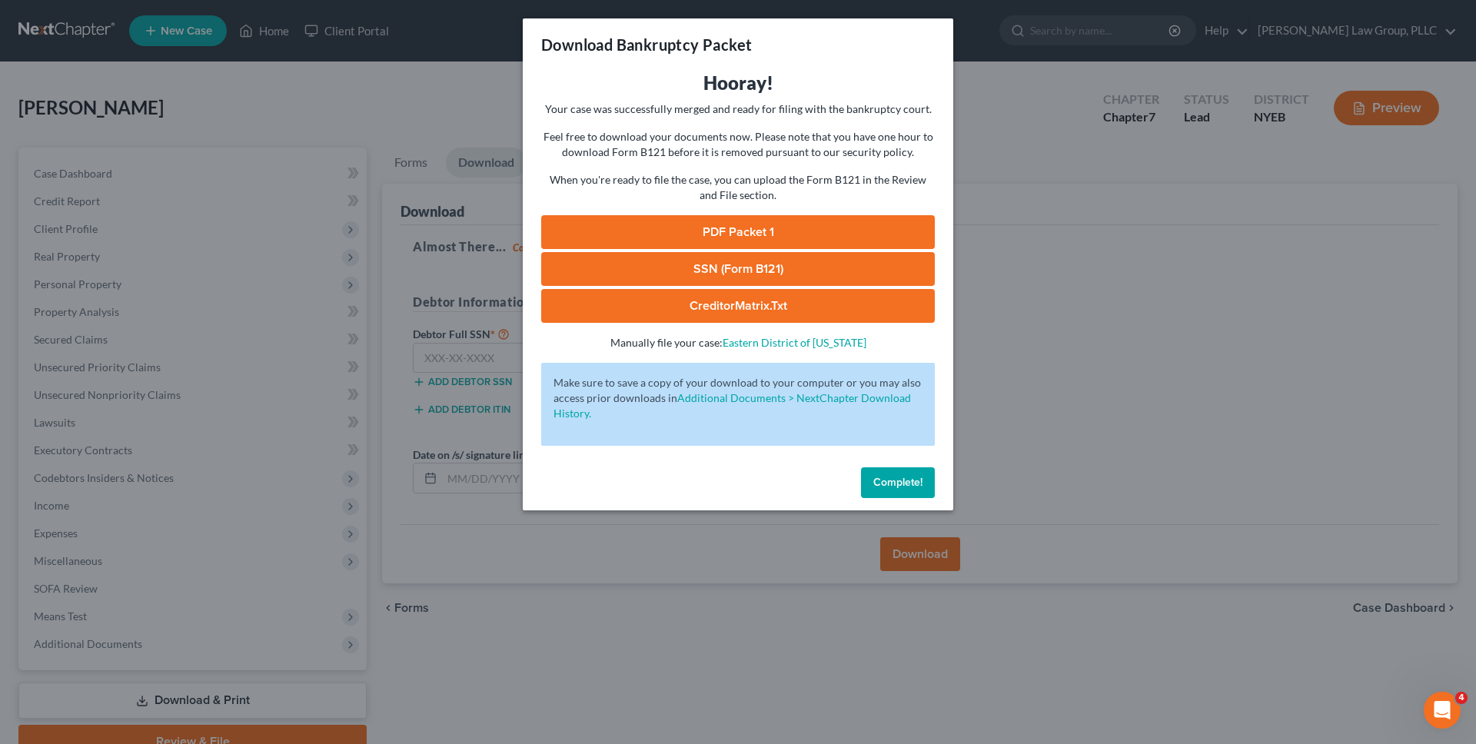
click at [753, 241] on link "PDF Packet 1" at bounding box center [738, 232] width 394 height 34
click at [914, 482] on span "Complete!" at bounding box center [898, 482] width 49 height 13
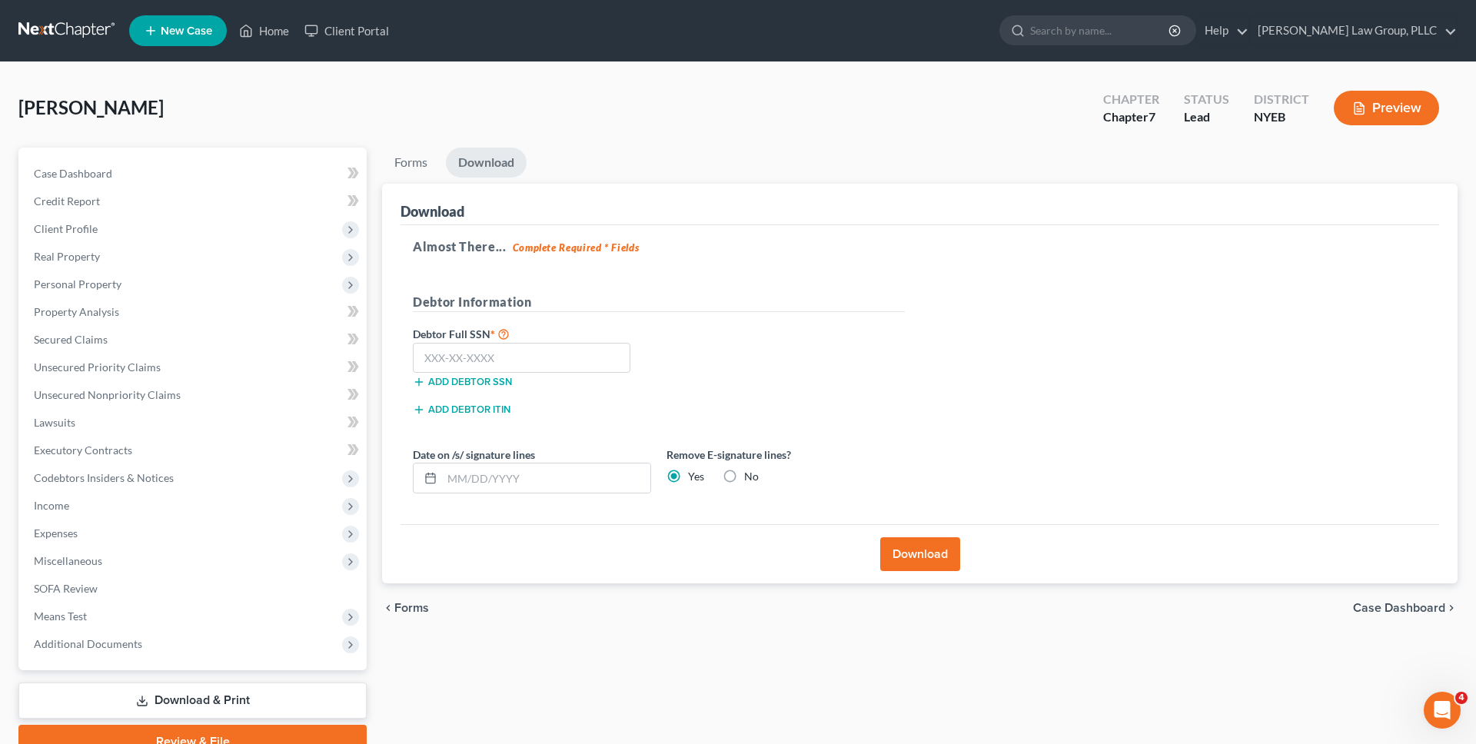
click at [105, 28] on link at bounding box center [67, 31] width 98 height 28
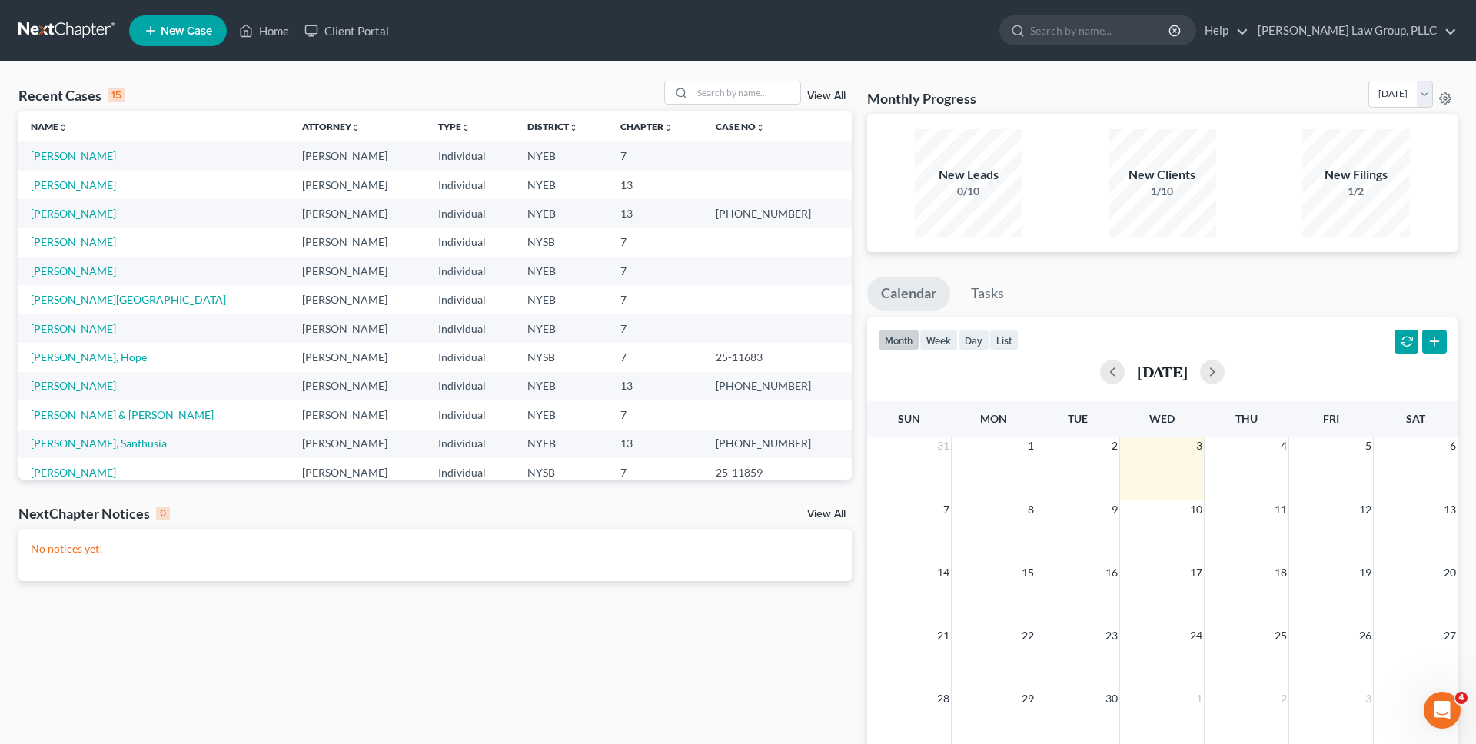
click at [85, 241] on link "[PERSON_NAME]" at bounding box center [73, 241] width 85 height 13
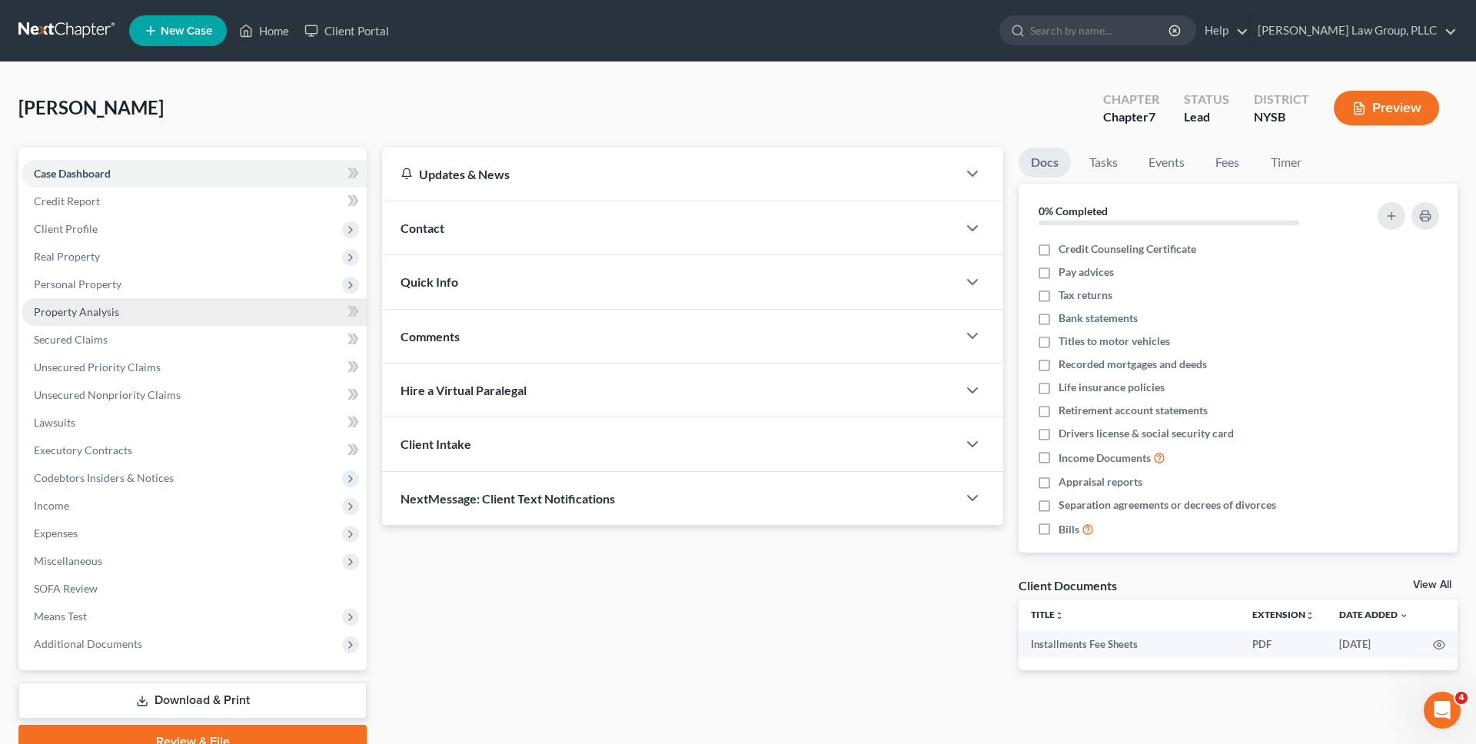
click at [84, 309] on span "Property Analysis" at bounding box center [76, 311] width 85 height 13
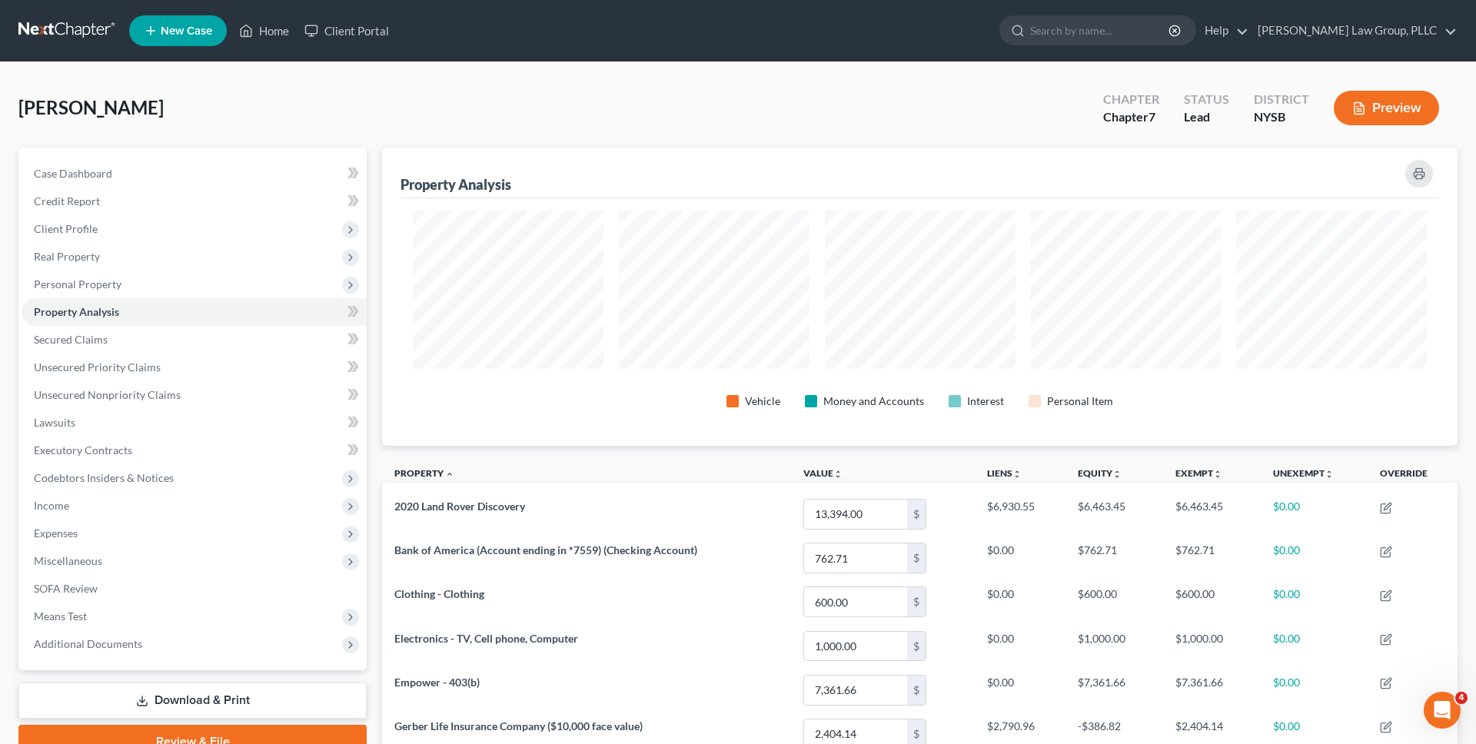
click at [76, 41] on link at bounding box center [67, 31] width 98 height 28
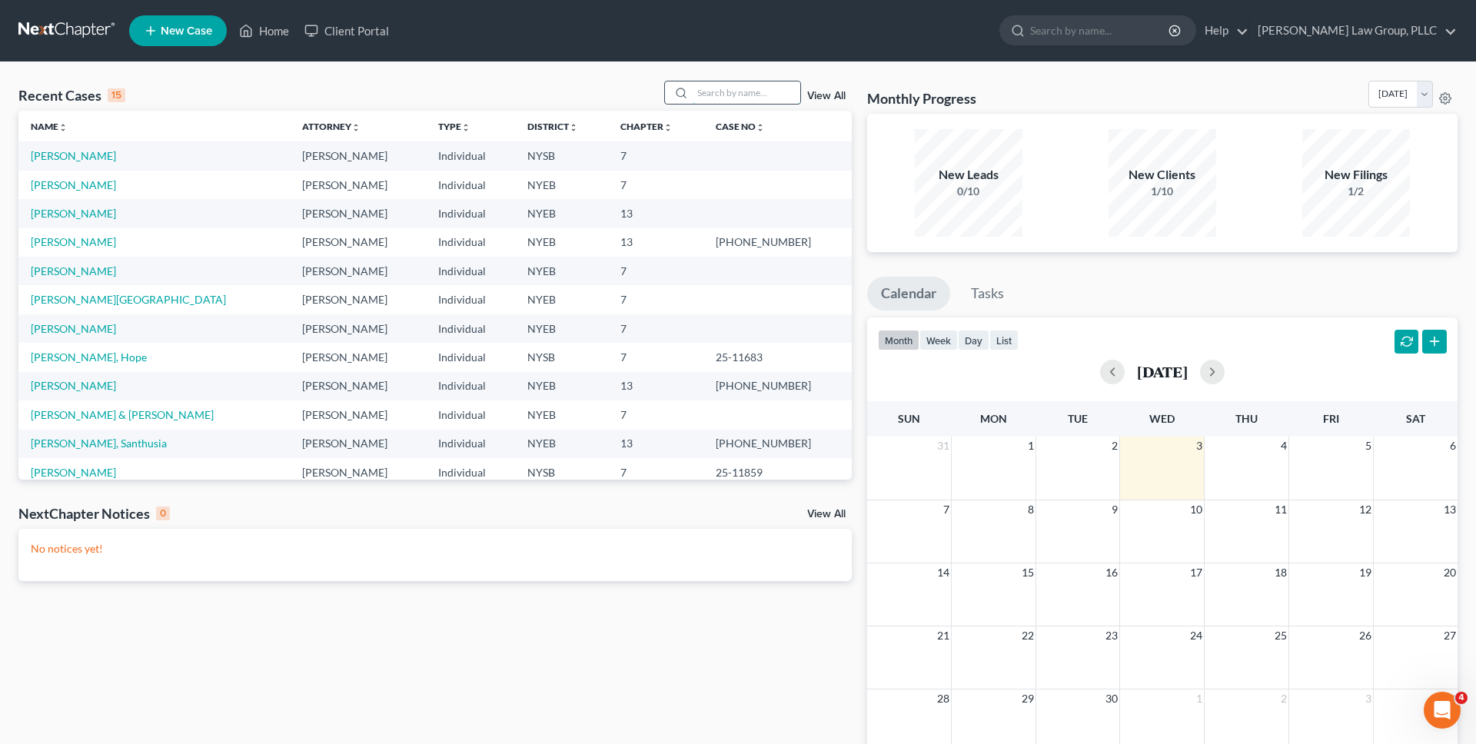
click at [750, 95] on input "search" at bounding box center [747, 93] width 108 height 22
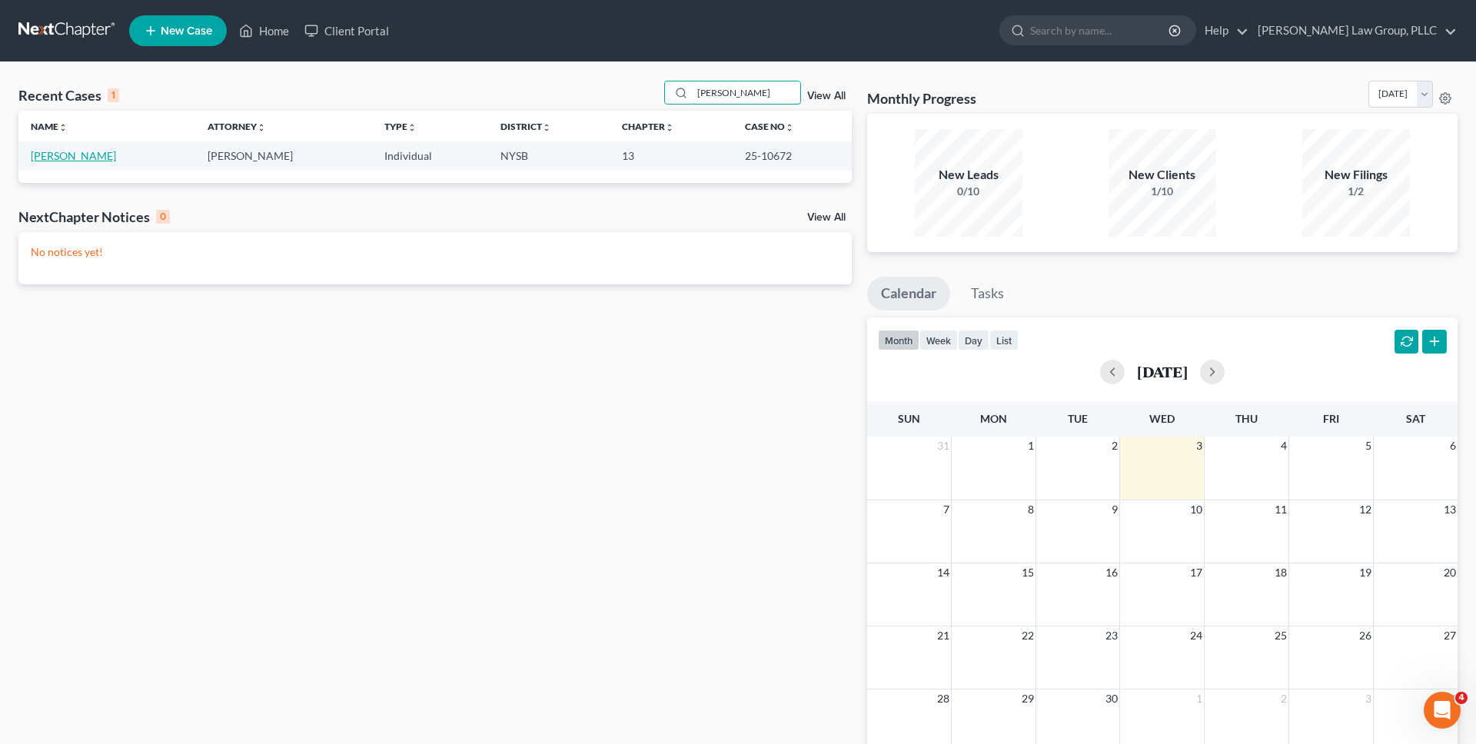
type input "[PERSON_NAME]"
click at [49, 149] on link "[PERSON_NAME]" at bounding box center [73, 155] width 85 height 13
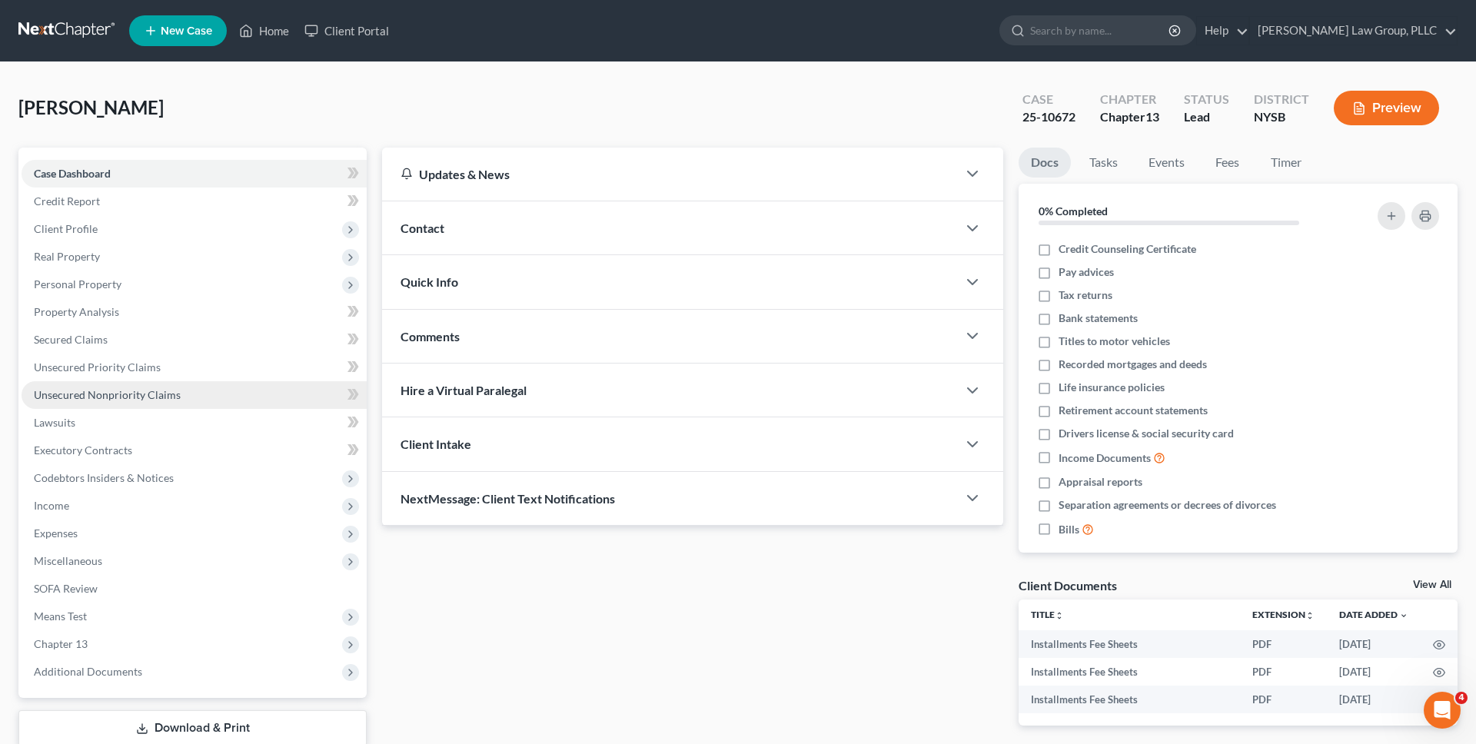
click at [96, 399] on span "Unsecured Nonpriority Claims" at bounding box center [107, 394] width 147 height 13
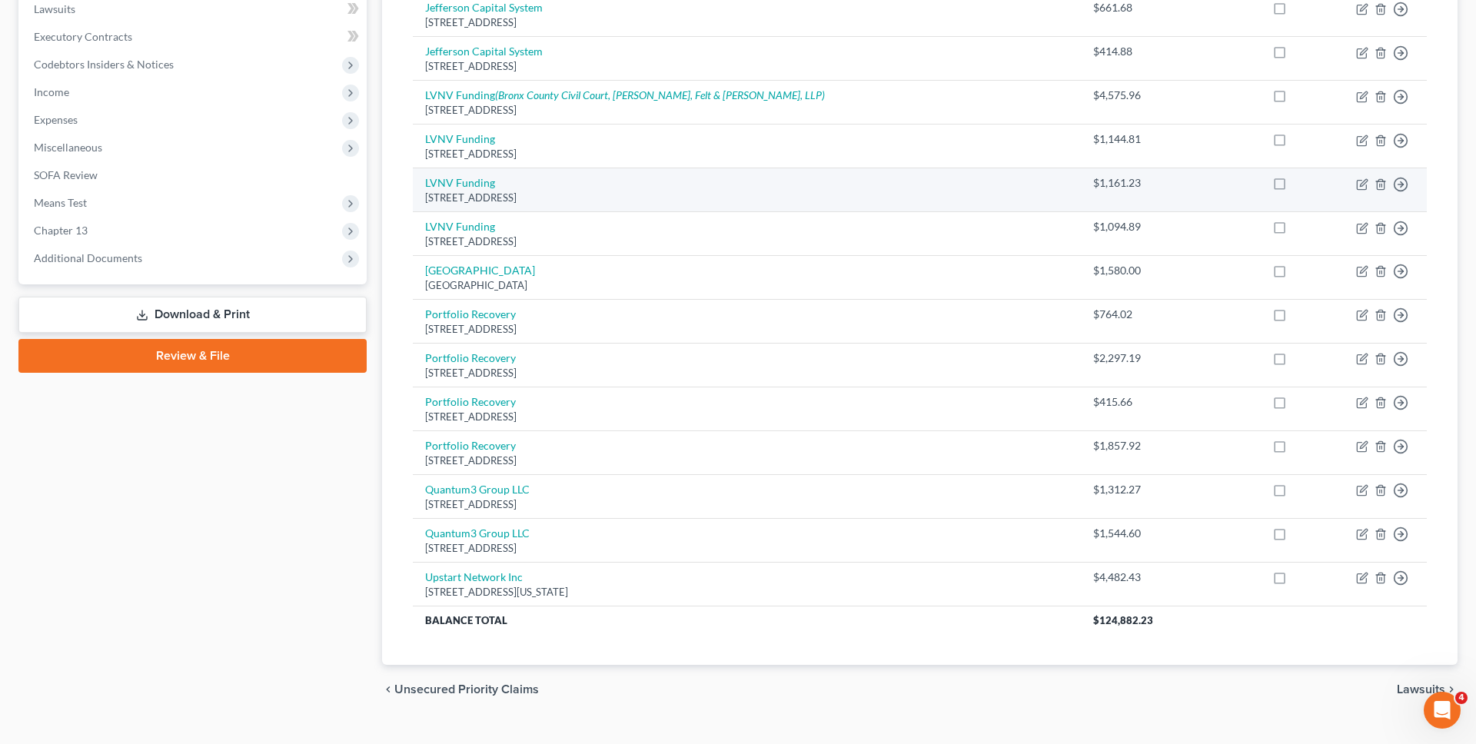
scroll to position [200, 0]
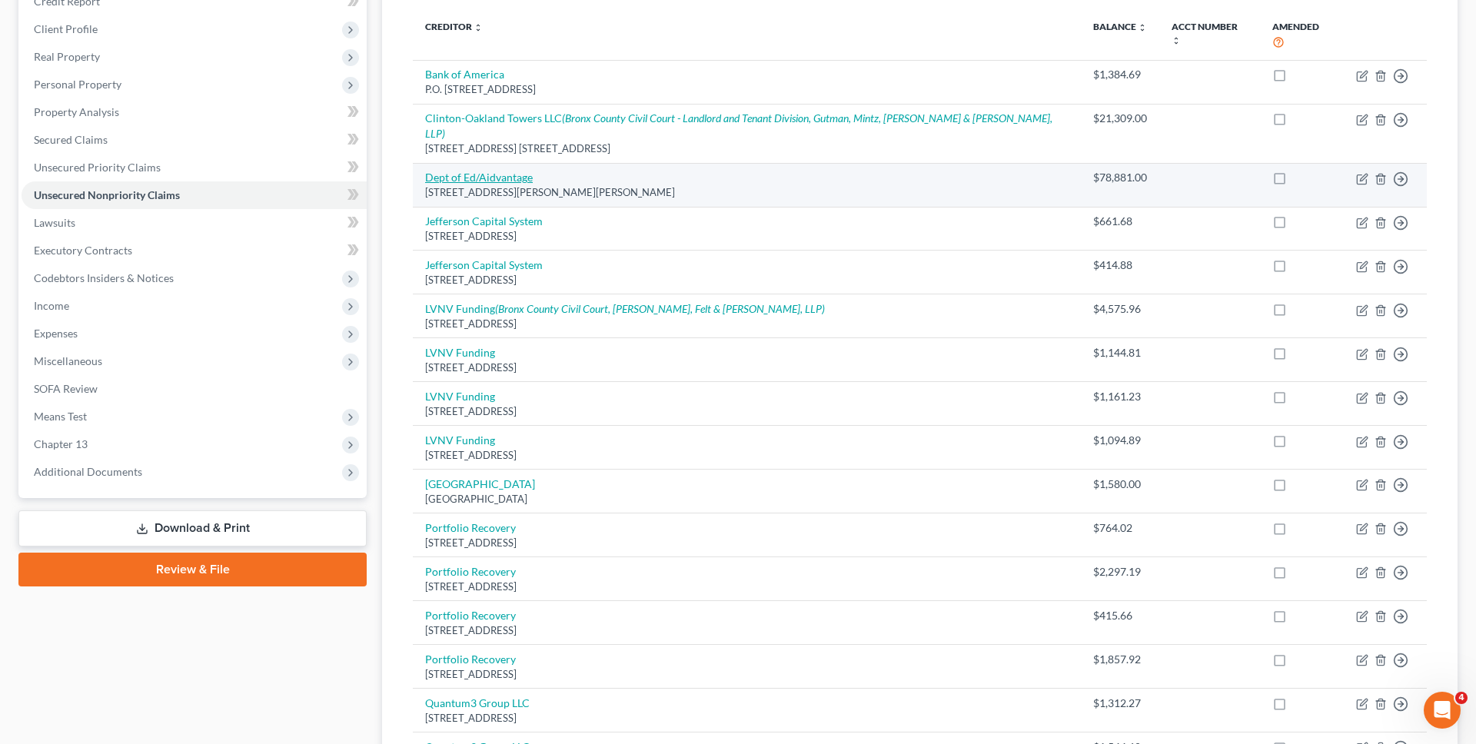
click at [518, 171] on link "Dept of Ed/Aidvantage" at bounding box center [479, 177] width 108 height 13
select select "48"
select select "17"
select select "0"
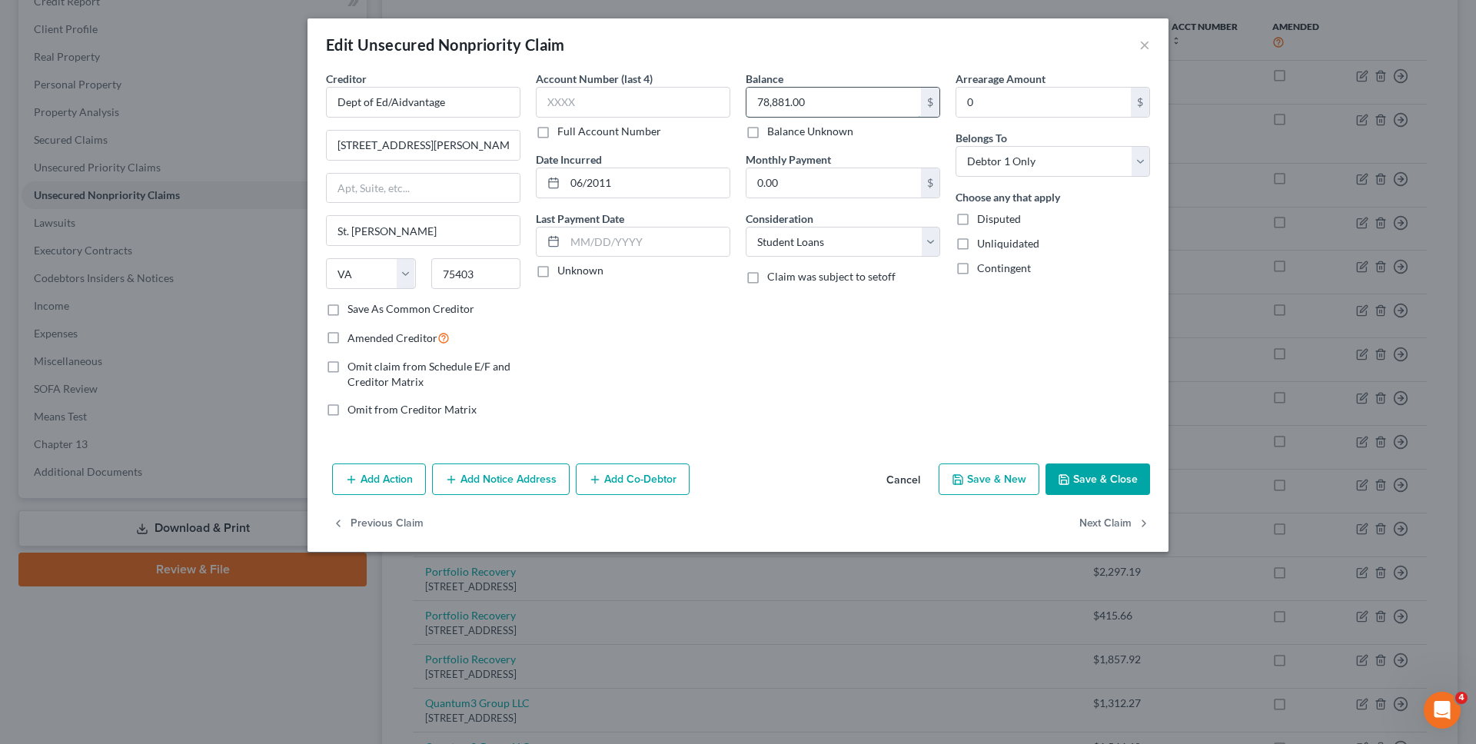
click at [807, 107] on input "78,881.00" at bounding box center [834, 102] width 175 height 29
paste input "80033.08"
type input "80033.08"
click at [1076, 471] on button "Save & Close" at bounding box center [1098, 480] width 105 height 32
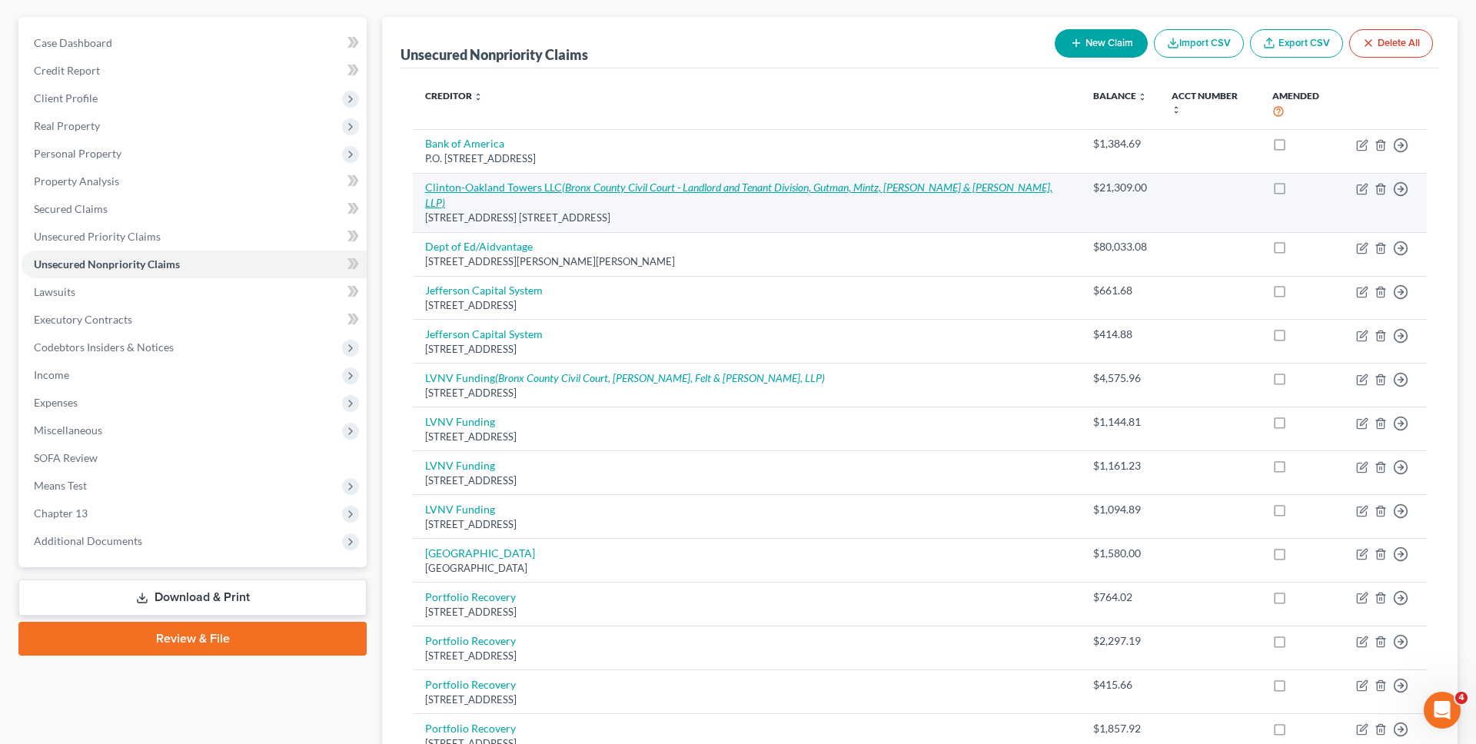
scroll to position [0, 0]
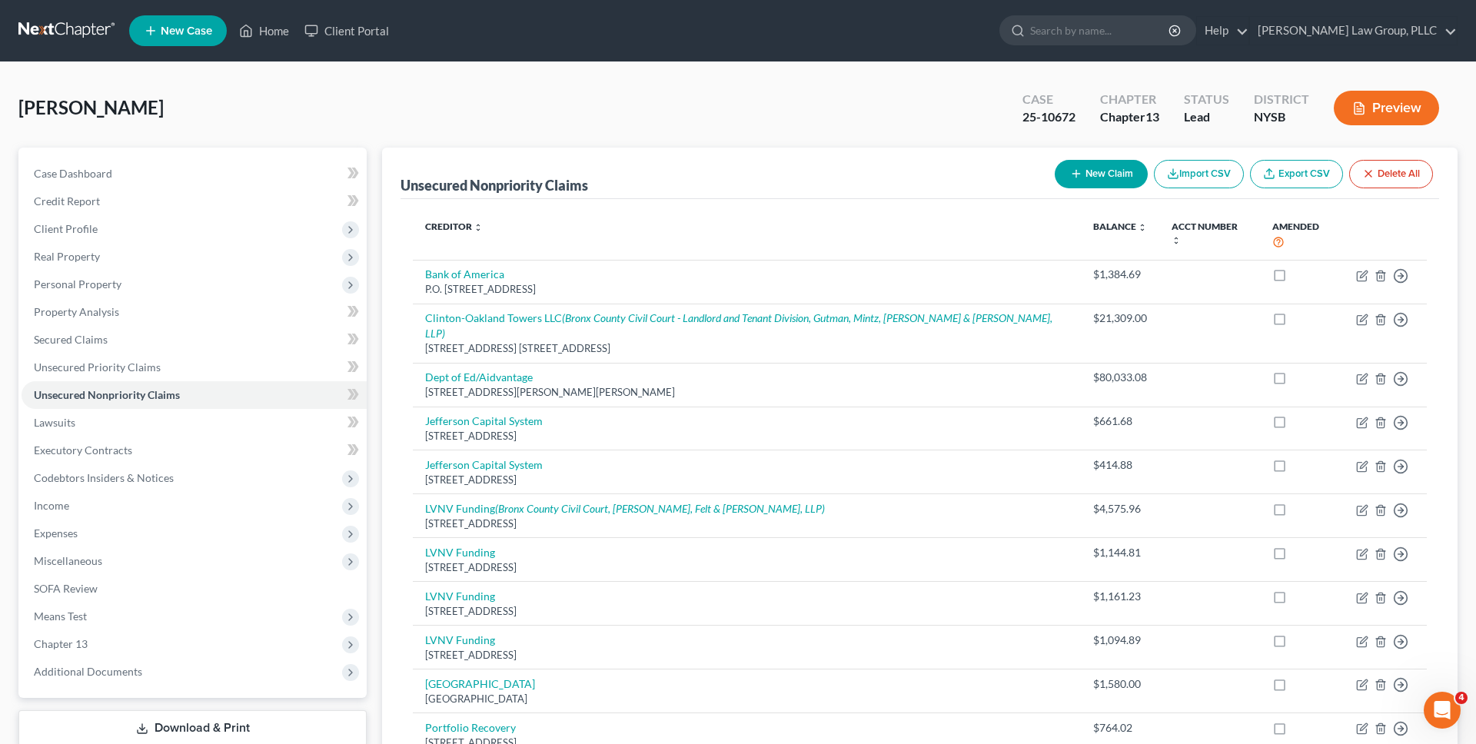
click at [62, 32] on link at bounding box center [67, 31] width 98 height 28
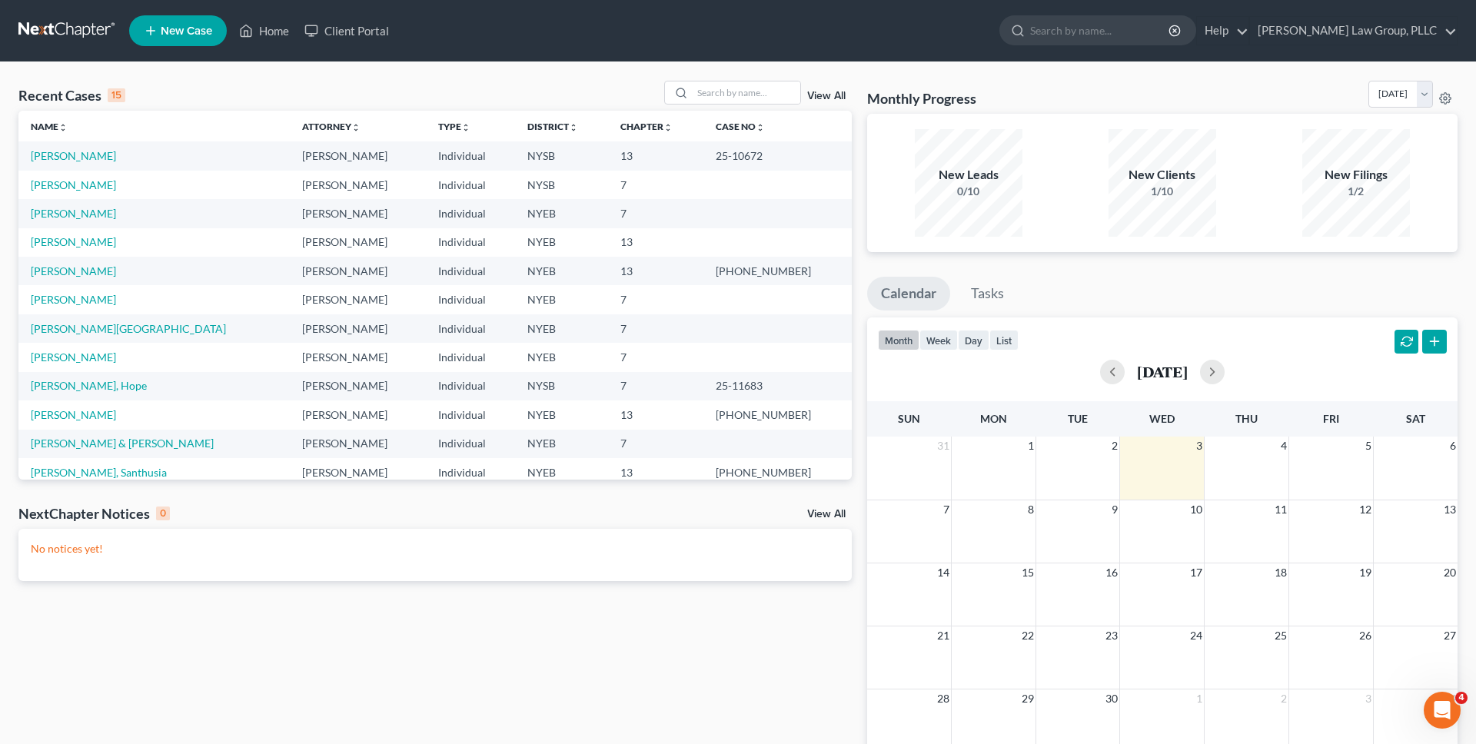
click at [217, 92] on div "Recent Cases 15 View All" at bounding box center [435, 96] width 834 height 30
click at [88, 217] on link "[PERSON_NAME]" at bounding box center [73, 213] width 85 height 13
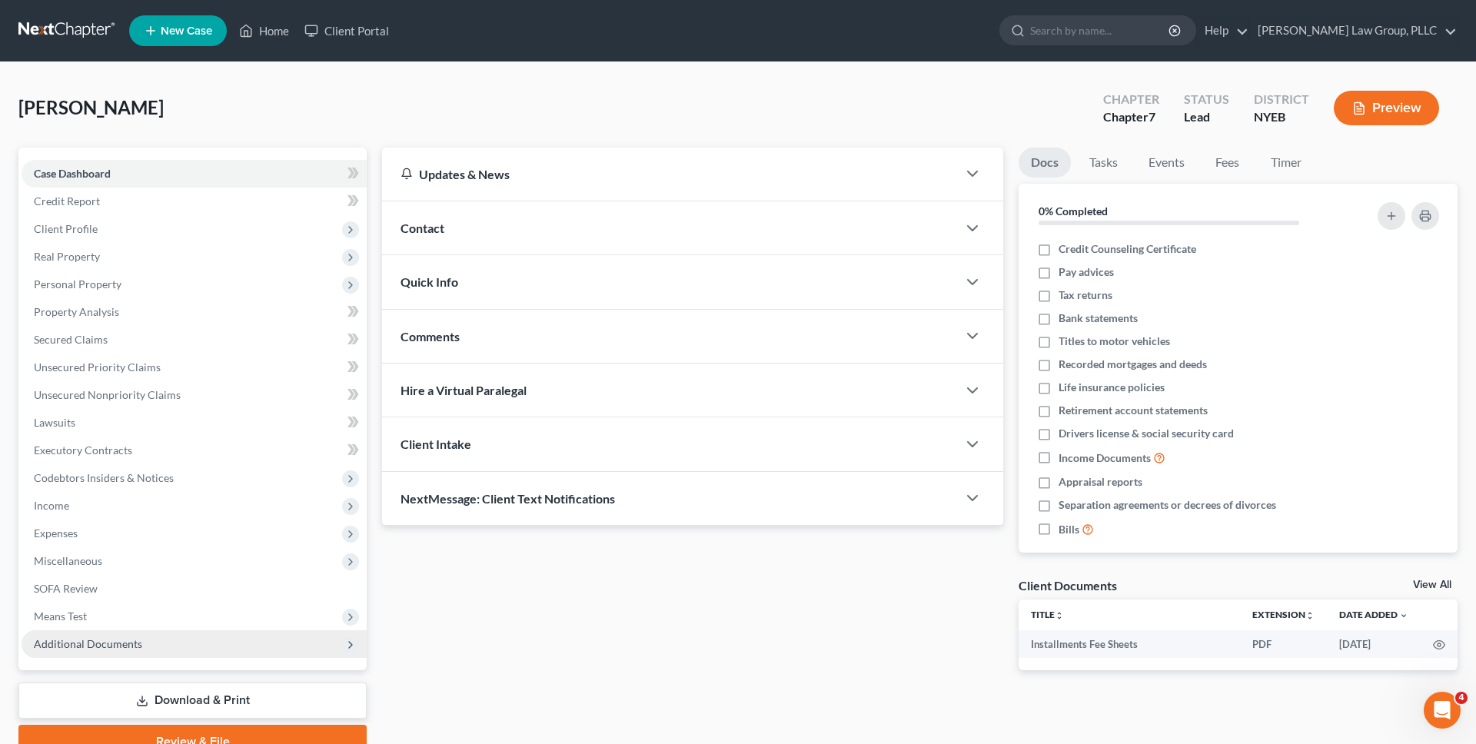
click at [122, 640] on span "Additional Documents" at bounding box center [88, 643] width 108 height 13
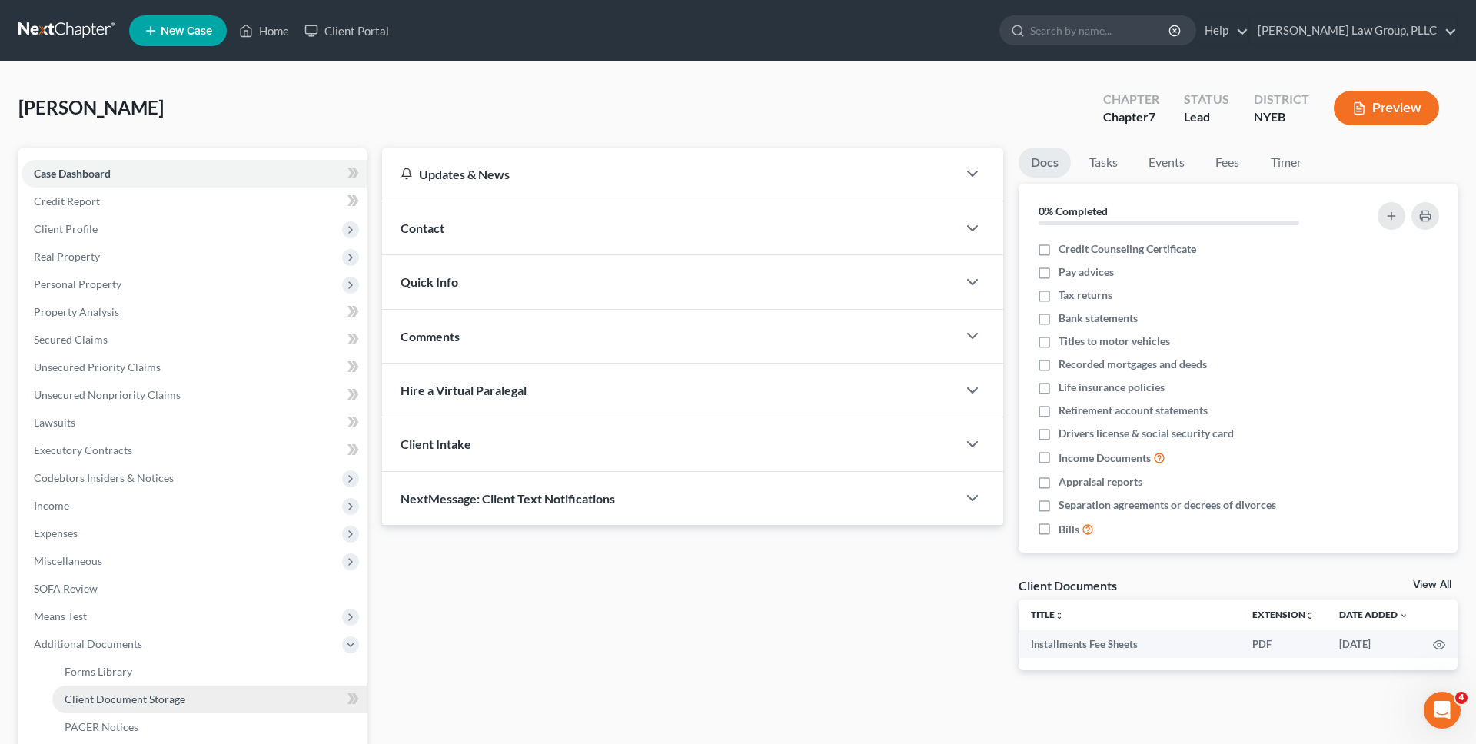
click at [148, 696] on span "Client Document Storage" at bounding box center [125, 699] width 121 height 13
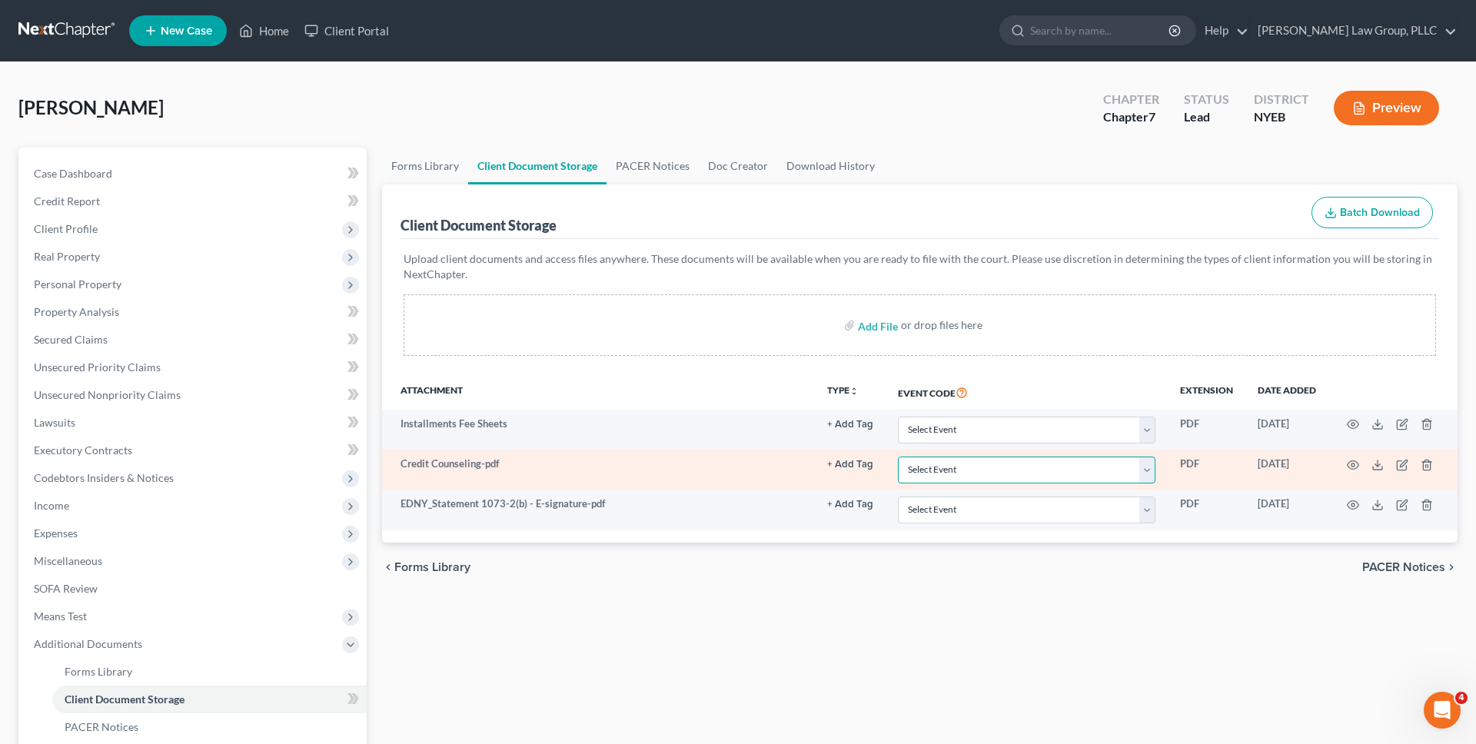
click at [995, 471] on select "Select Event Certificate of Credit Counseling Employee Income Records / Copies …" at bounding box center [1027, 470] width 258 height 27
select select "0"
click at [898, 457] on select "Select Event Certificate of Credit Counseling Employee Income Records / Copies …" at bounding box center [1027, 470] width 258 height 27
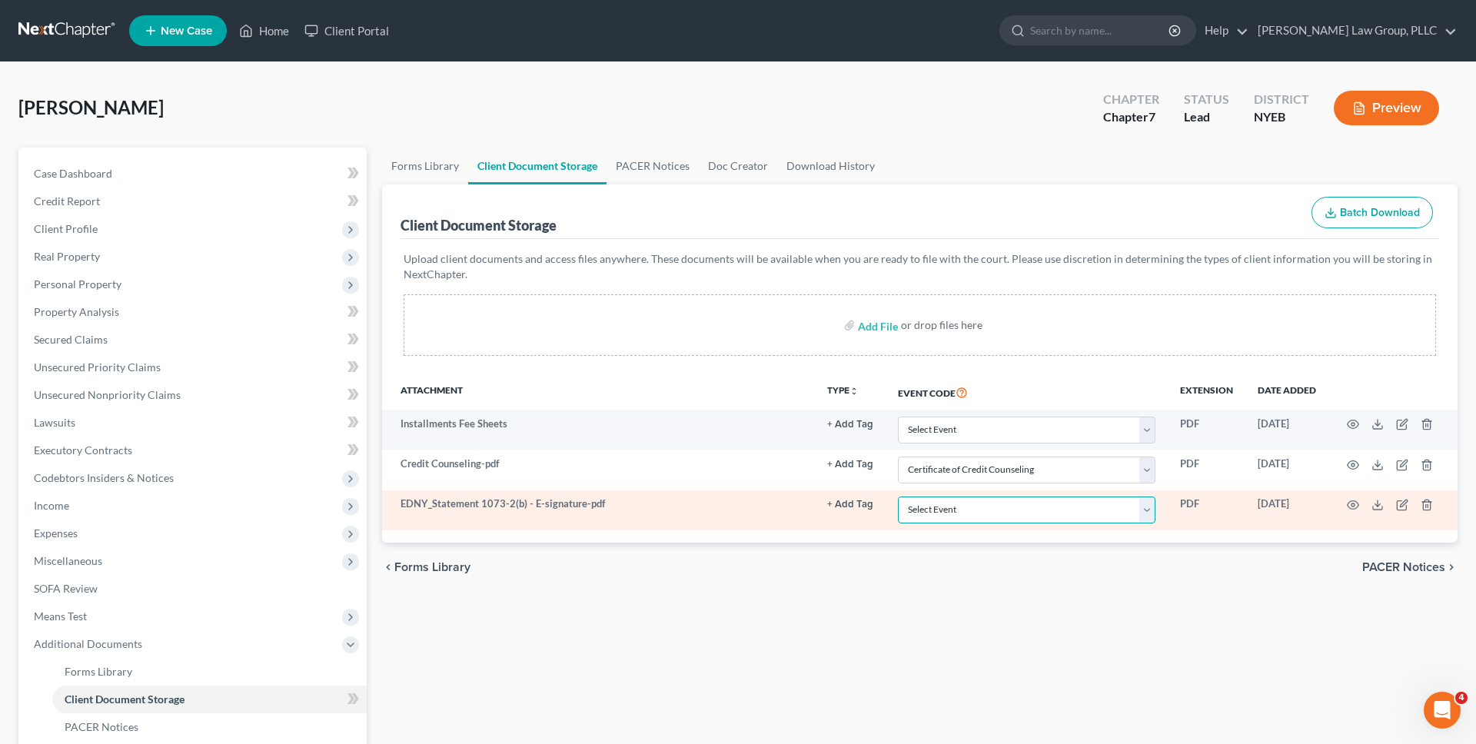
click at [986, 509] on select "Select Event Certificate of Credit Counseling Employee Income Records / Copies …" at bounding box center [1027, 510] width 258 height 27
select select "3"
click at [898, 497] on select "Select Event Certificate of Credit Counseling Employee Income Records / Copies …" at bounding box center [1027, 510] width 258 height 27
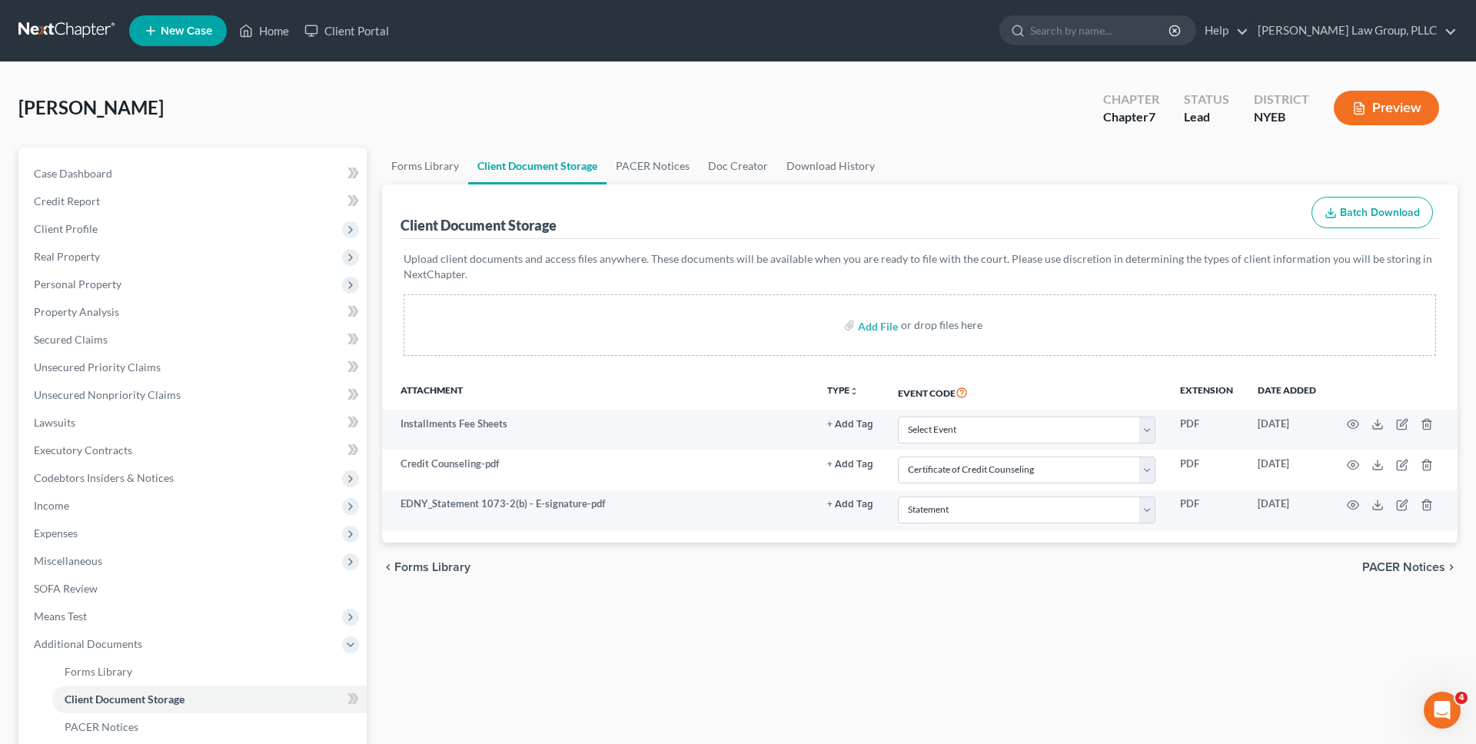
click at [101, 33] on link at bounding box center [67, 31] width 98 height 28
